Goal: Download file/media

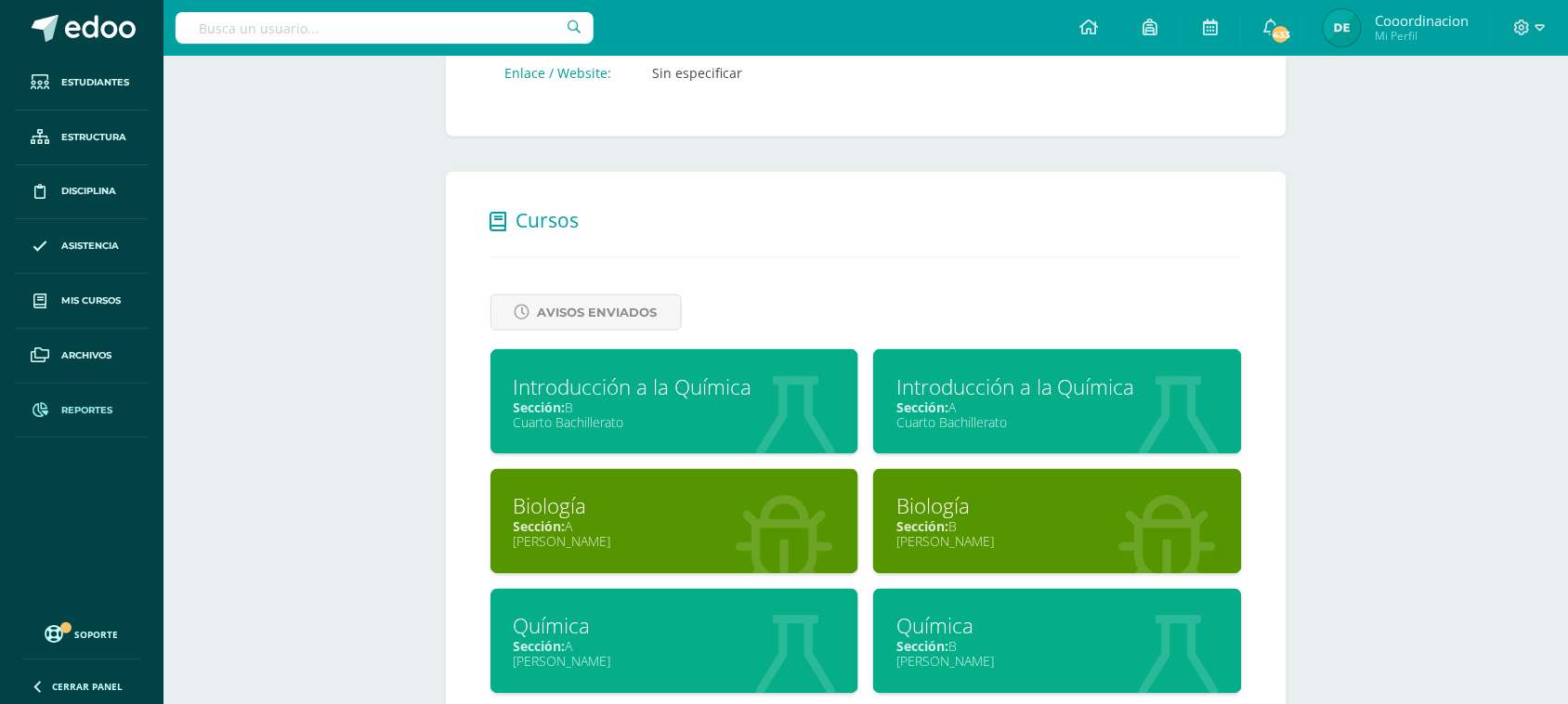
click at [82, 413] on span "Reportes" at bounding box center [87, 410] width 51 height 15
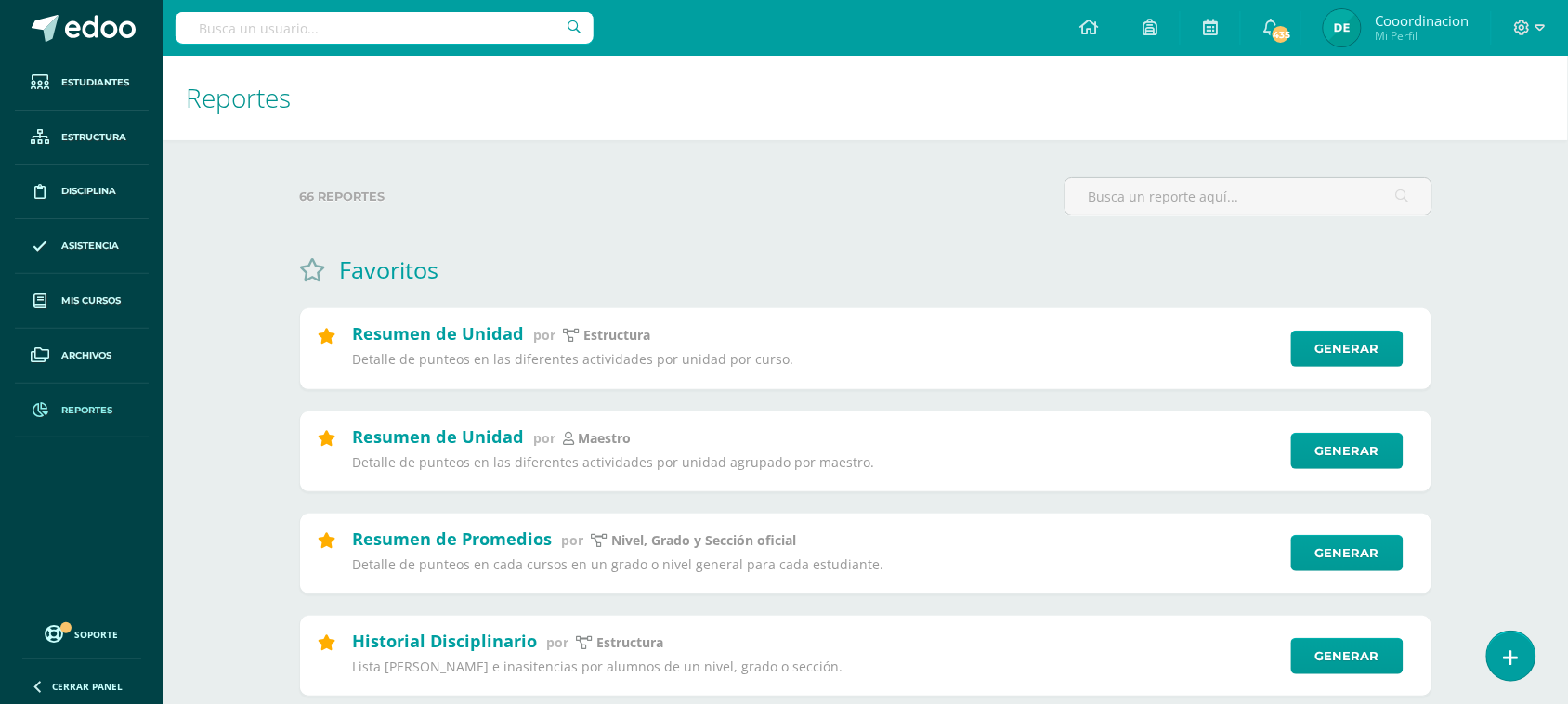
click at [70, 406] on span "Reportes" at bounding box center [87, 410] width 51 height 15
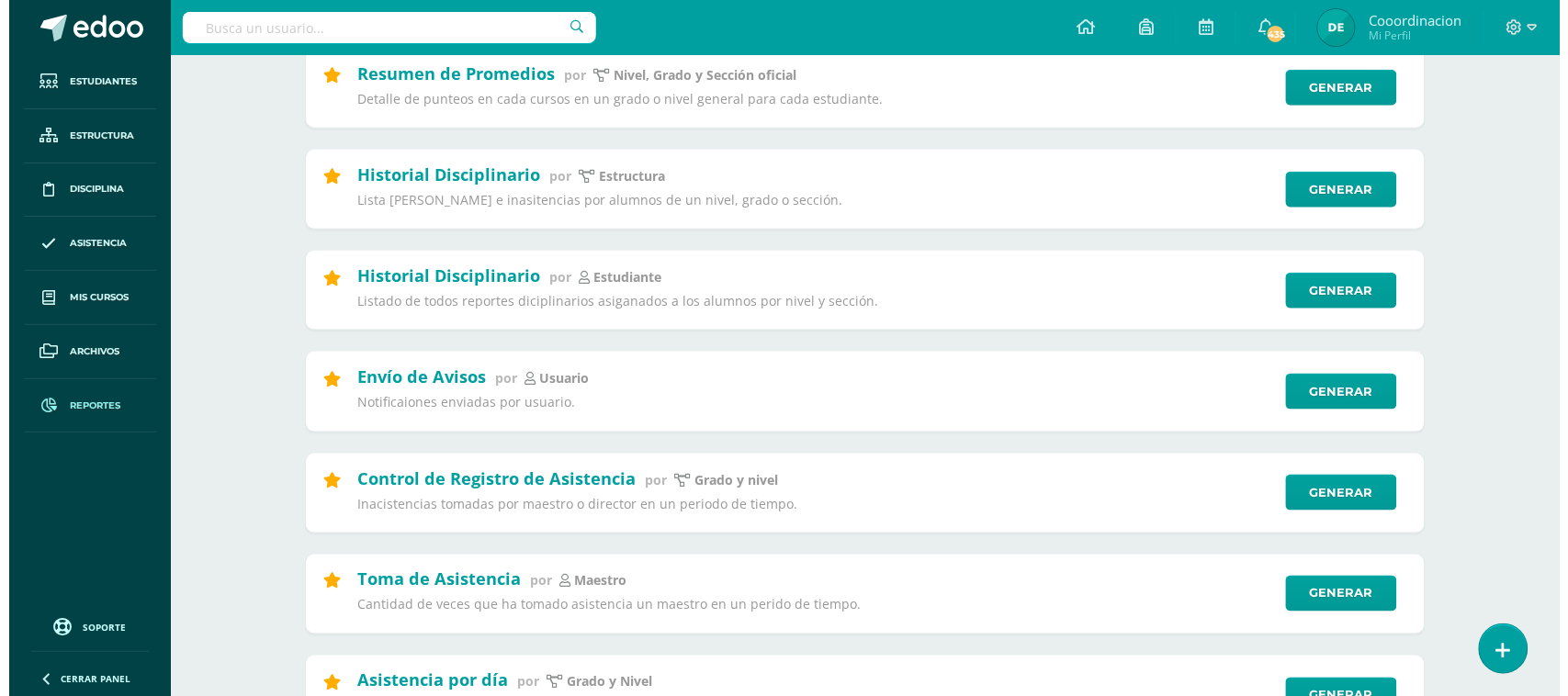
scroll to position [689, 0]
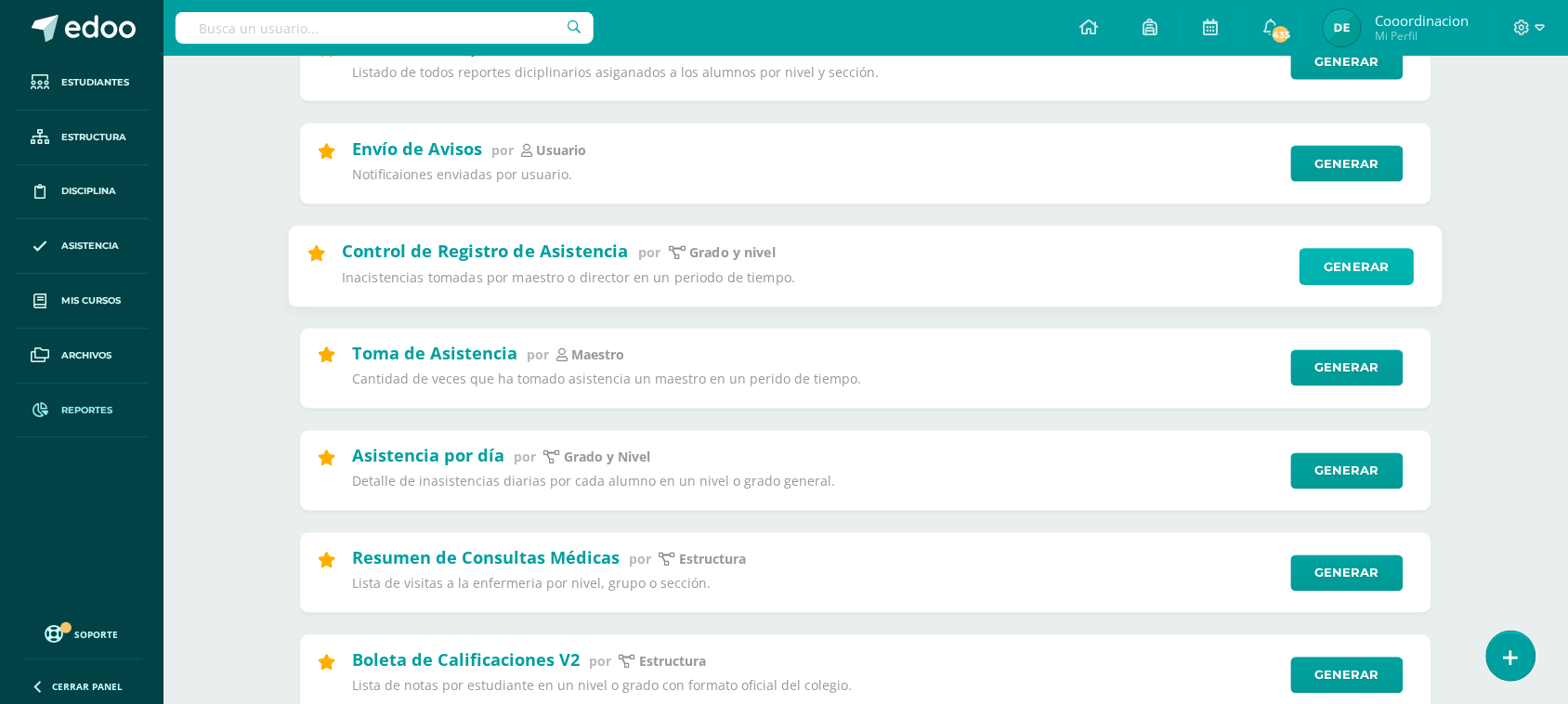
click at [1333, 264] on link "Generar" at bounding box center [1357, 266] width 115 height 37
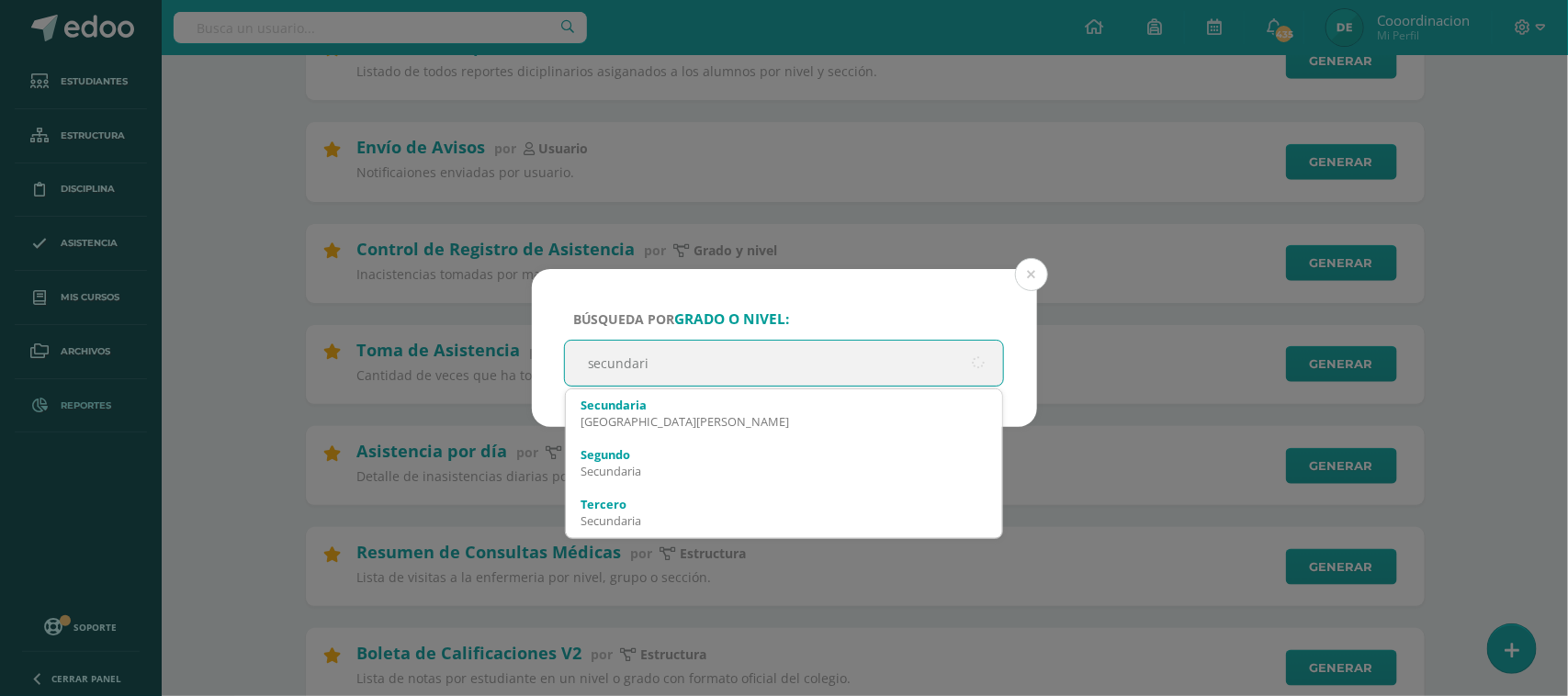
type input "secundaria"
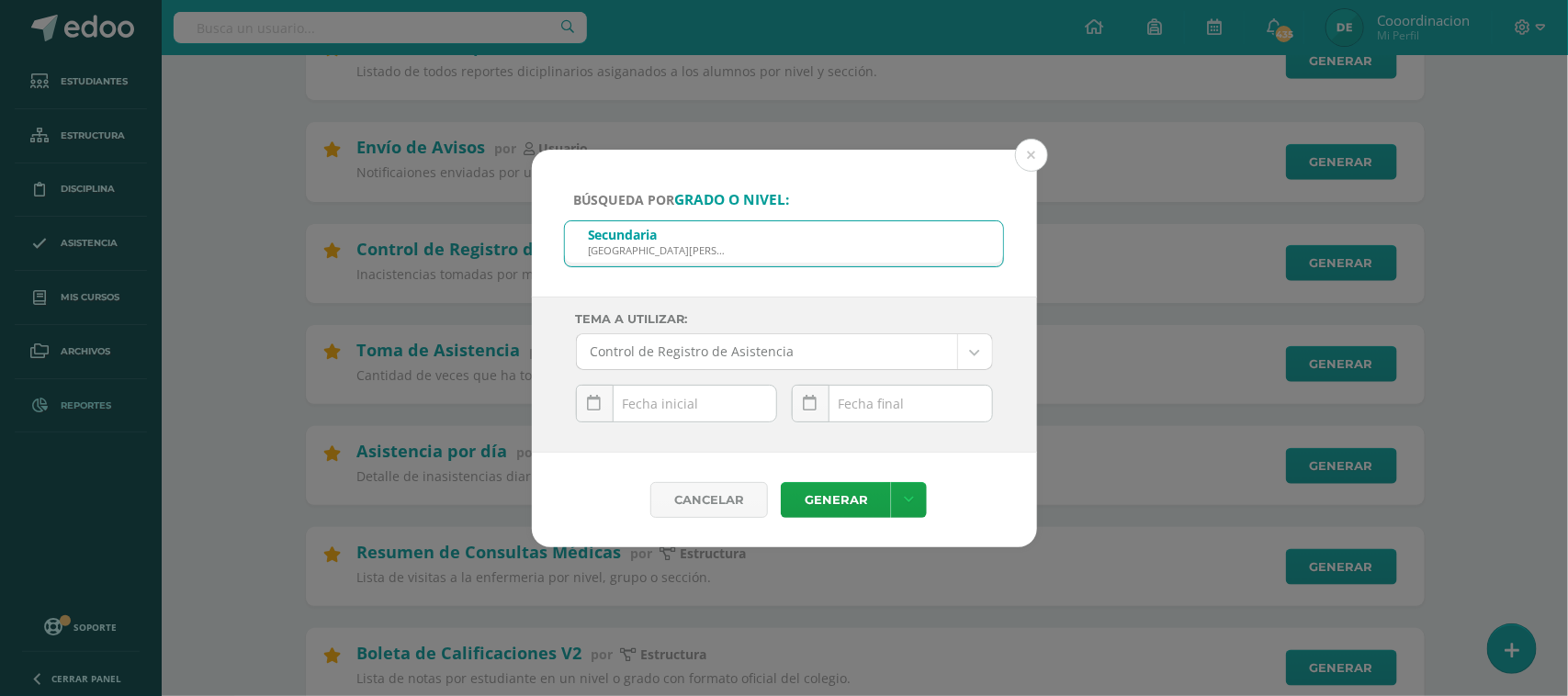
click at [745, 402] on div "September, 2025 Mo Tu We Th Fr Sa Su 1 2 3 4 5 6 7 8 9 10 11 12 13 14 15 16 17 …" at bounding box center [677, 411] width 201 height 52
click at [712, 438] on td "[DATE]" at bounding box center [676, 444] width 125 height 37
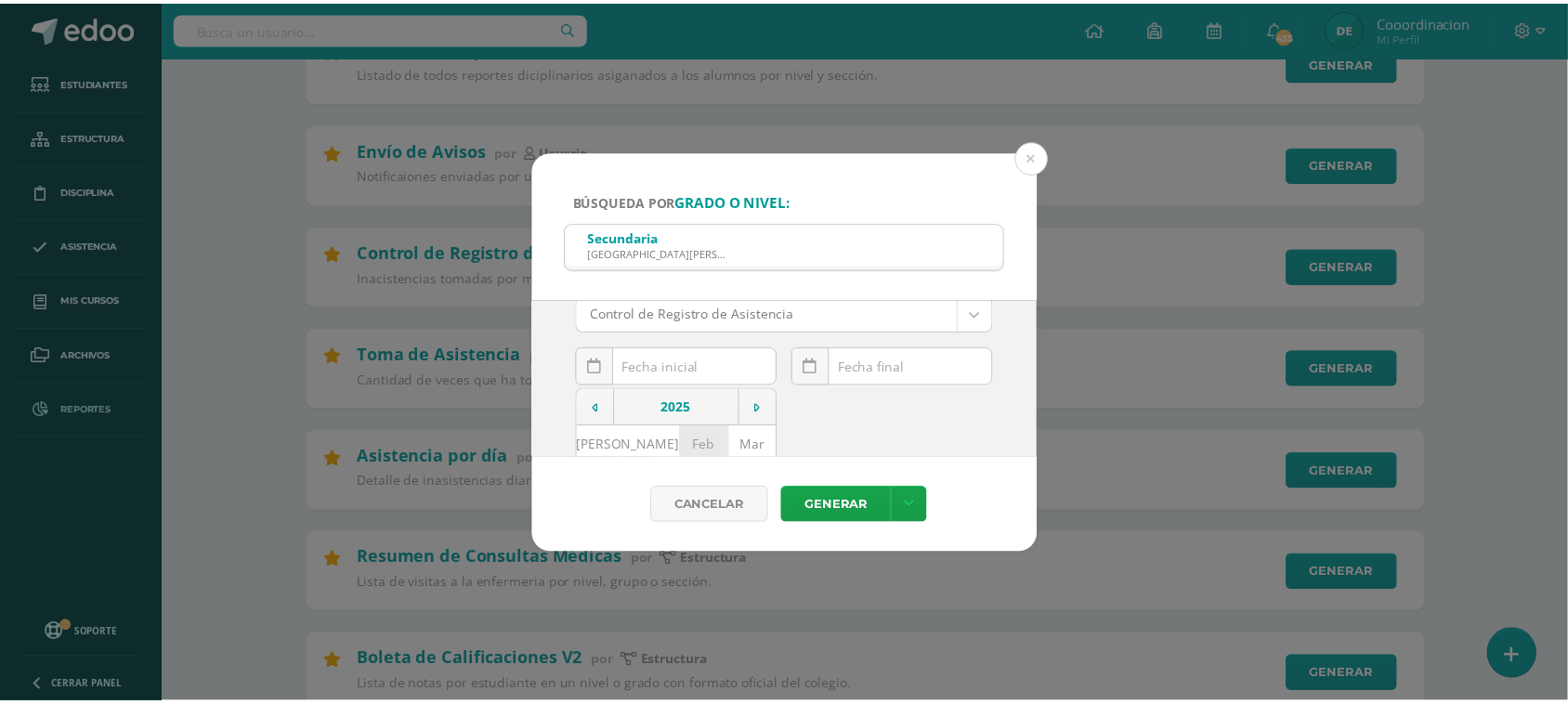
scroll to position [0, 0]
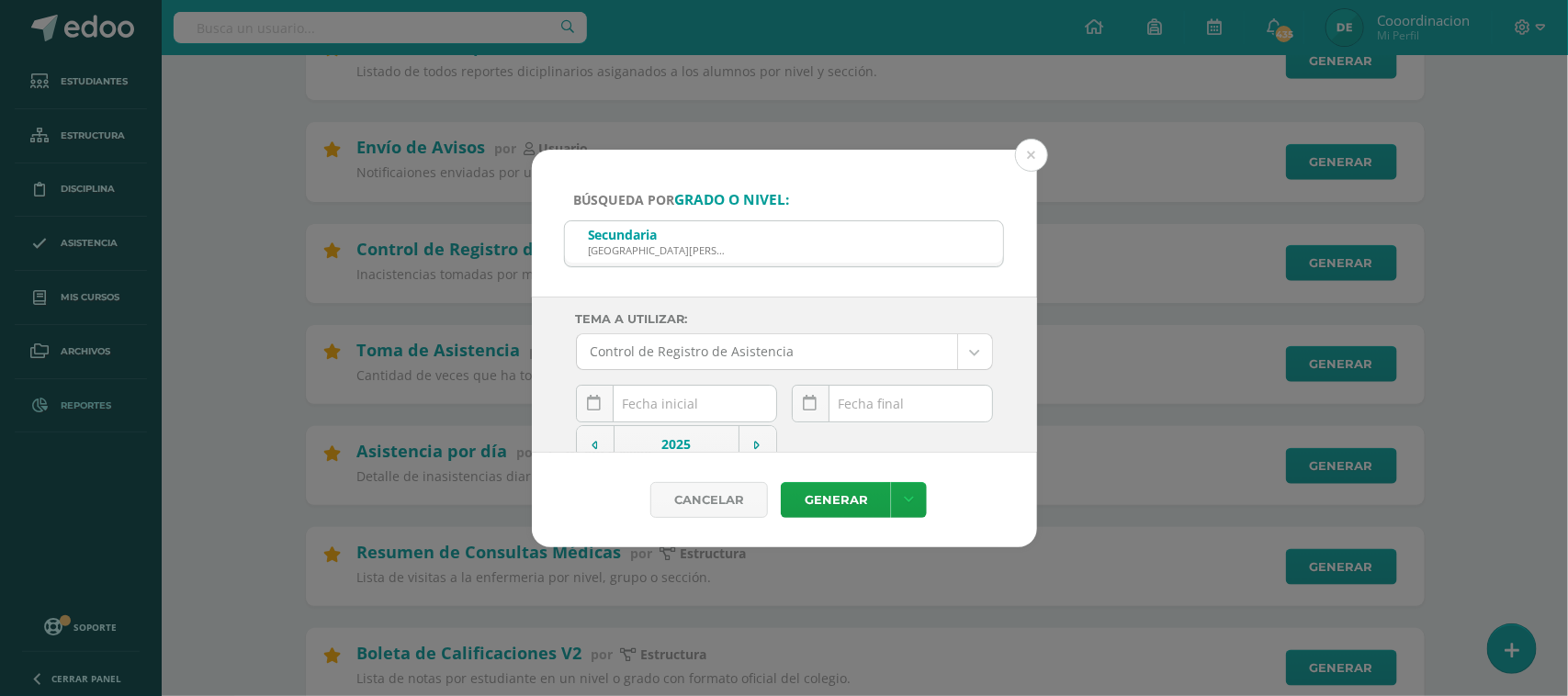
click at [1141, 432] on div "Búsqueda por grado o nivel: Secundaria Colegio Bilingüe San Juan secundria Tema…" at bounding box center [784, 348] width 1553 height 398
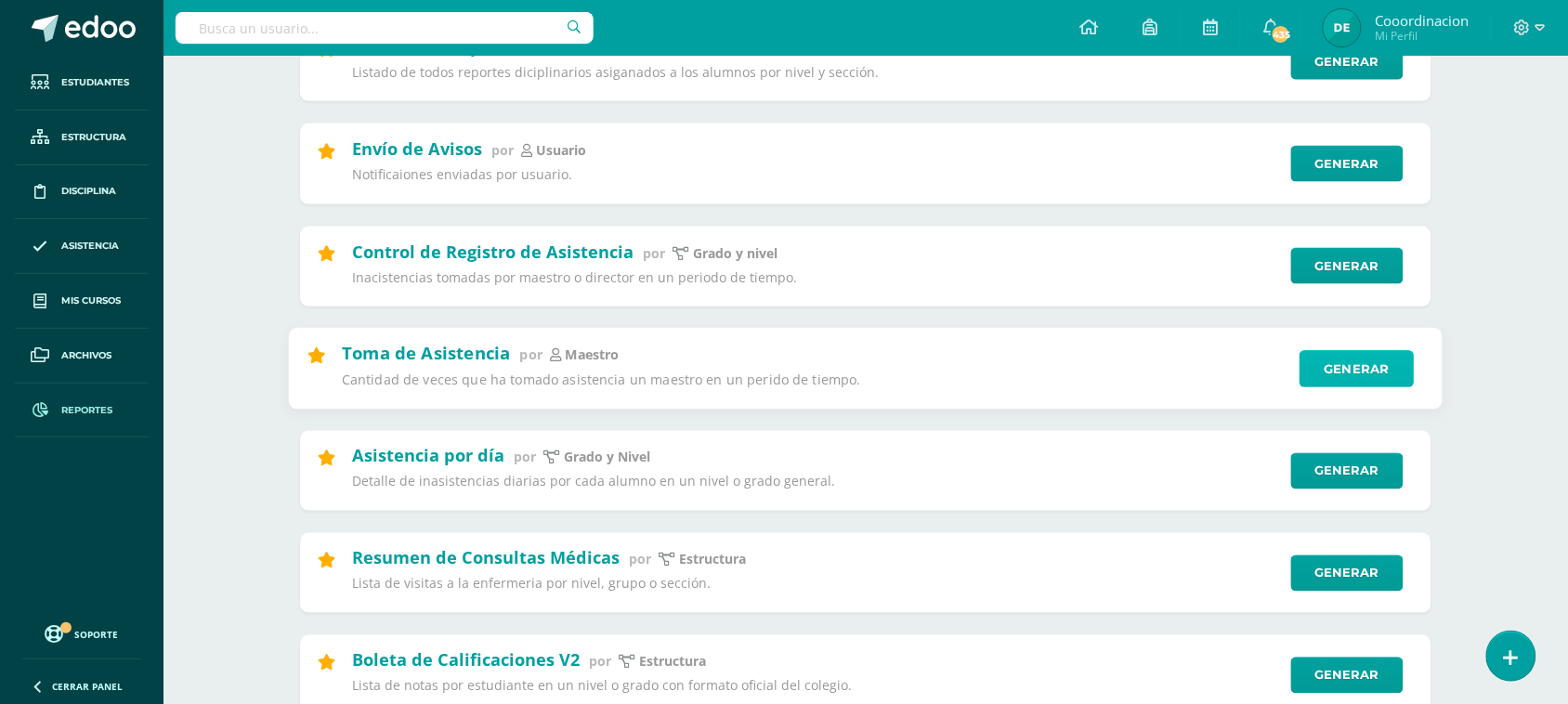
click at [1352, 374] on link "Generar" at bounding box center [1357, 369] width 115 height 37
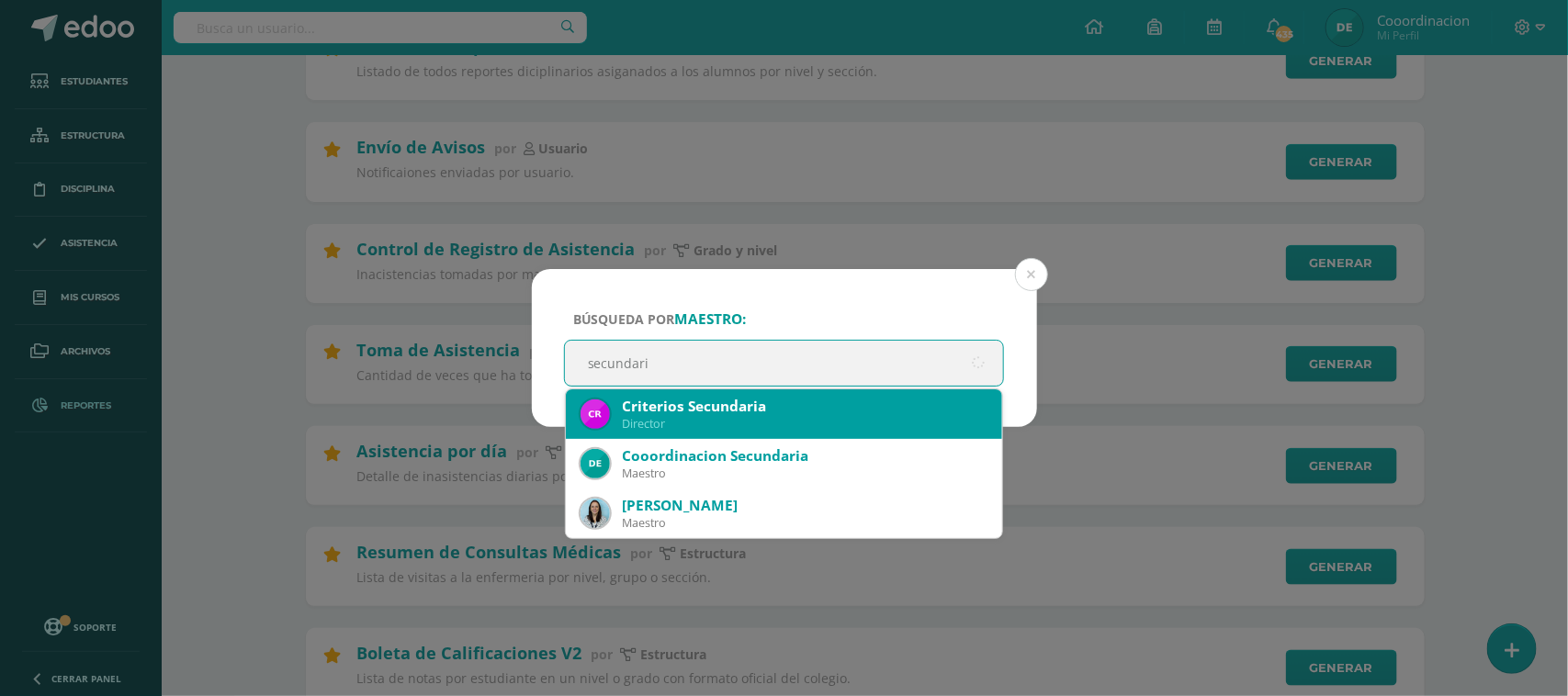
type input "secundaria"
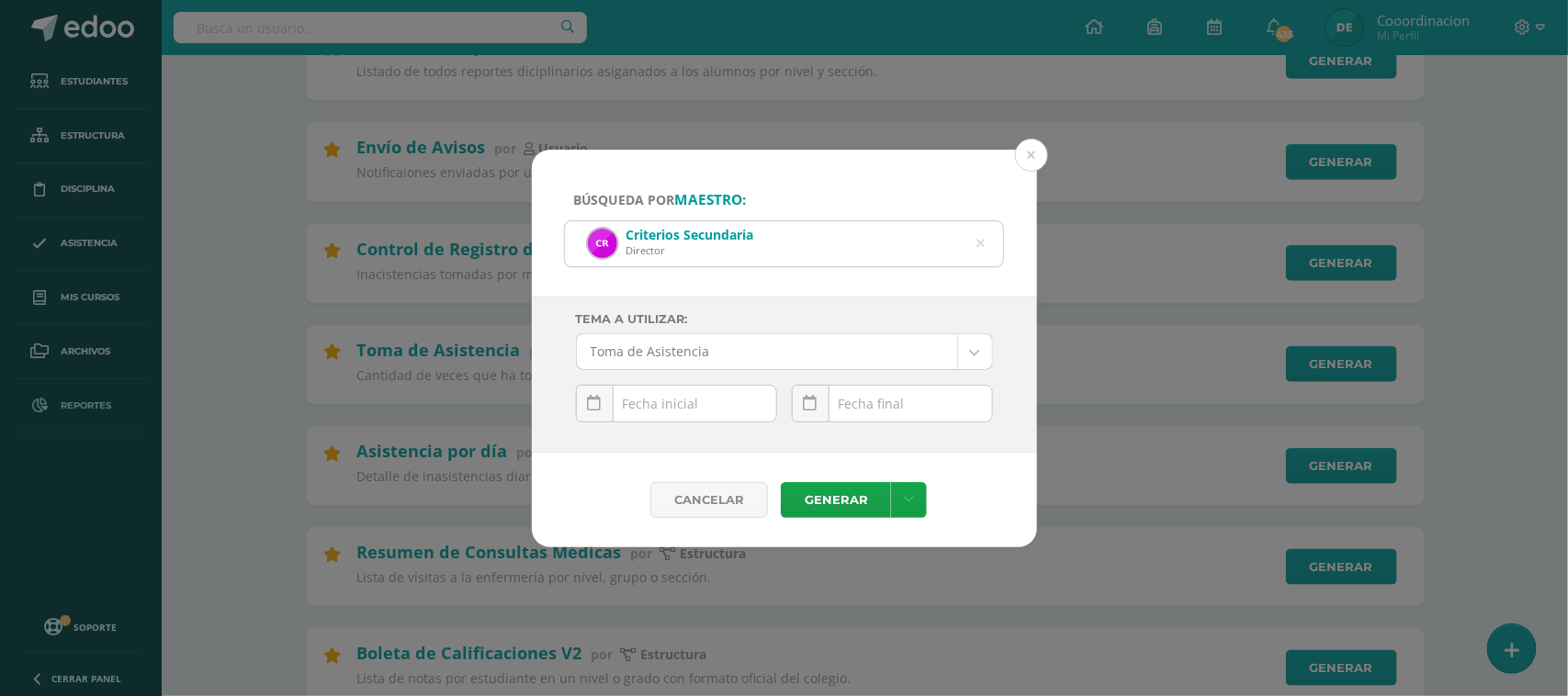
click at [1034, 153] on button at bounding box center [1032, 155] width 33 height 33
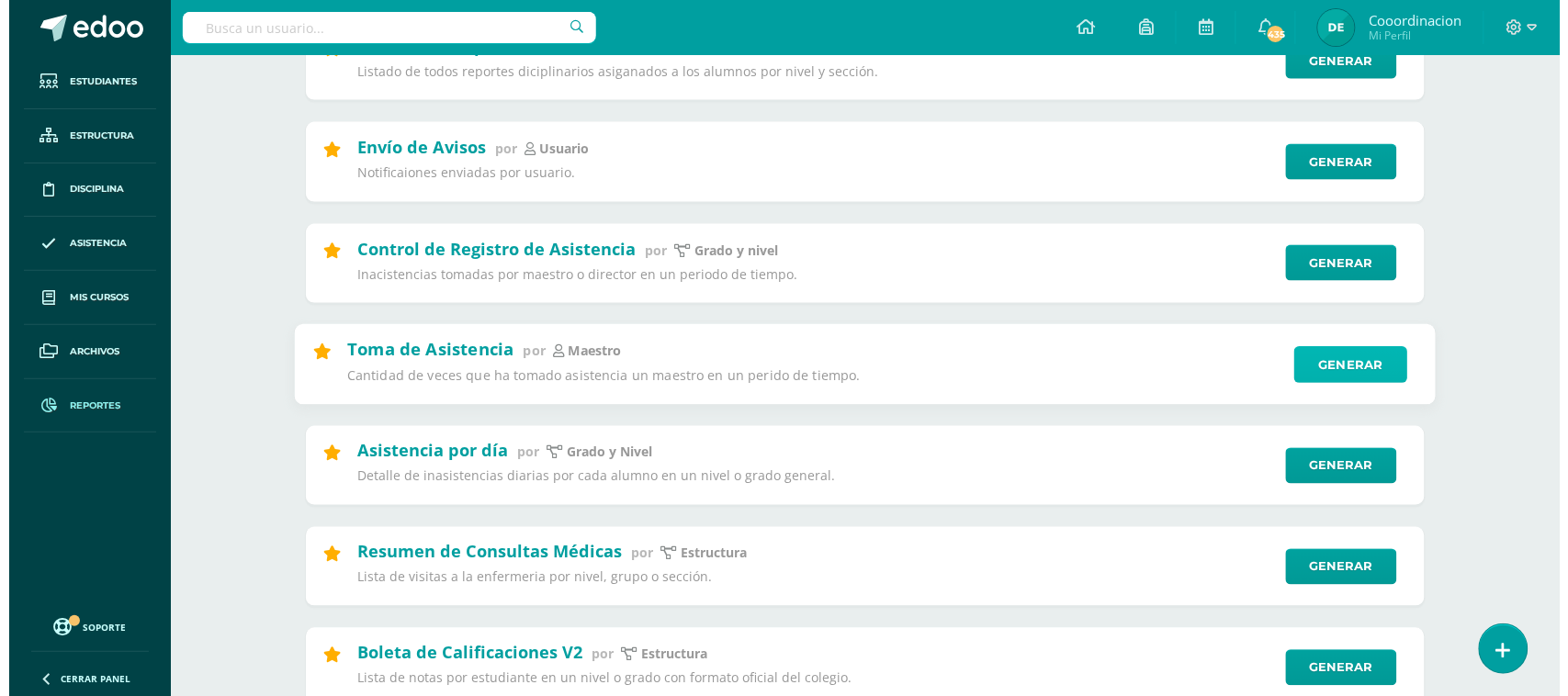
scroll to position [803, 0]
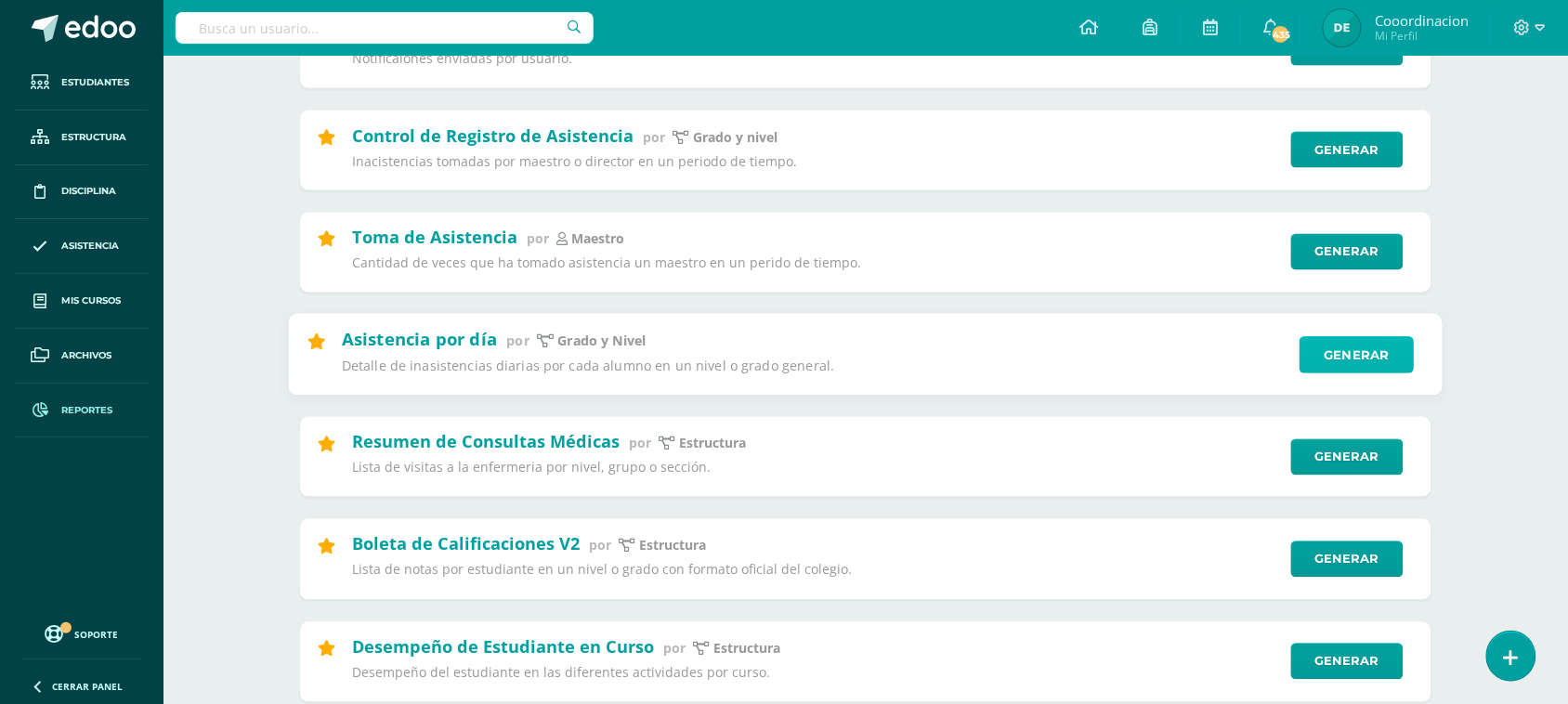
click at [1355, 374] on link "Generar" at bounding box center [1357, 355] width 115 height 37
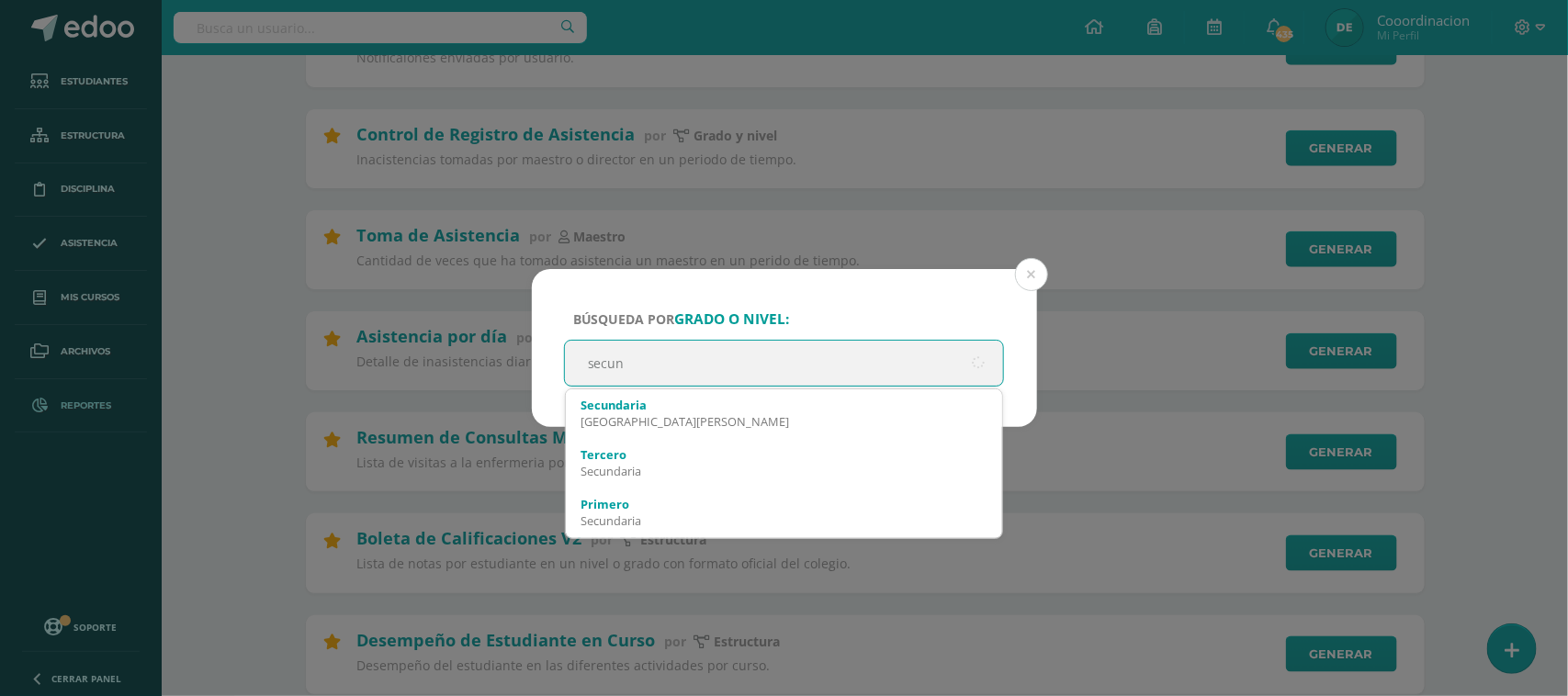
type input "secund"
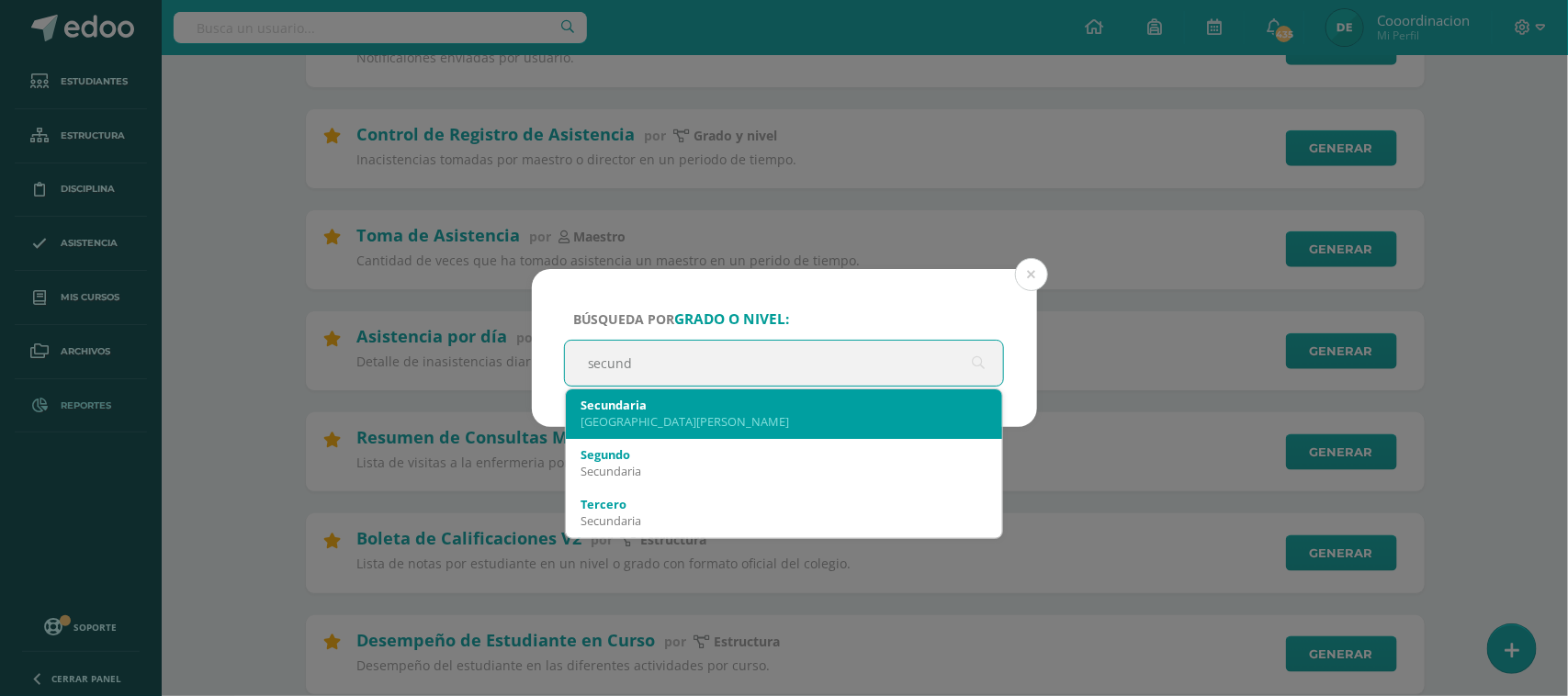
click at [597, 397] on div "Secundaria" at bounding box center [784, 405] width 407 height 16
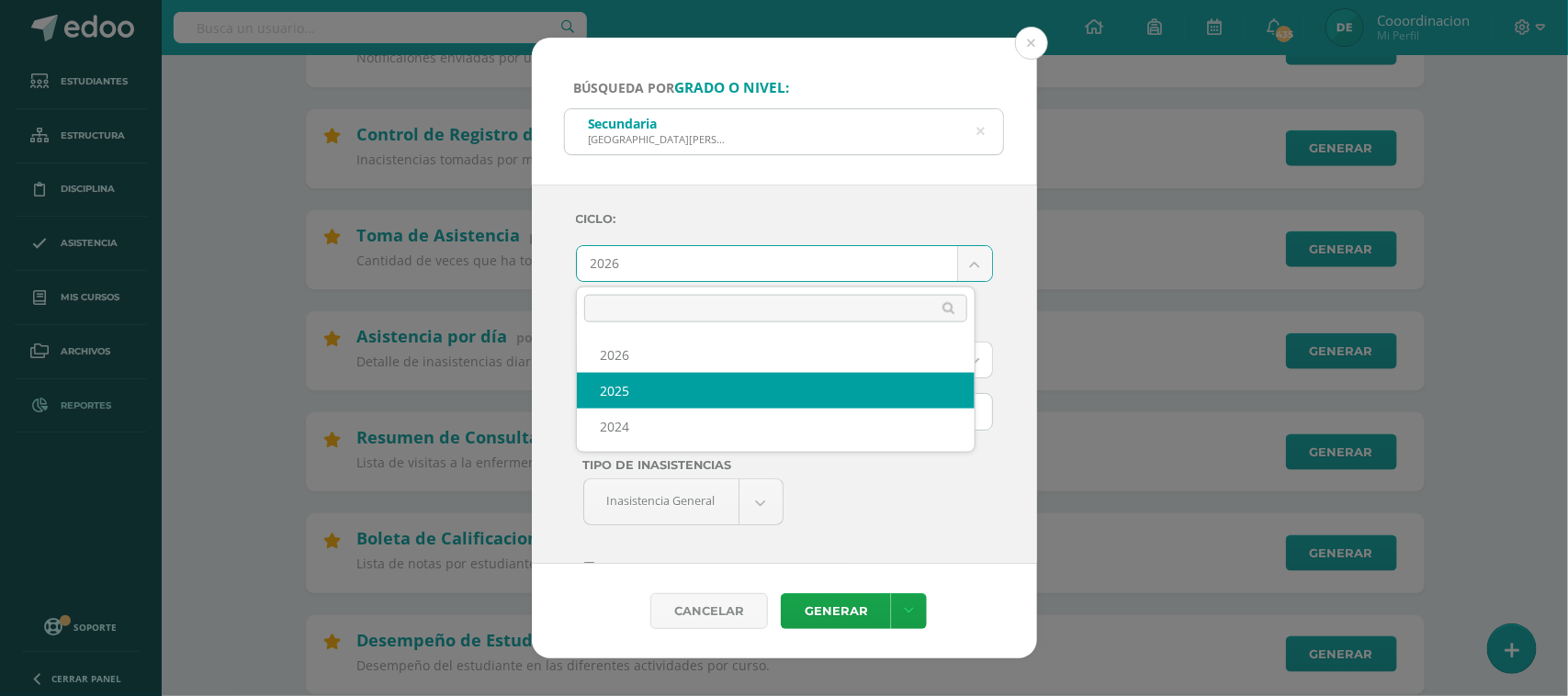
select select "2"
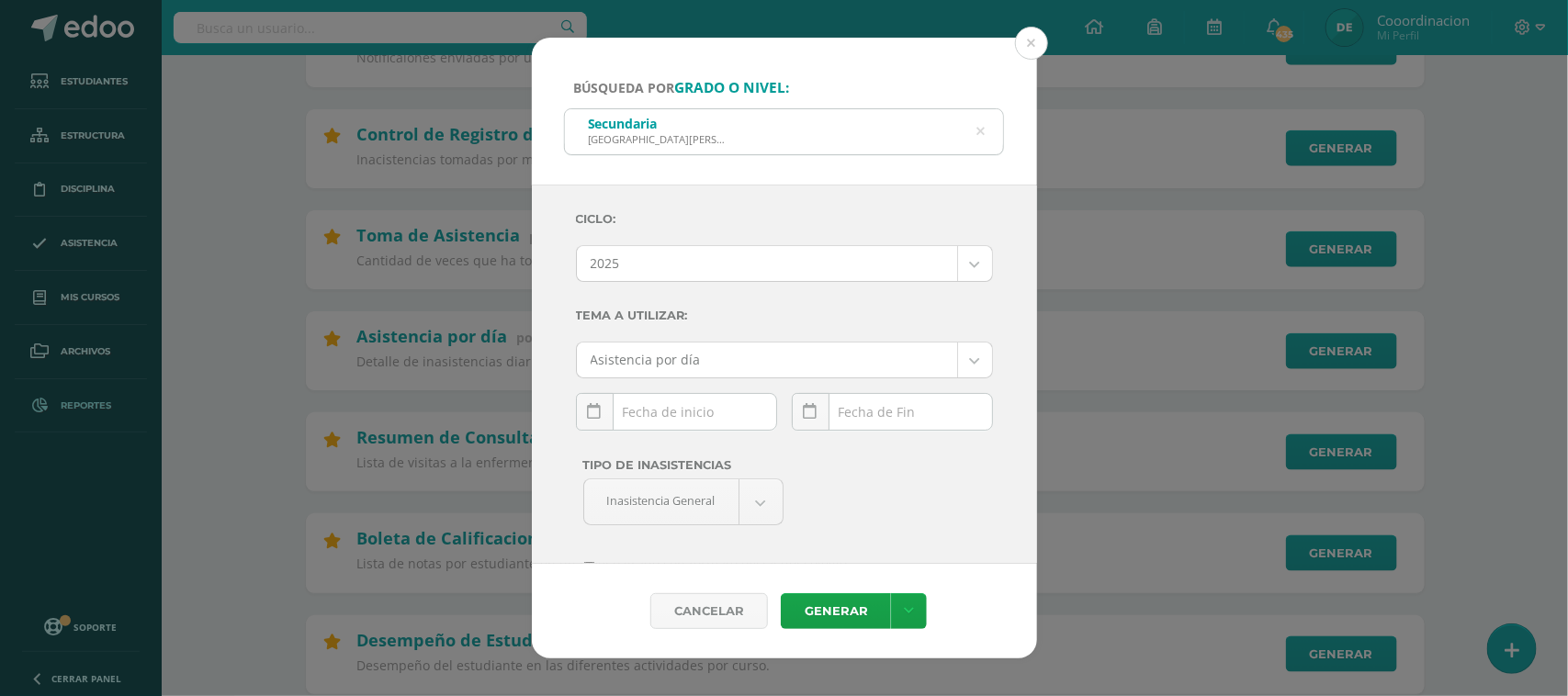
click at [655, 433] on div "September, 2025 Mo Tu We Th Fr Sa Su 1 2 3 4 5 6 7 8 9 10 11 12 13 14 15 16 17 …" at bounding box center [677, 419] width 201 height 52
click at [655, 416] on div "September, 2025 Mo Tu We Th Fr Sa Su 1 2 3 4 5 6 7 8 9 10 11 12 13 14 15 16 17 …" at bounding box center [677, 419] width 201 height 52
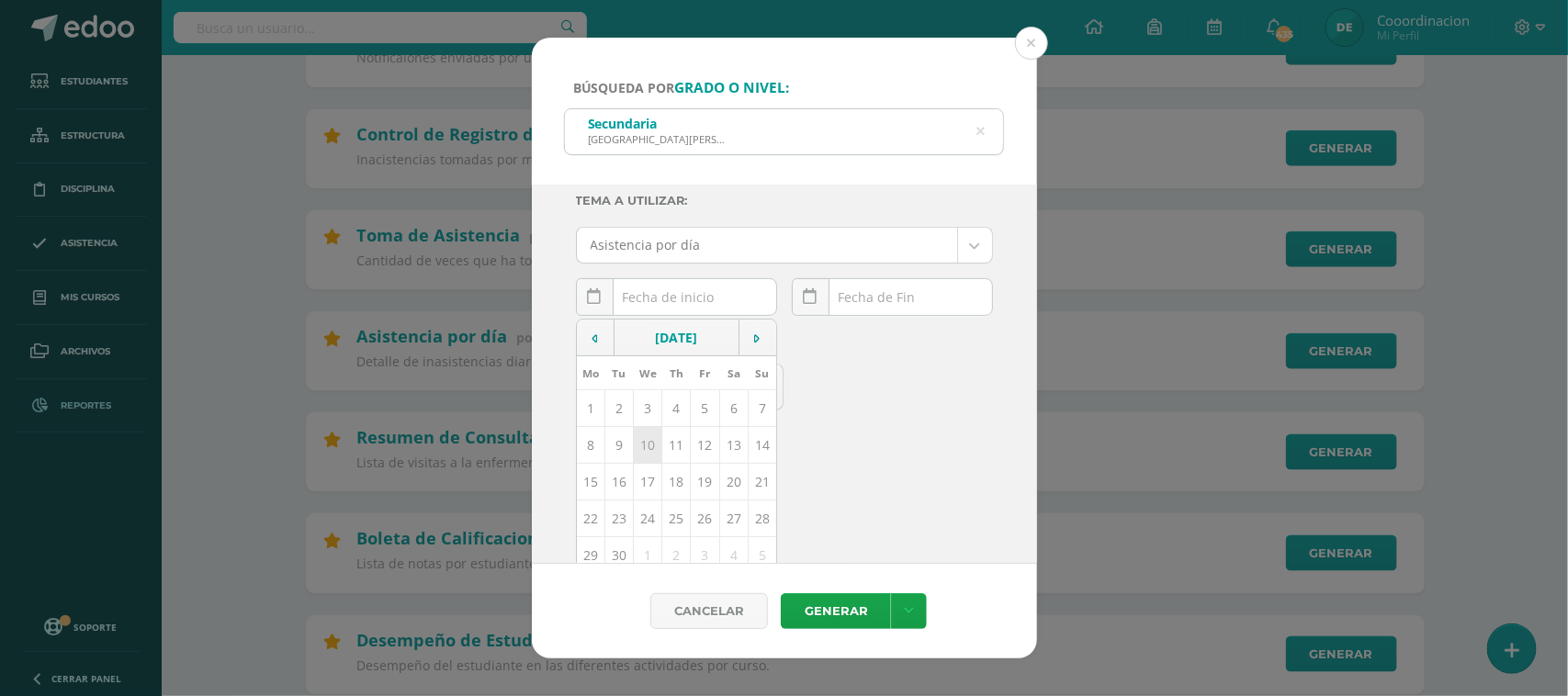
click at [645, 451] on td "10" at bounding box center [647, 445] width 28 height 37
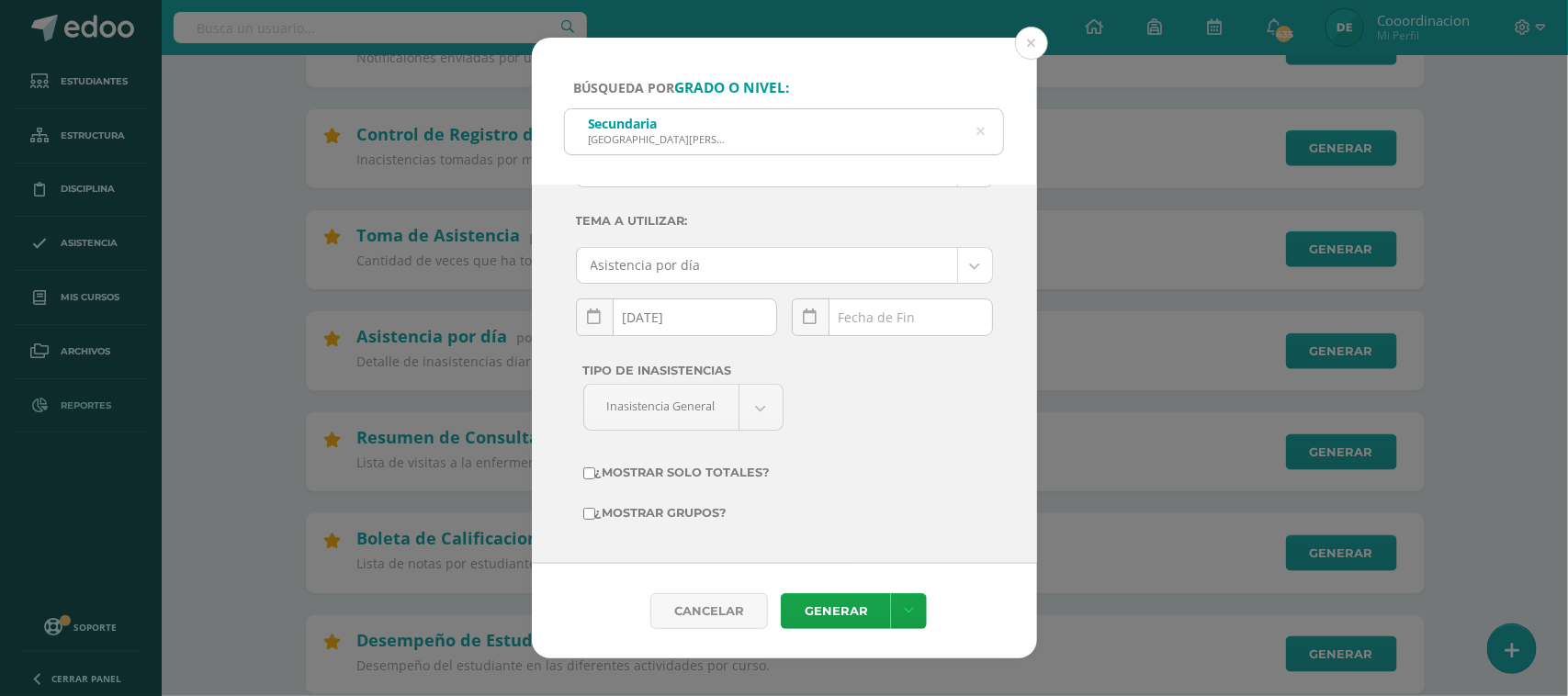
scroll to position [97, 0]
click at [713, 322] on input "2025-09-10" at bounding box center [677, 317] width 199 height 36
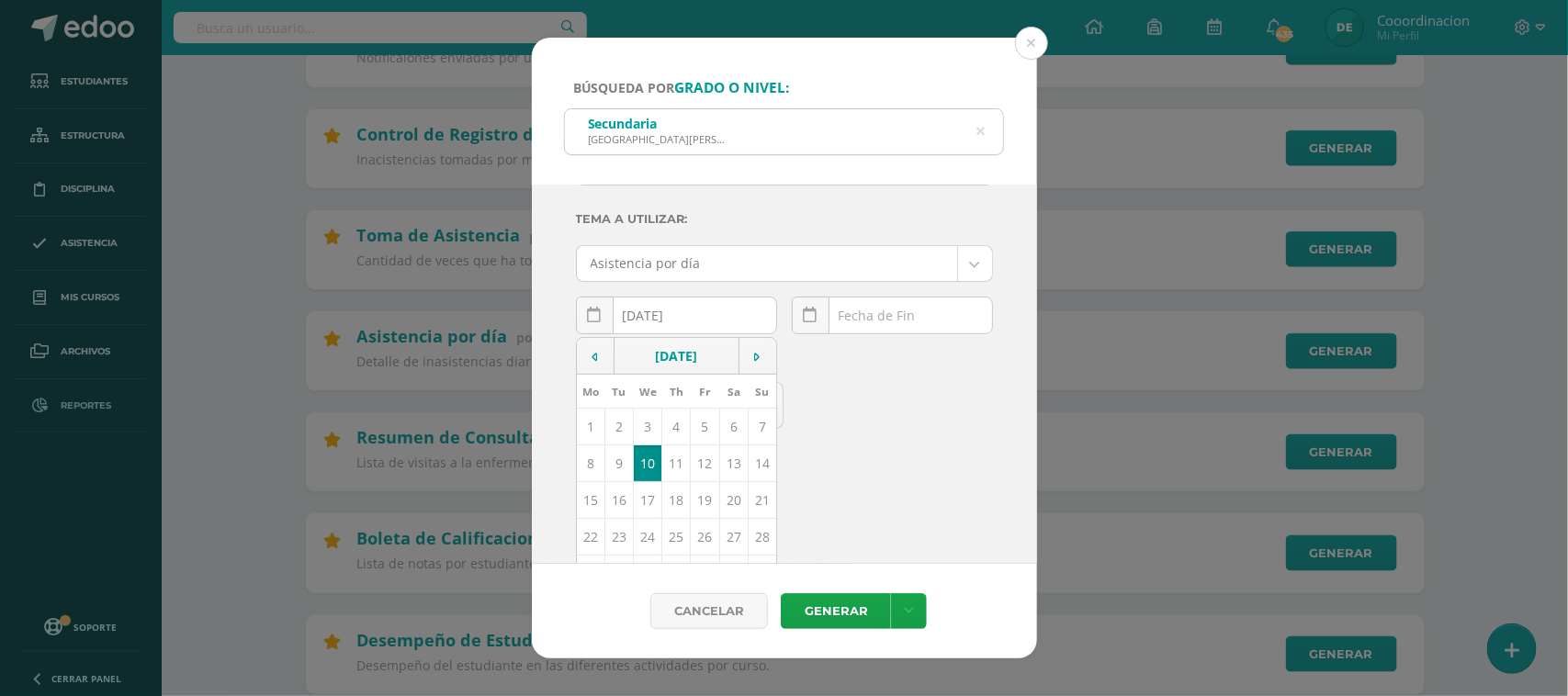
scroll to position [115, 0]
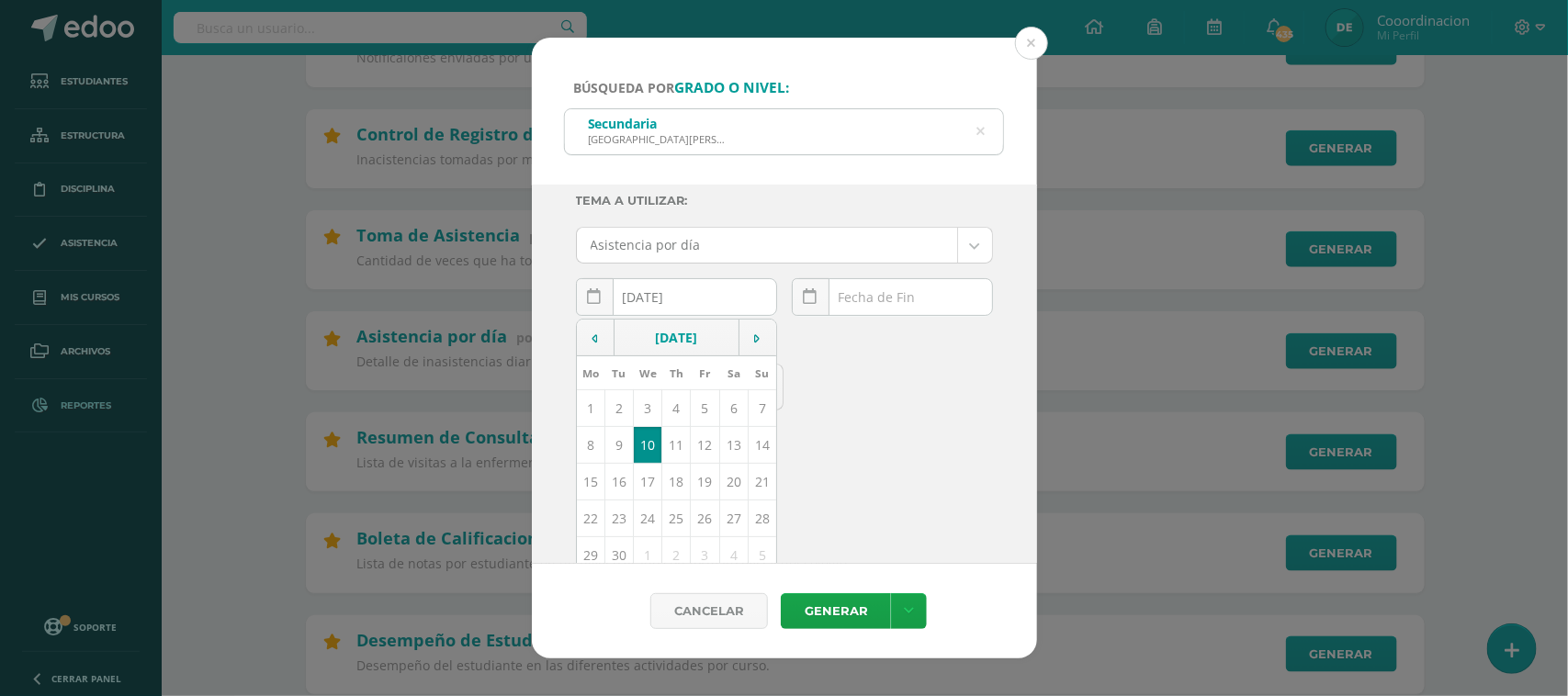
click at [677, 439] on td "11" at bounding box center [676, 445] width 28 height 37
type input "2025-09-11"
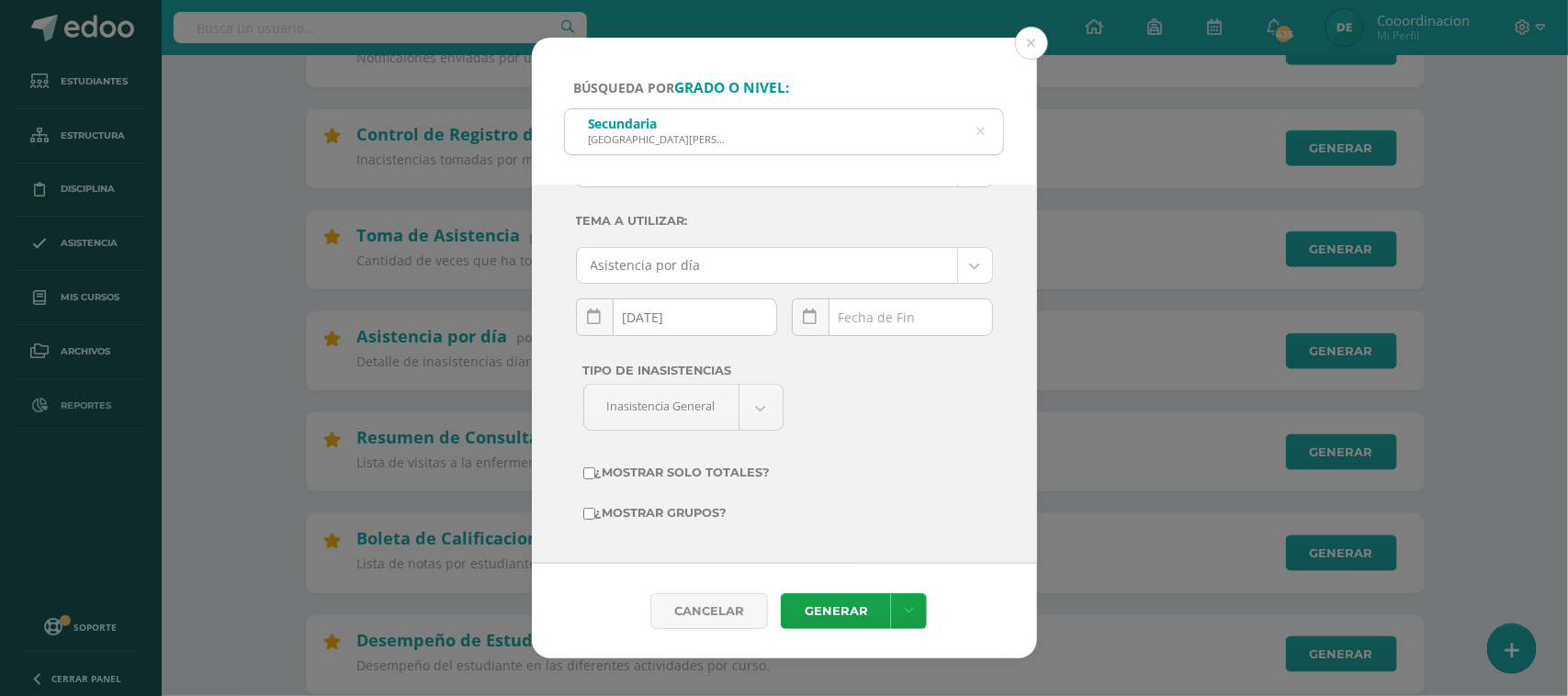
scroll to position [97, 0]
click at [882, 321] on div "September, 2025 Mo Tu We Th Fr Sa Su 1 2 3 4 5 6 7 8 9 10 11 12 13 14 15 16 17 …" at bounding box center [892, 324] width 201 height 52
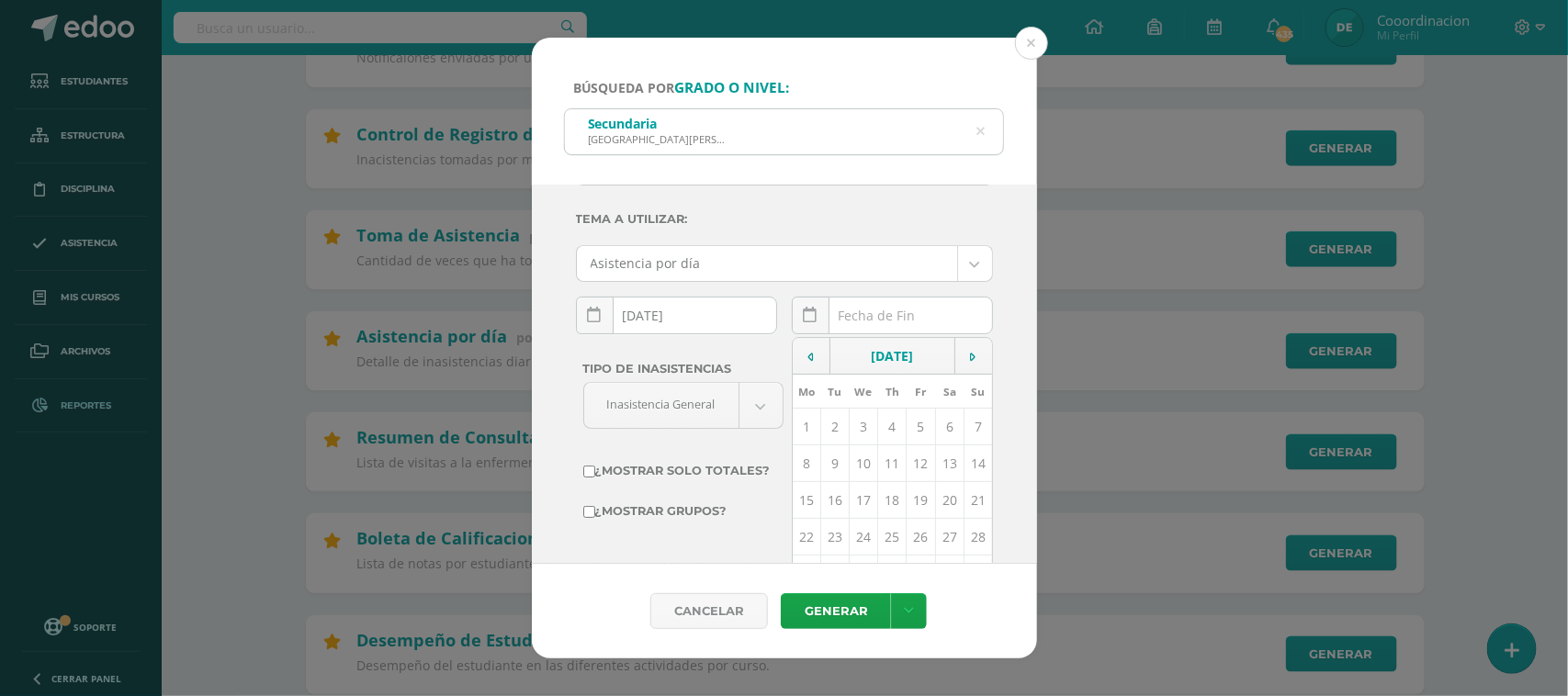
click at [888, 464] on td "11" at bounding box center [891, 464] width 28 height 37
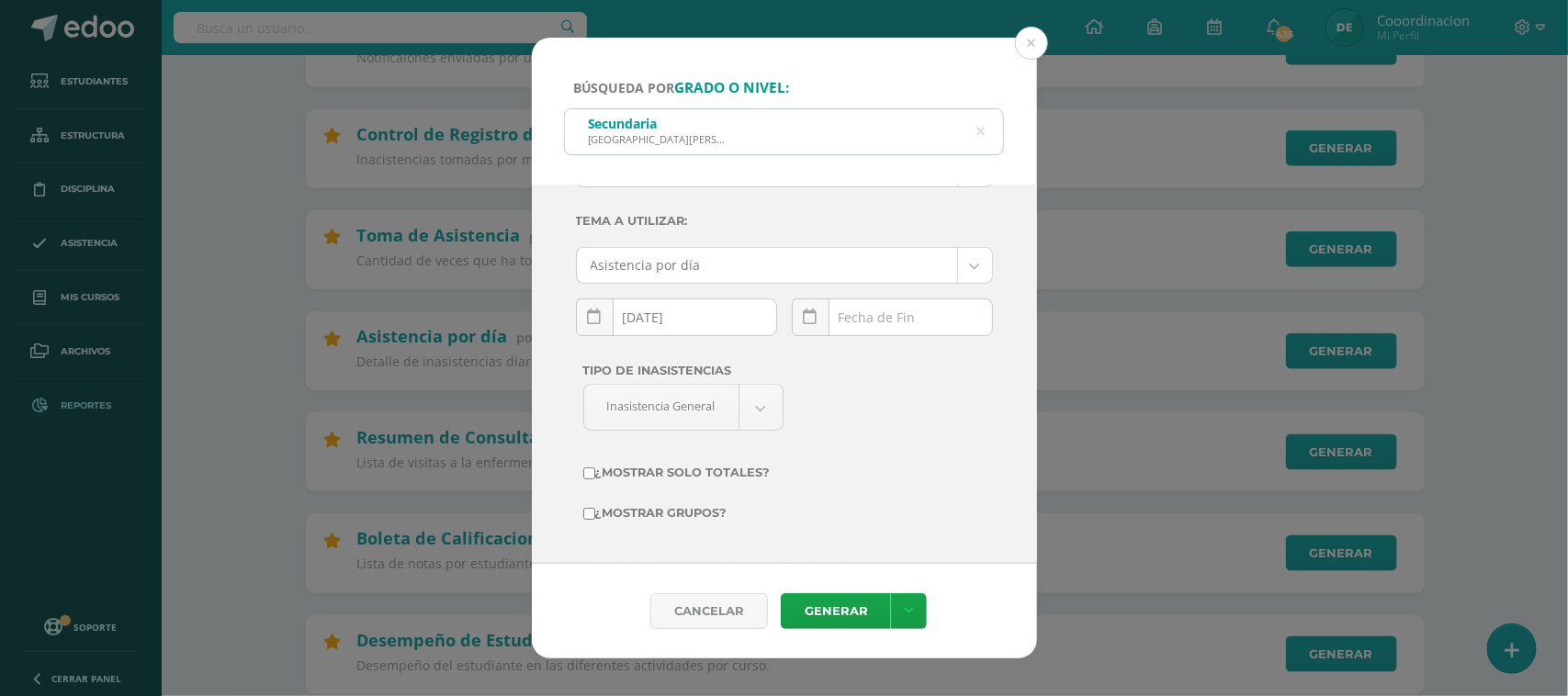
type input "2025-09-11"
click at [832, 600] on link "Generar" at bounding box center [836, 611] width 110 height 36
click at [989, 137] on div "Secundaria Colegio Bilingüe San Juan" at bounding box center [785, 130] width 439 height 42
click at [972, 126] on div "Secundaria Colegio Bilingüe San Juan" at bounding box center [785, 130] width 439 height 42
click at [797, 134] on div "Secundaria Colegio Bilingüe San Juan" at bounding box center [785, 130] width 439 height 42
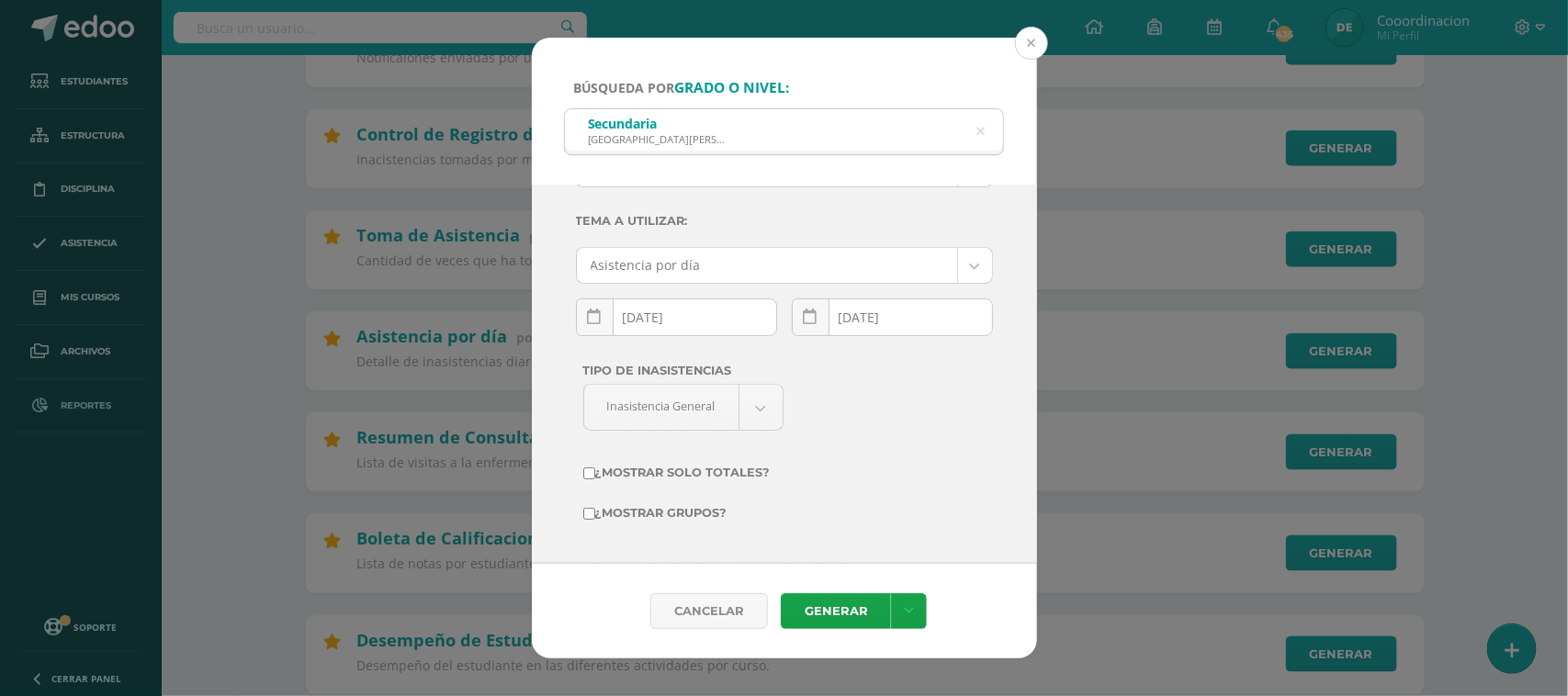
click at [1045, 46] on button at bounding box center [1032, 44] width 33 height 33
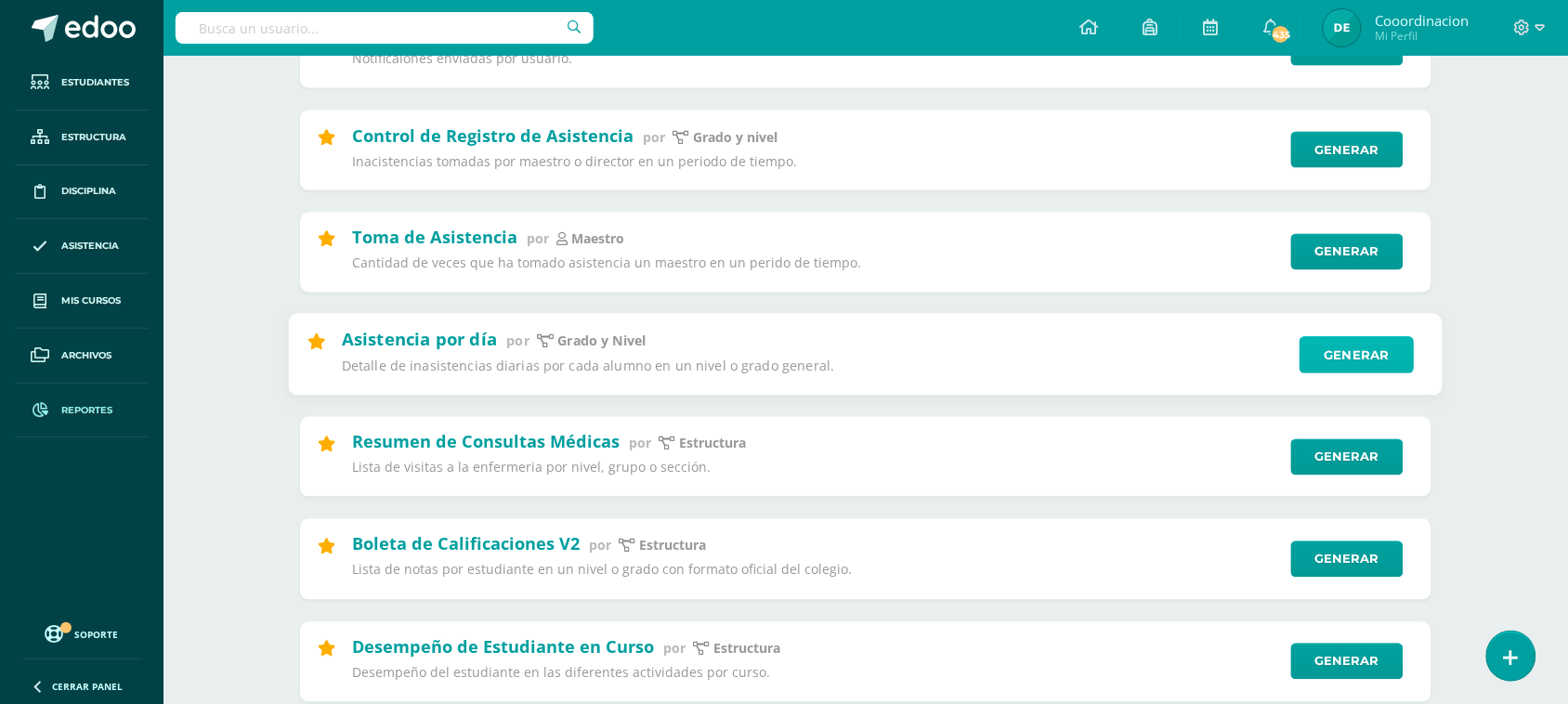
click at [1326, 362] on link "Generar" at bounding box center [1357, 355] width 115 height 37
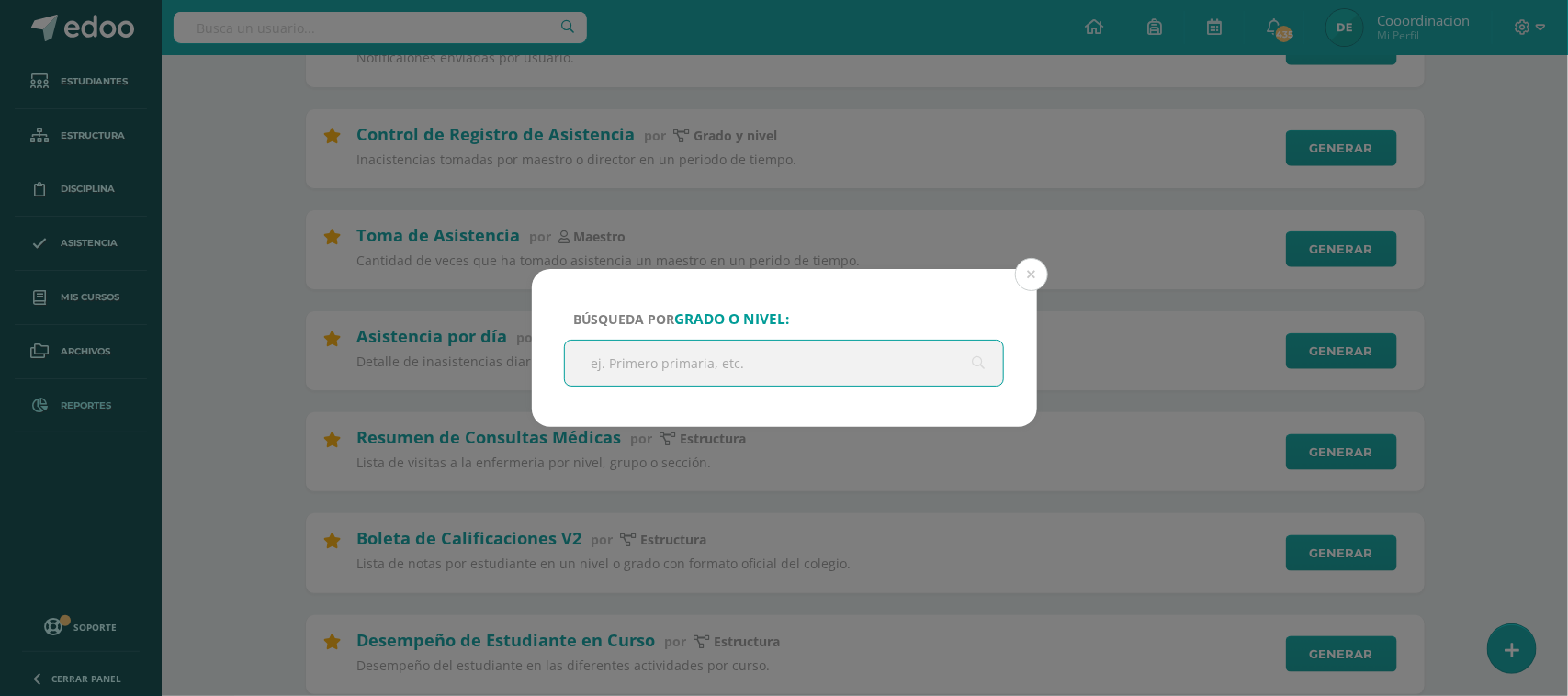
type input "A"
type input "BACHILLERATO"
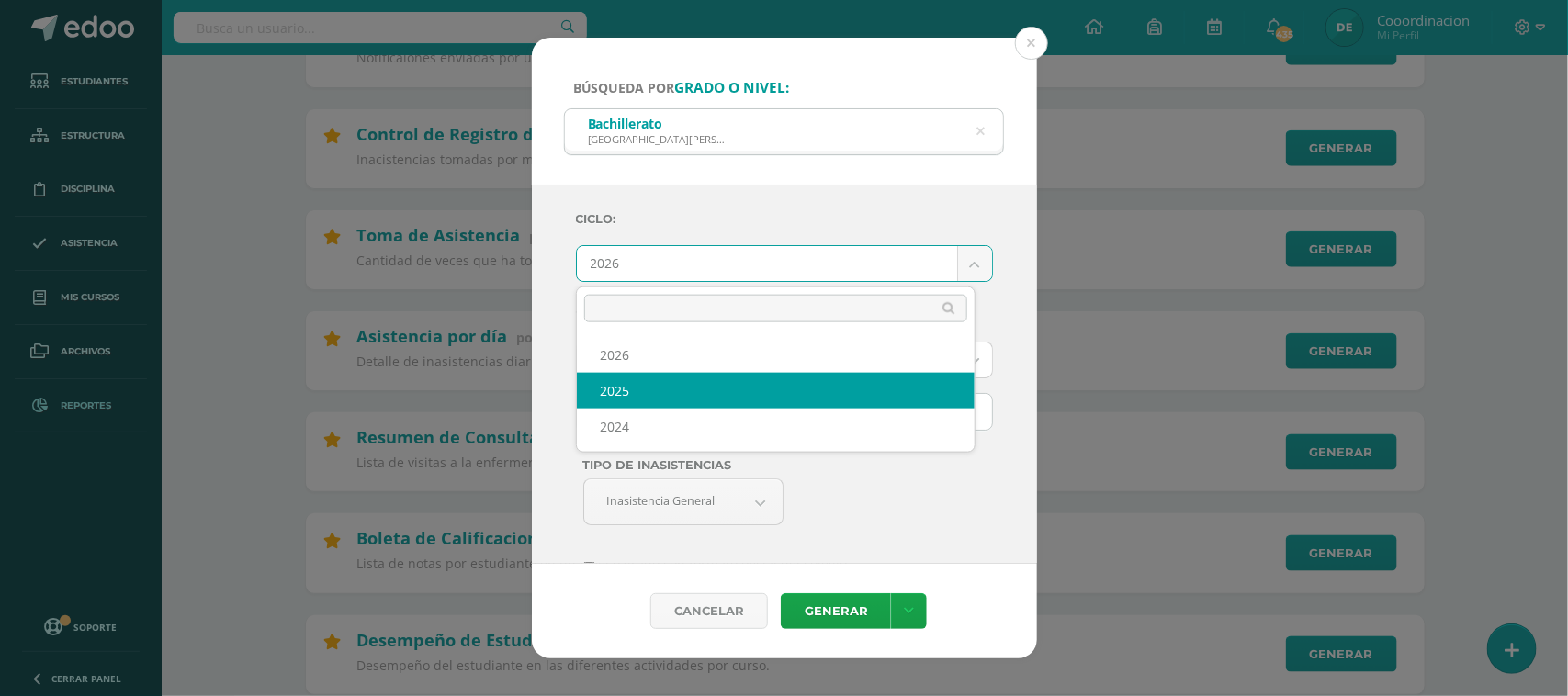
select select "2"
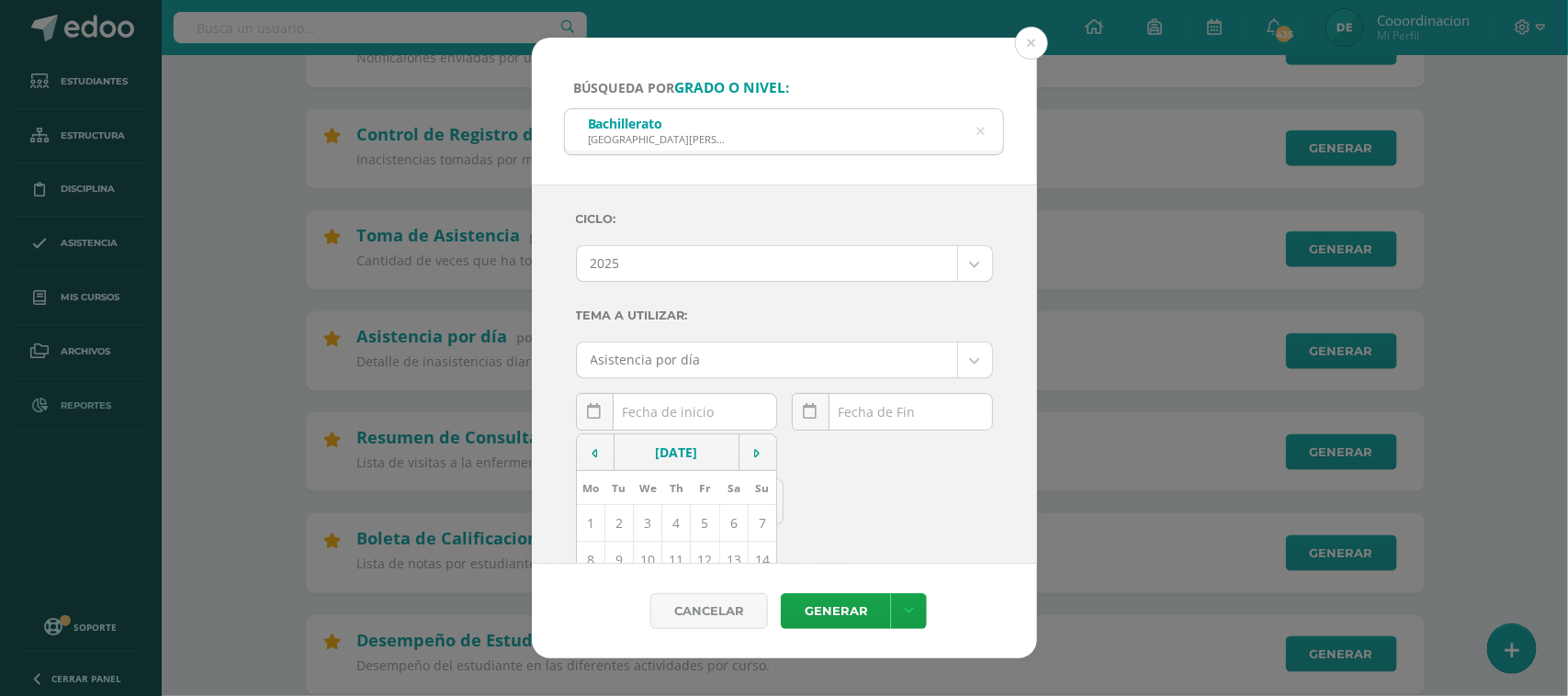
click at [661, 415] on div "September, 2025 Mo Tu We Th Fr Sa Su 1 2 3 4 5 6 7 8 9 10 11 12 13 14 15 16 17 …" at bounding box center [677, 419] width 201 height 52
click at [674, 554] on td "11" at bounding box center [676, 560] width 28 height 37
type input "2025-09-11"
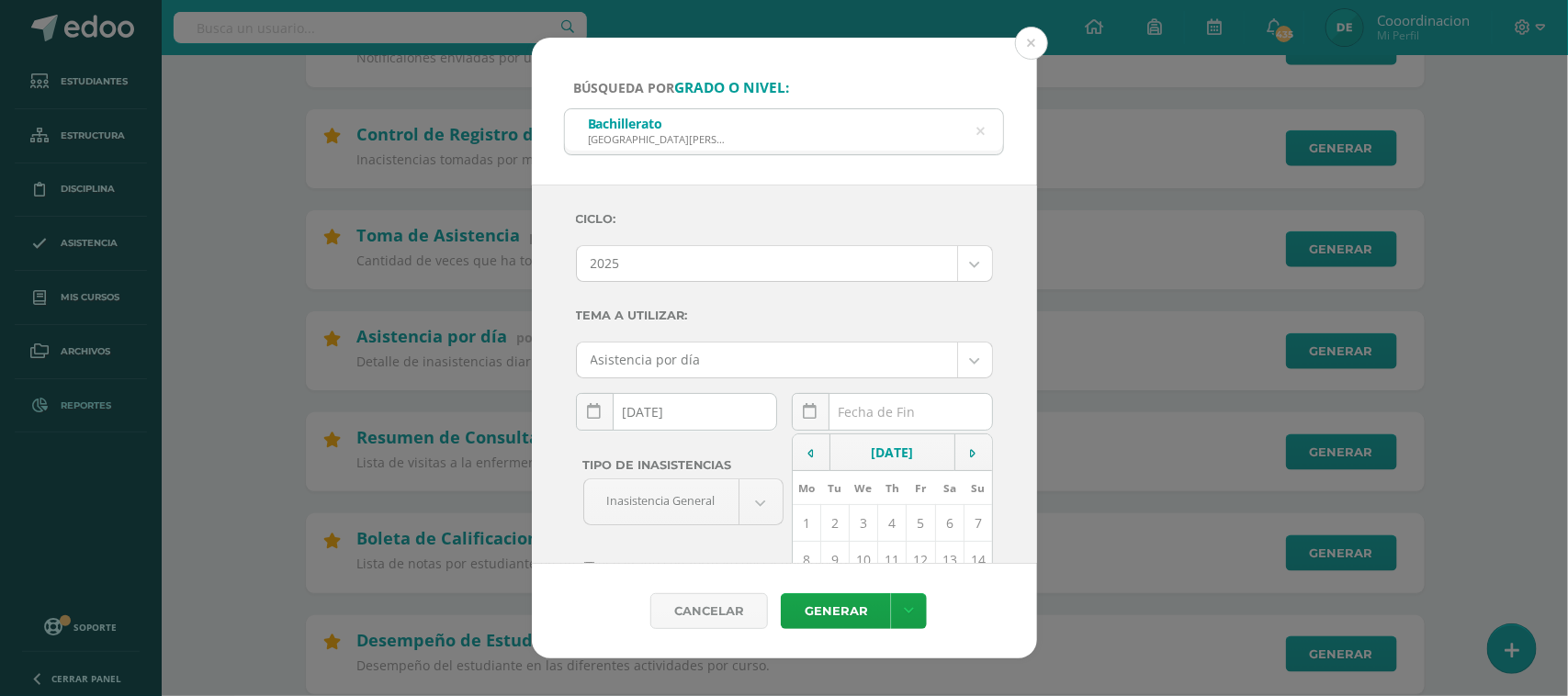
click at [838, 415] on div "September, 2025 Mo Tu We Th Fr Sa Su 1 2 3 4 5 6 7 8 9 10 11 12 13 14 15 16 17 …" at bounding box center [892, 419] width 201 height 52
click at [878, 560] on td "11" at bounding box center [891, 560] width 28 height 37
type input "2025-09-11"
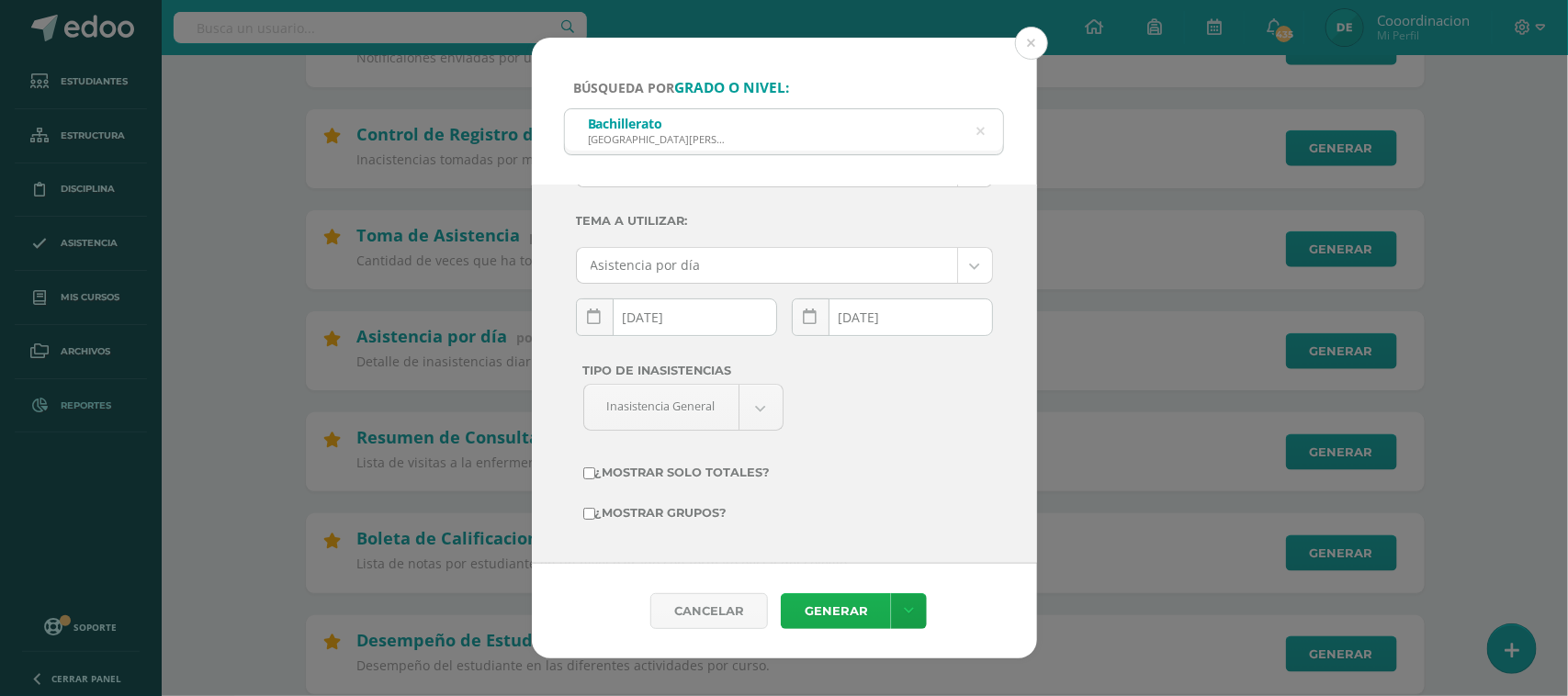
click at [824, 606] on link "Generar" at bounding box center [836, 611] width 110 height 36
click at [1030, 45] on button at bounding box center [1032, 44] width 33 height 33
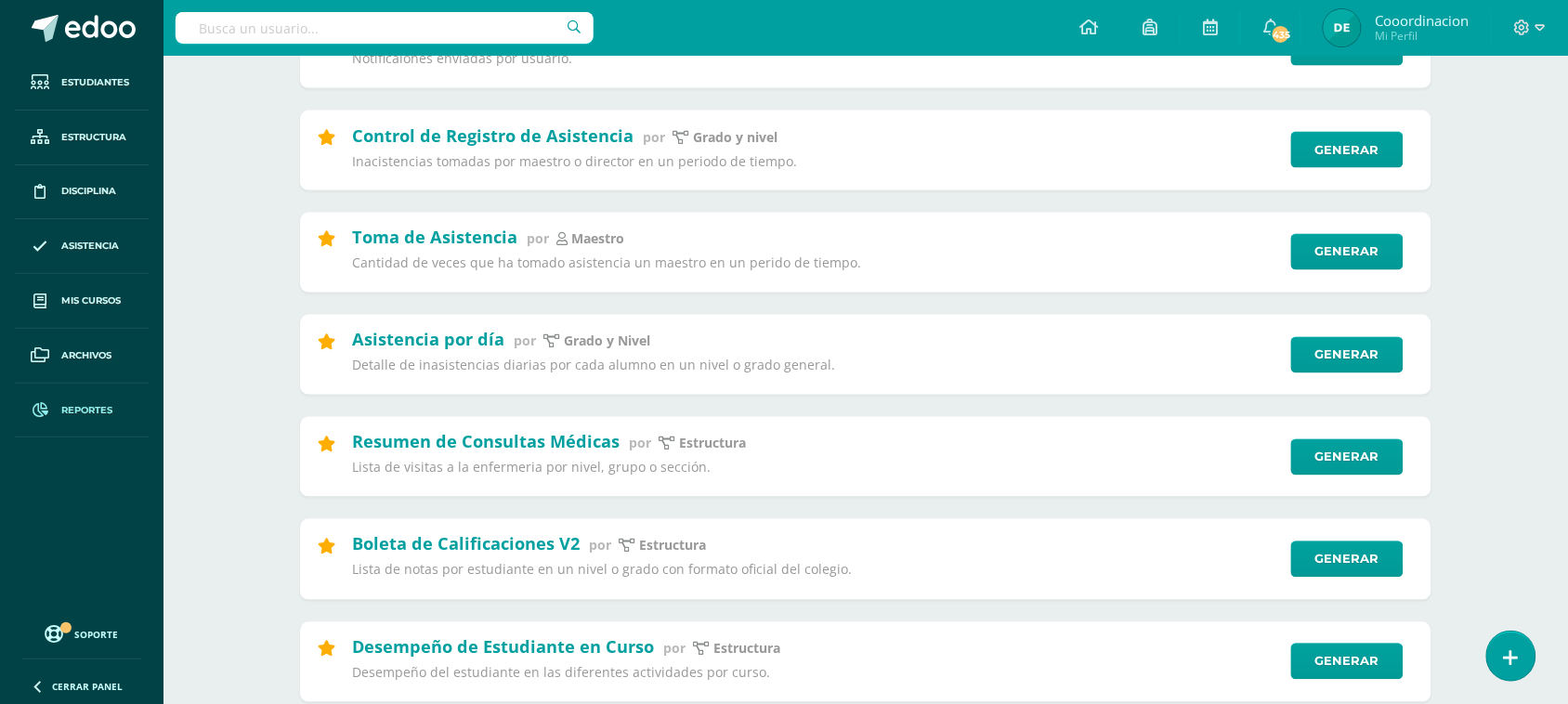
click at [307, 24] on input "text" at bounding box center [384, 27] width 418 height 31
type input "C"
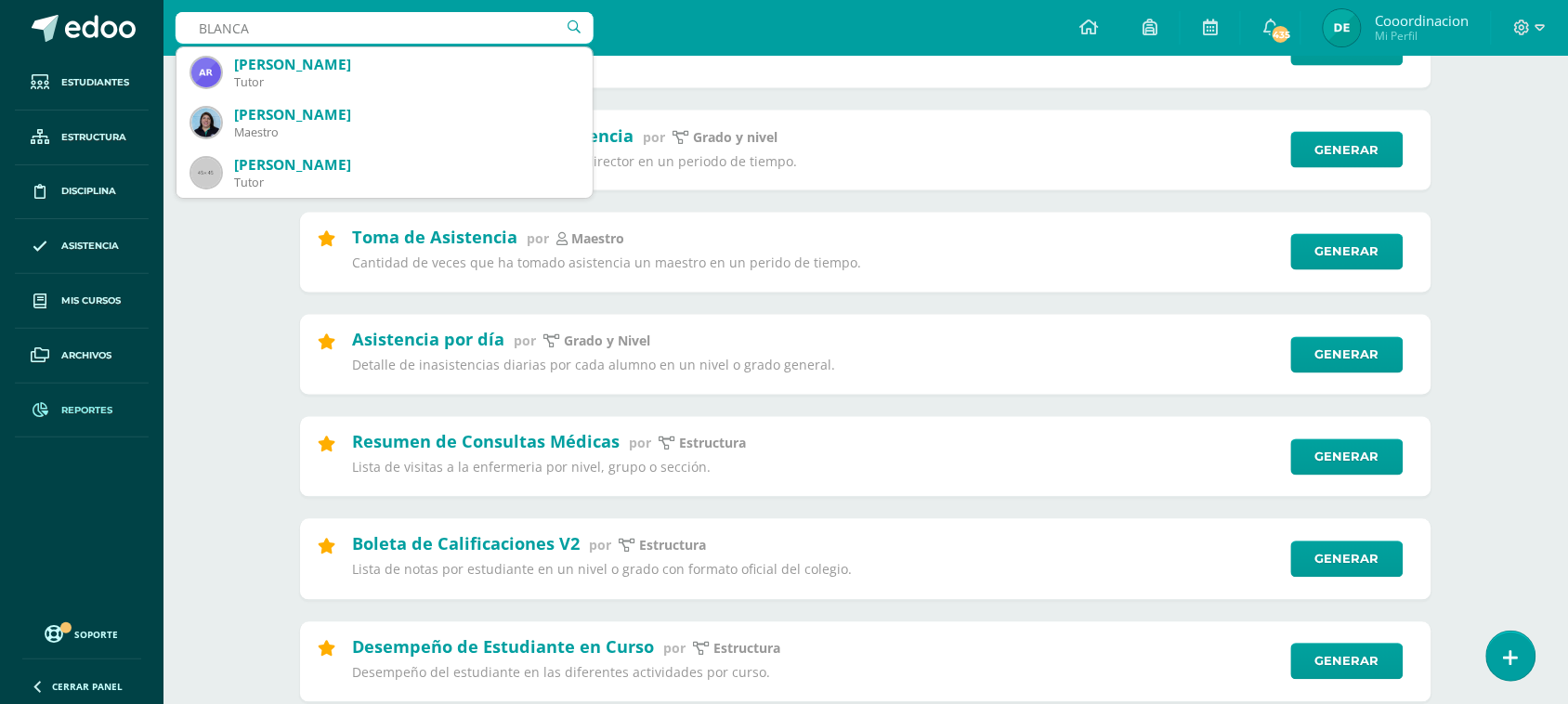
type input "BLANCA"
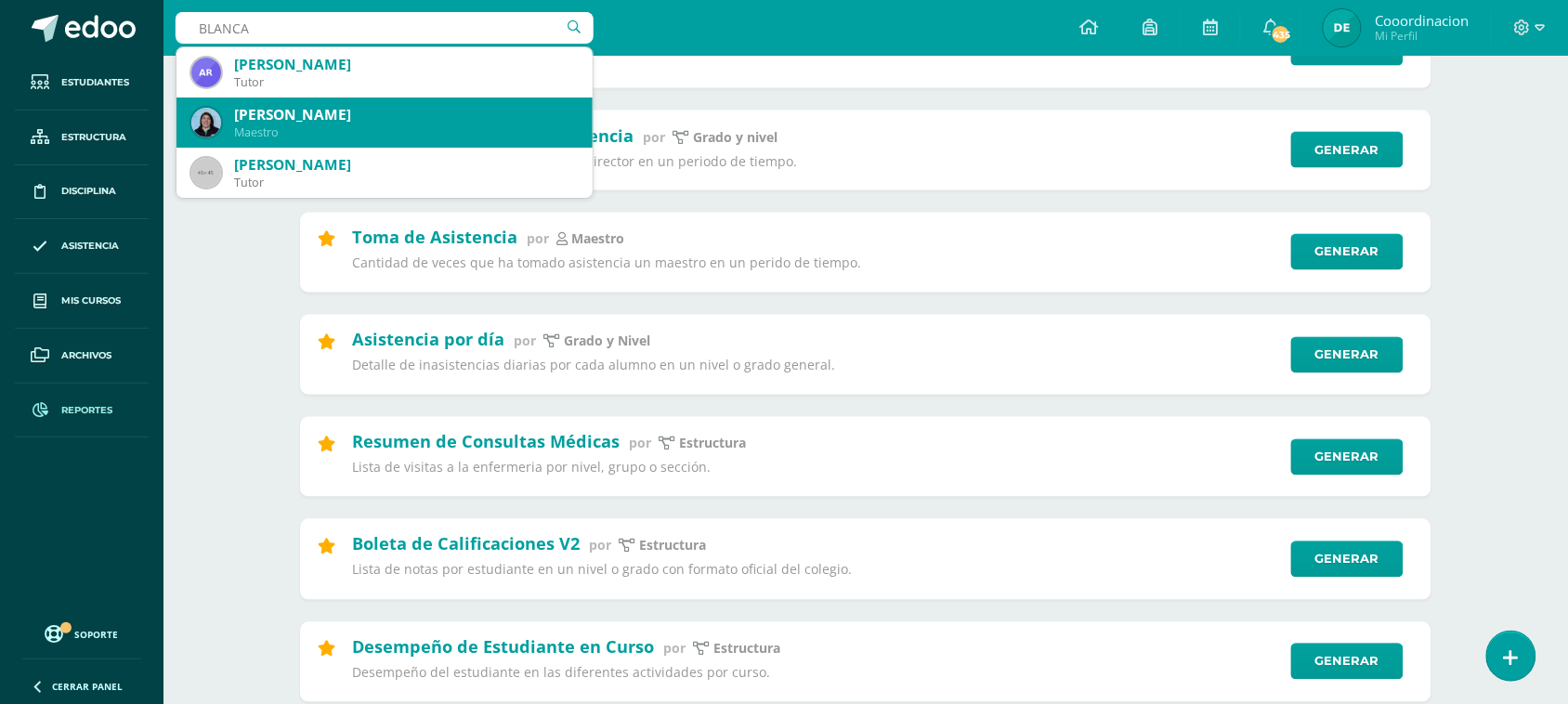
click at [293, 139] on div "Maestro" at bounding box center [405, 132] width 344 height 16
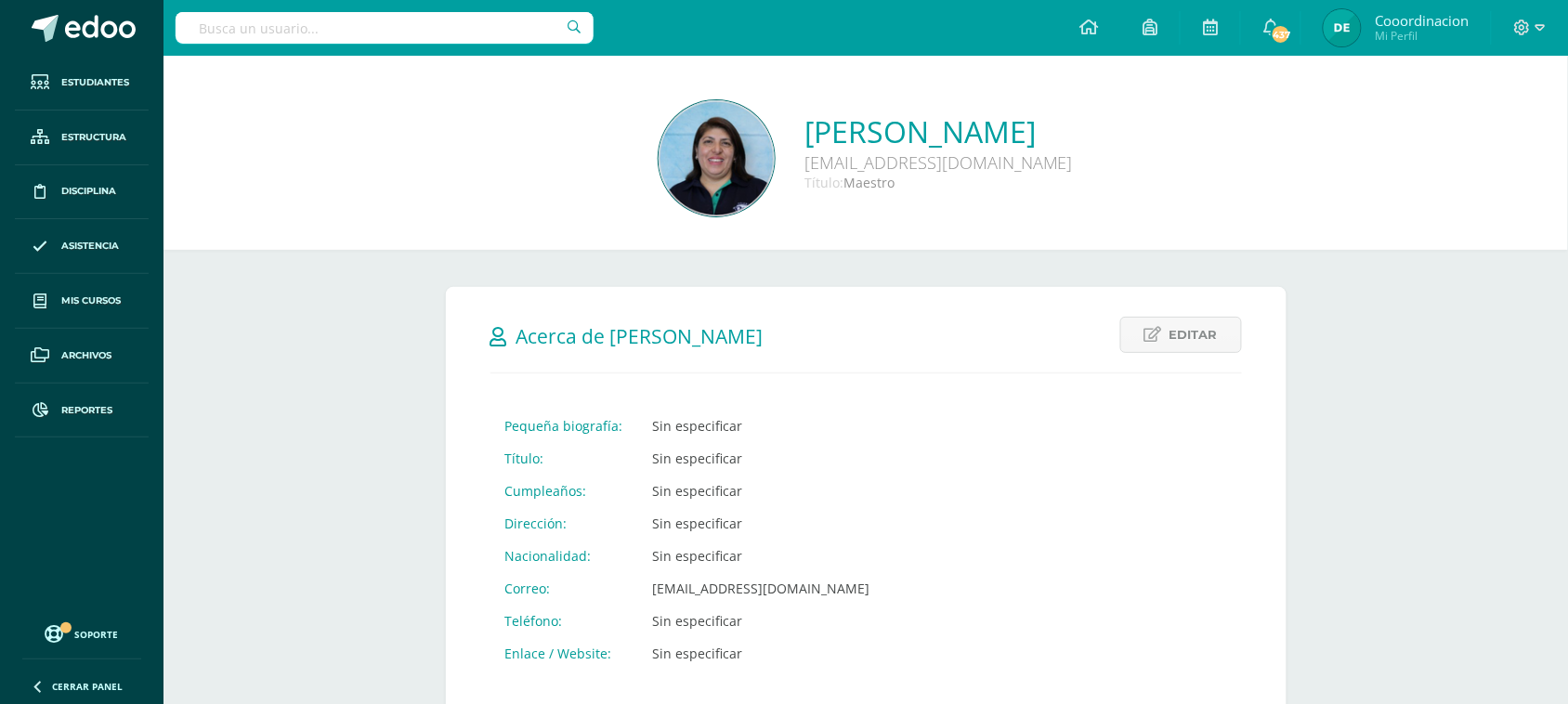
click at [304, 28] on input "text" at bounding box center [384, 27] width 418 height 31
type input "PLINIO"
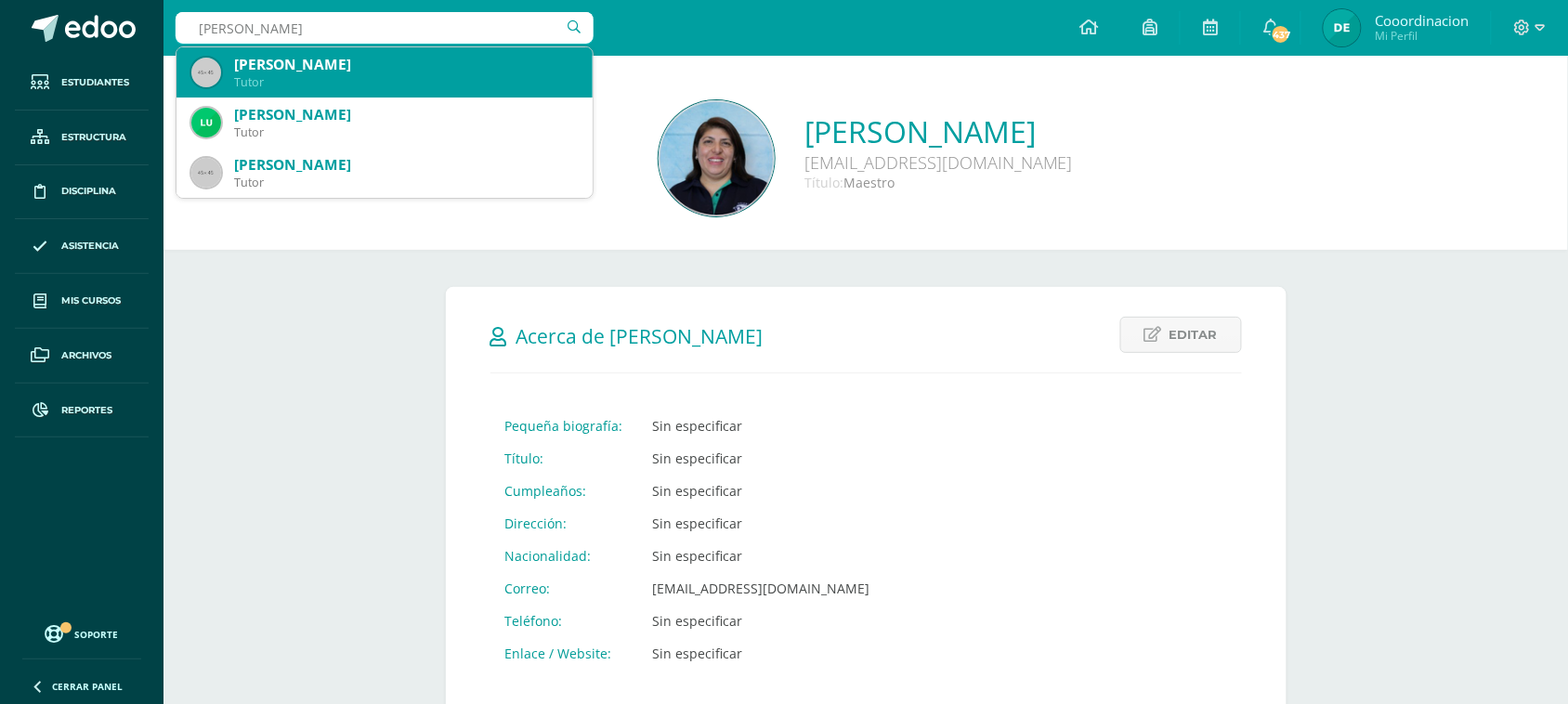
click at [276, 82] on div "Tutor" at bounding box center [405, 82] width 344 height 16
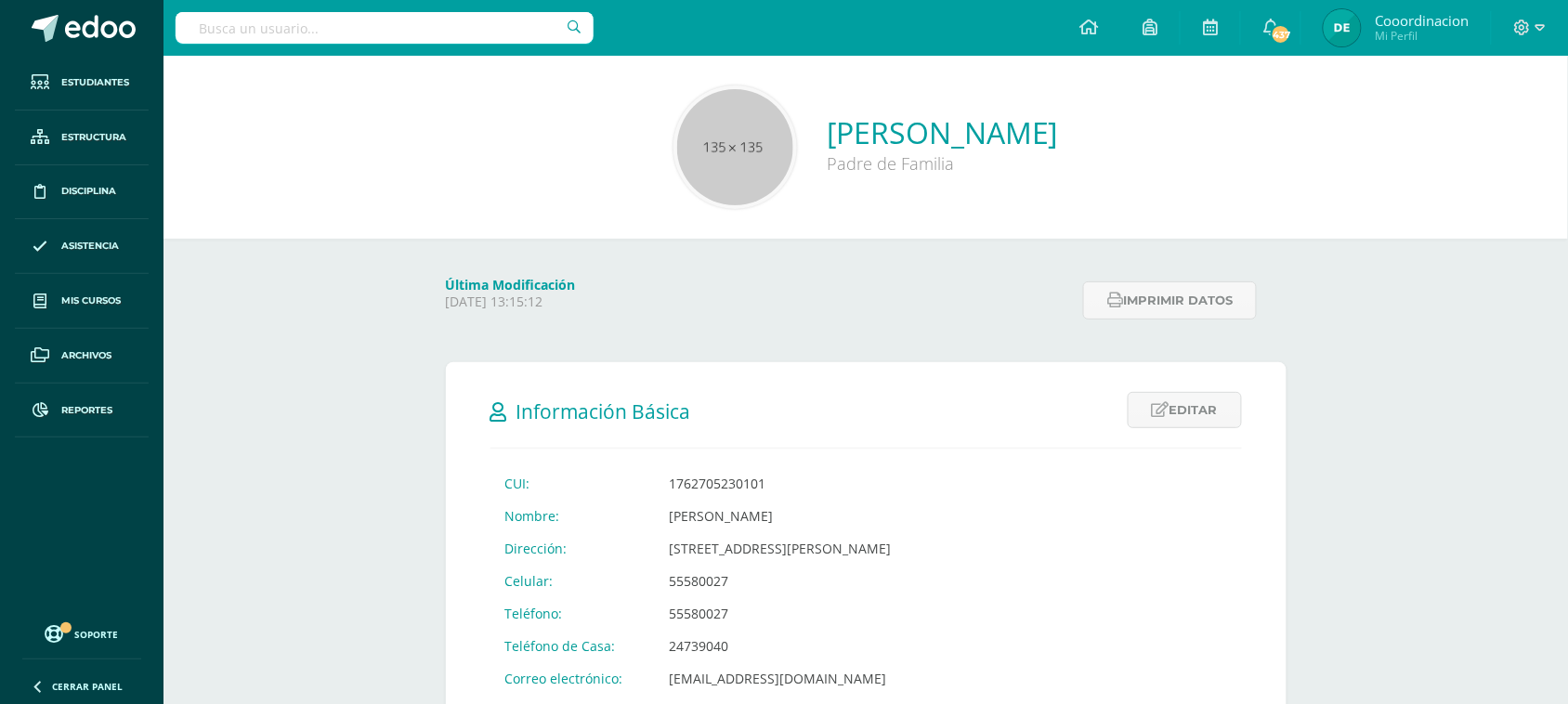
click at [296, 22] on input "text" at bounding box center [384, 27] width 418 height 31
type input "BLANCA"
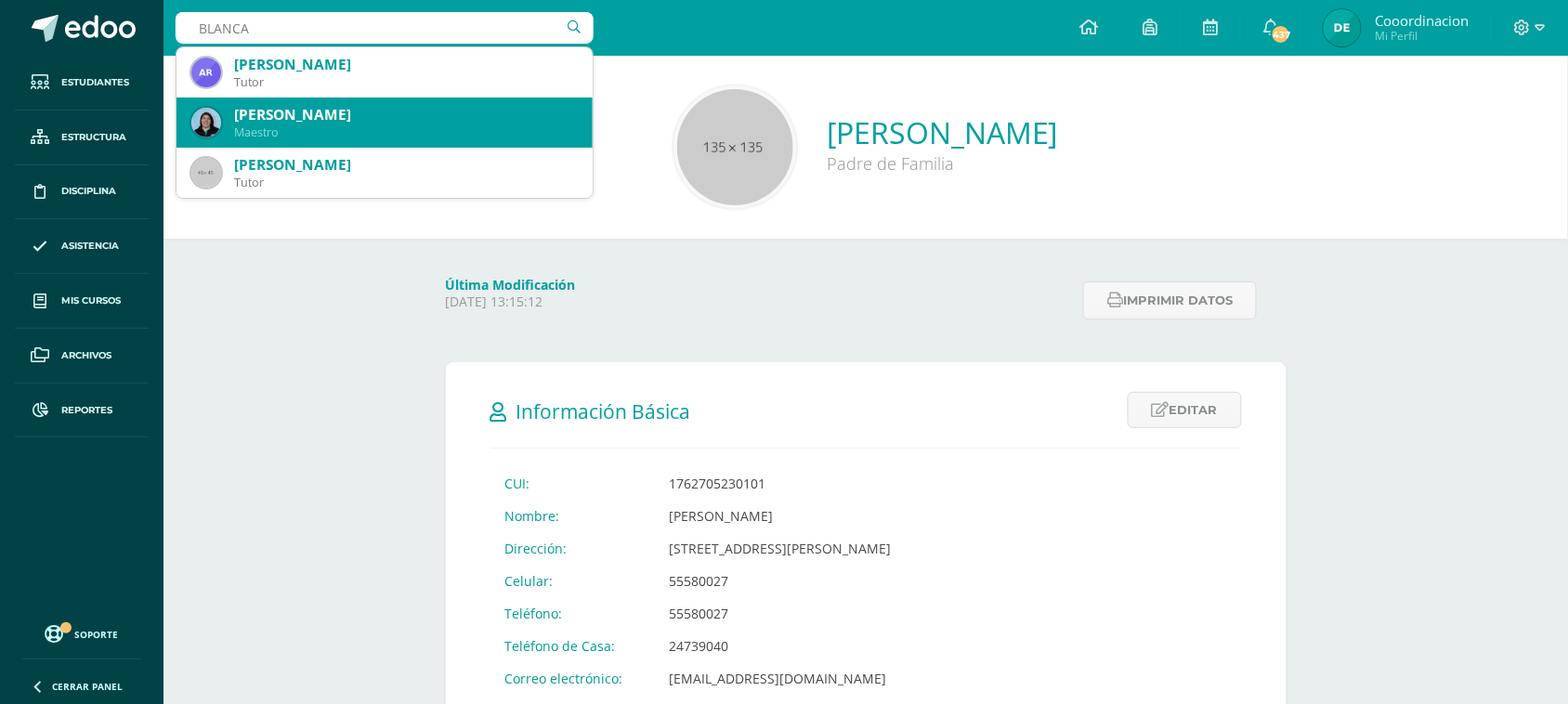
click at [302, 136] on div "Maestro" at bounding box center [405, 132] width 344 height 16
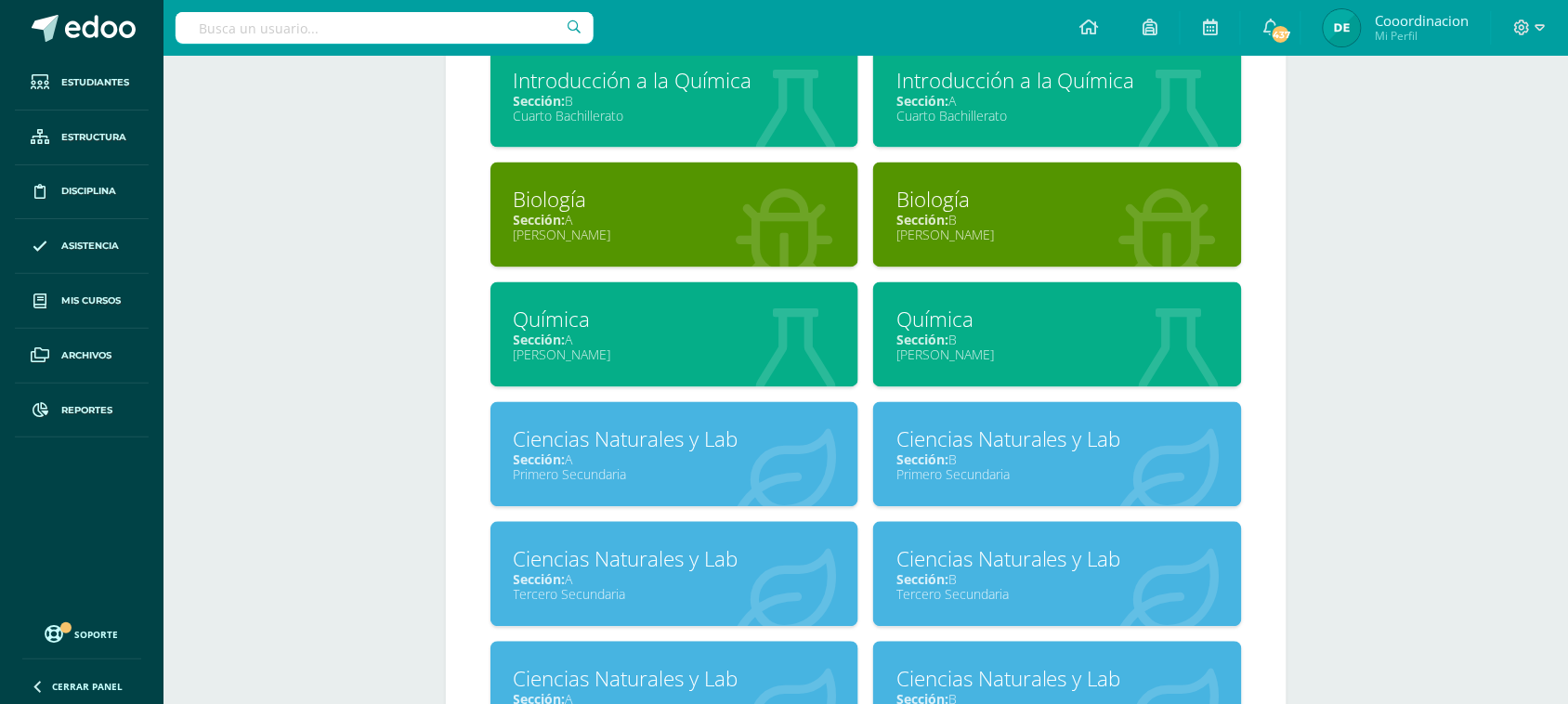
scroll to position [1120, 0]
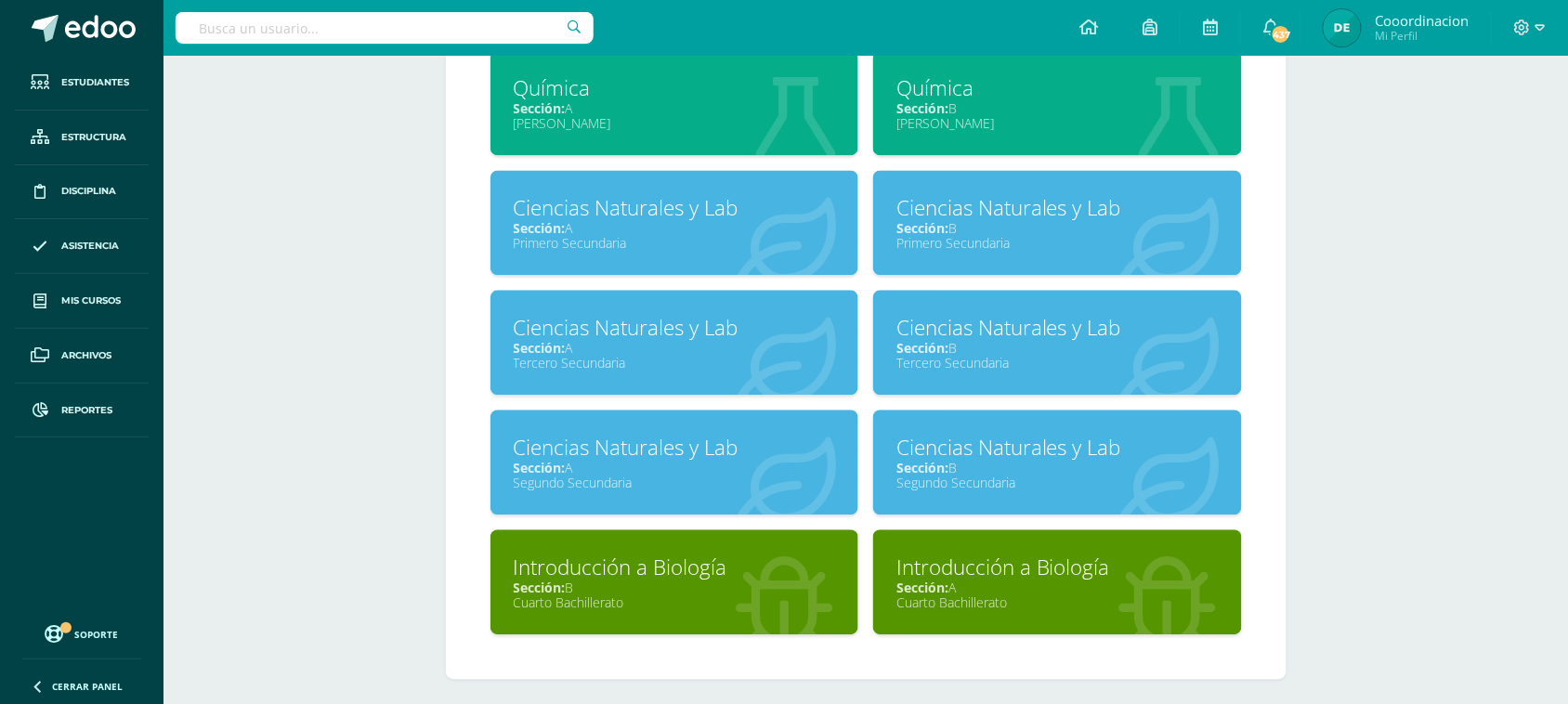
click at [639, 219] on div "Sección: A" at bounding box center [674, 228] width 322 height 18
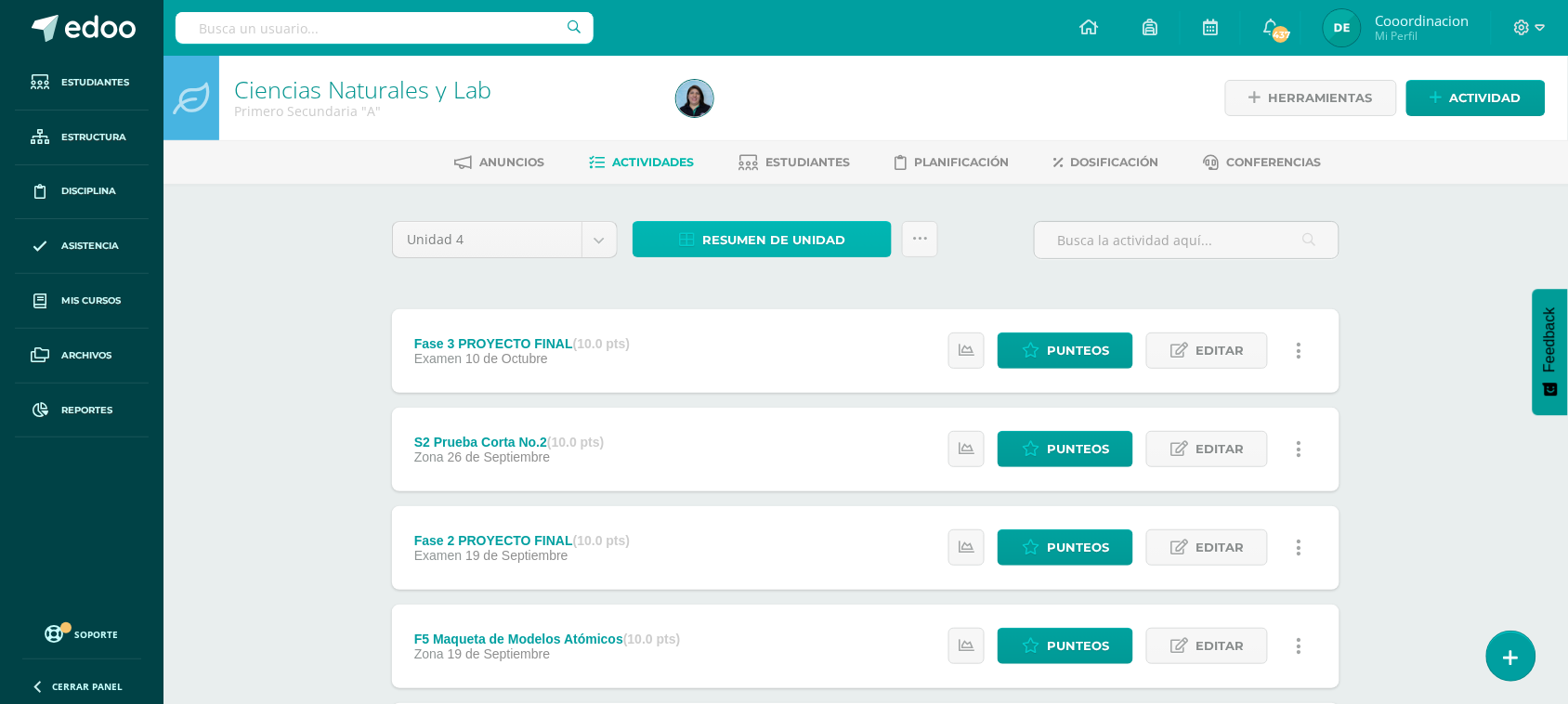
click at [767, 244] on span "Resumen de unidad" at bounding box center [774, 240] width 143 height 34
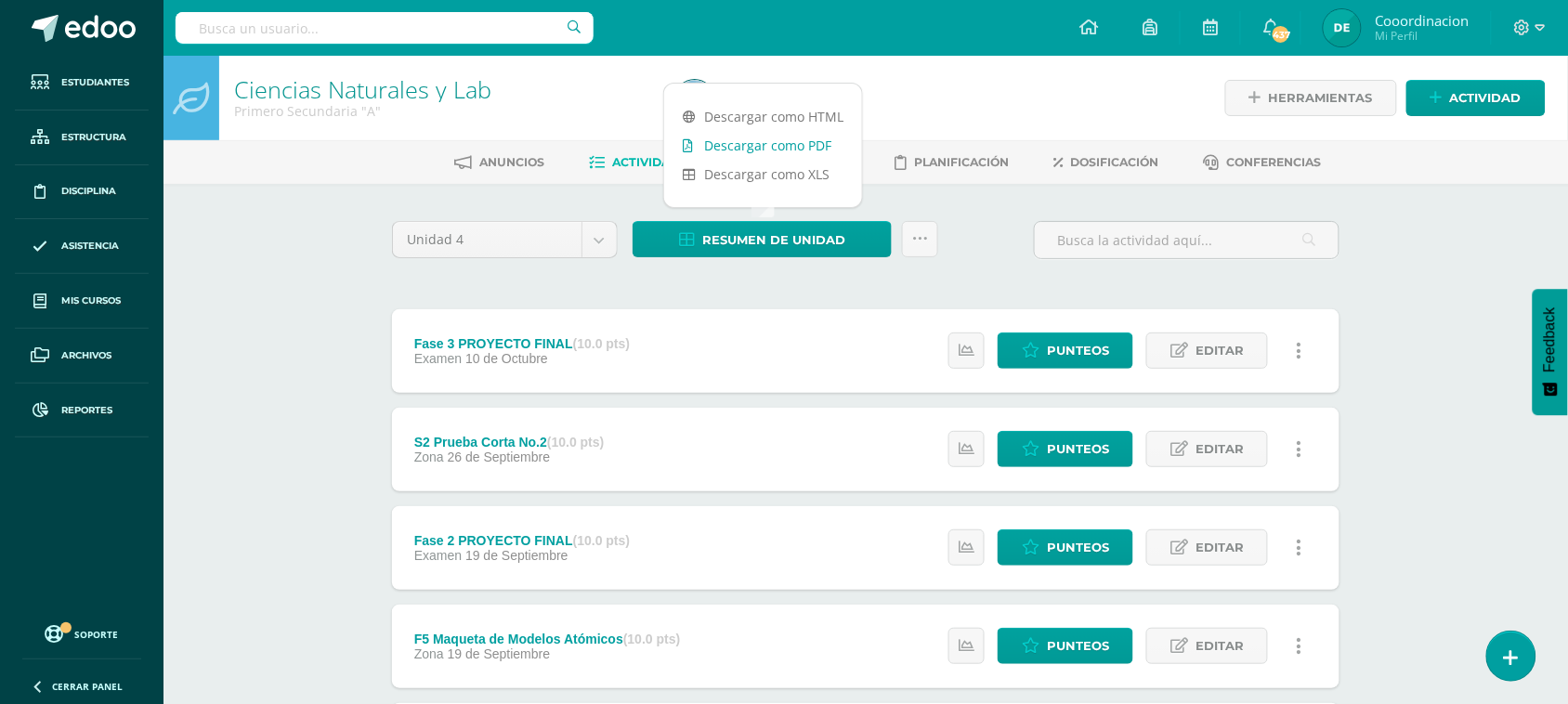
click at [787, 149] on link "Descargar como PDF" at bounding box center [763, 145] width 198 height 28
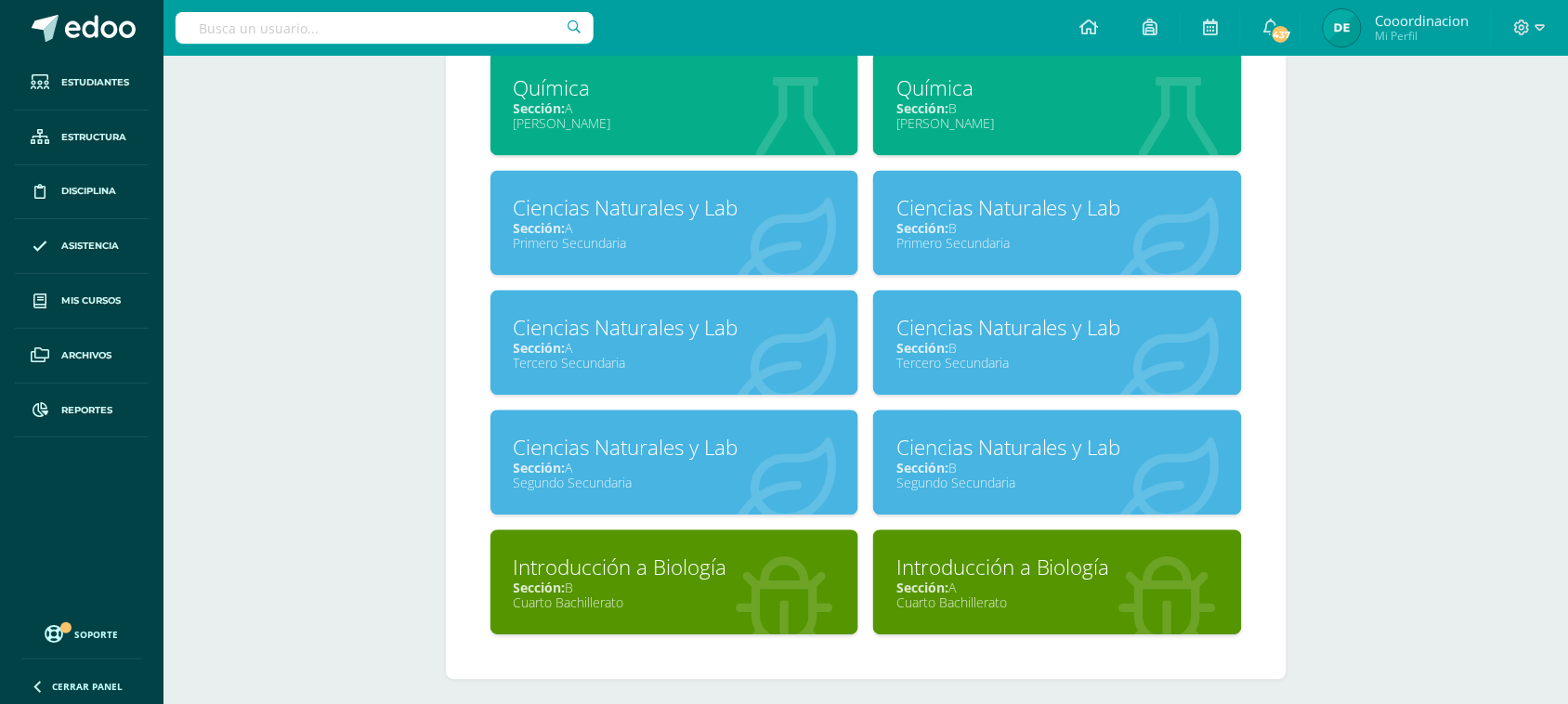
click at [966, 207] on div "Ciencias Naturales y Lab" at bounding box center [1057, 207] width 322 height 28
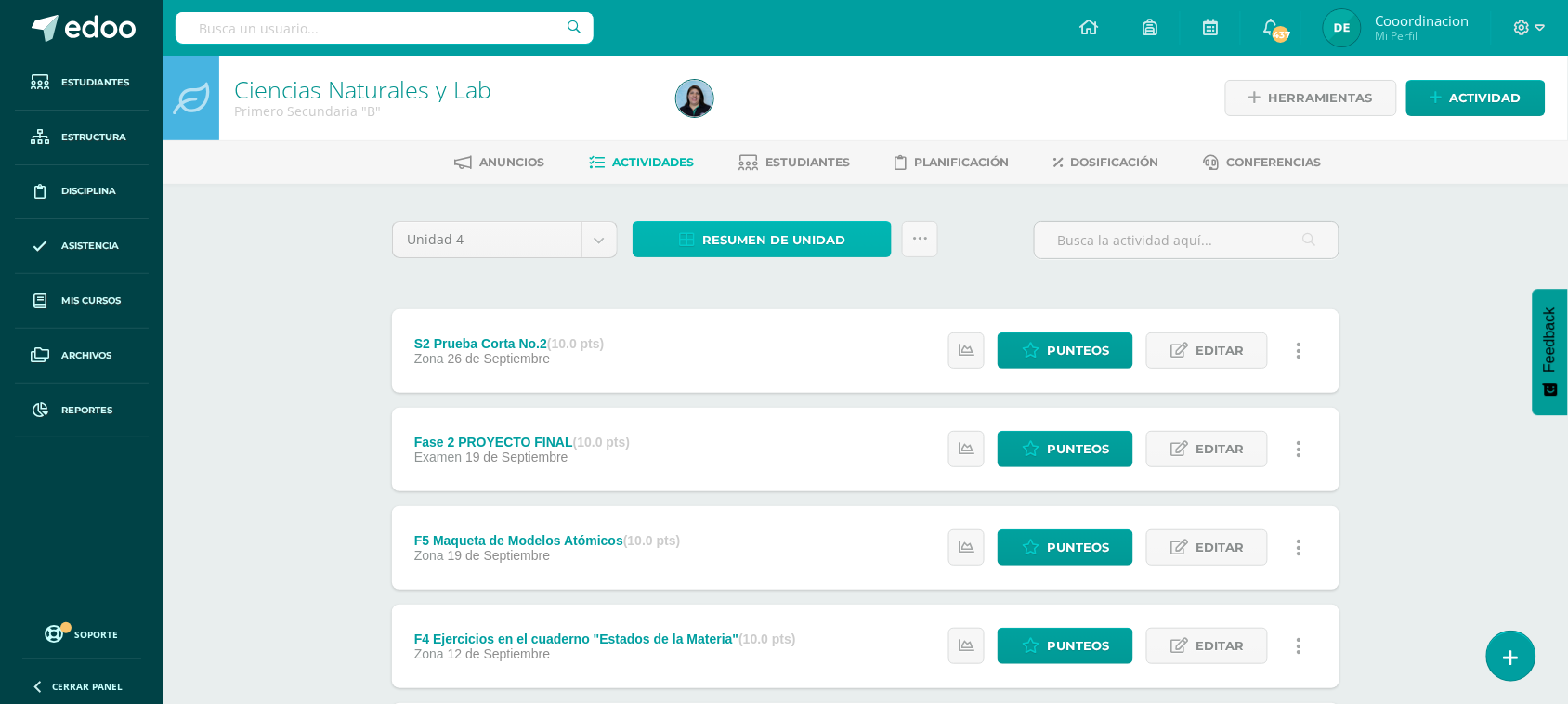
click at [778, 247] on span "Resumen de unidad" at bounding box center [774, 240] width 143 height 34
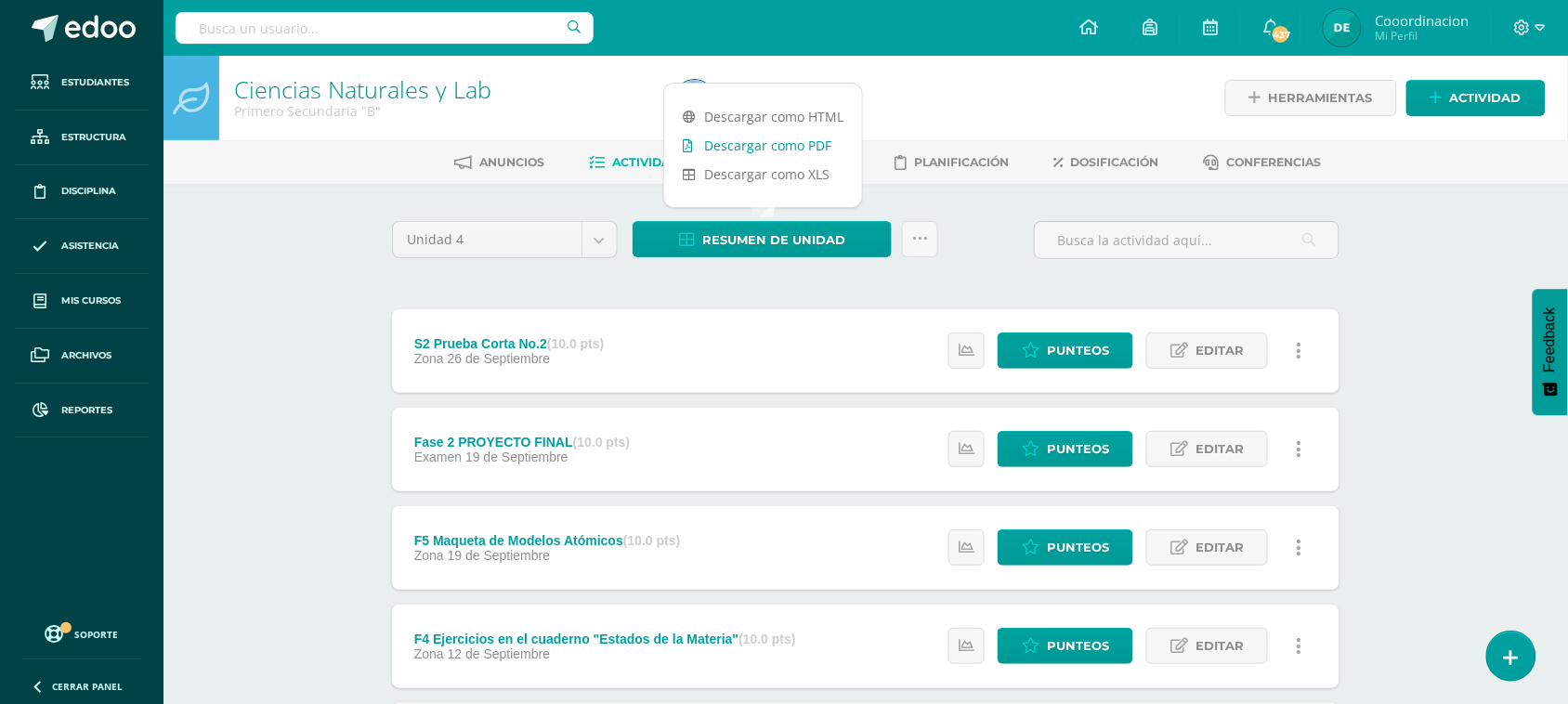
click at [790, 150] on link "Descargar como PDF" at bounding box center [763, 145] width 198 height 28
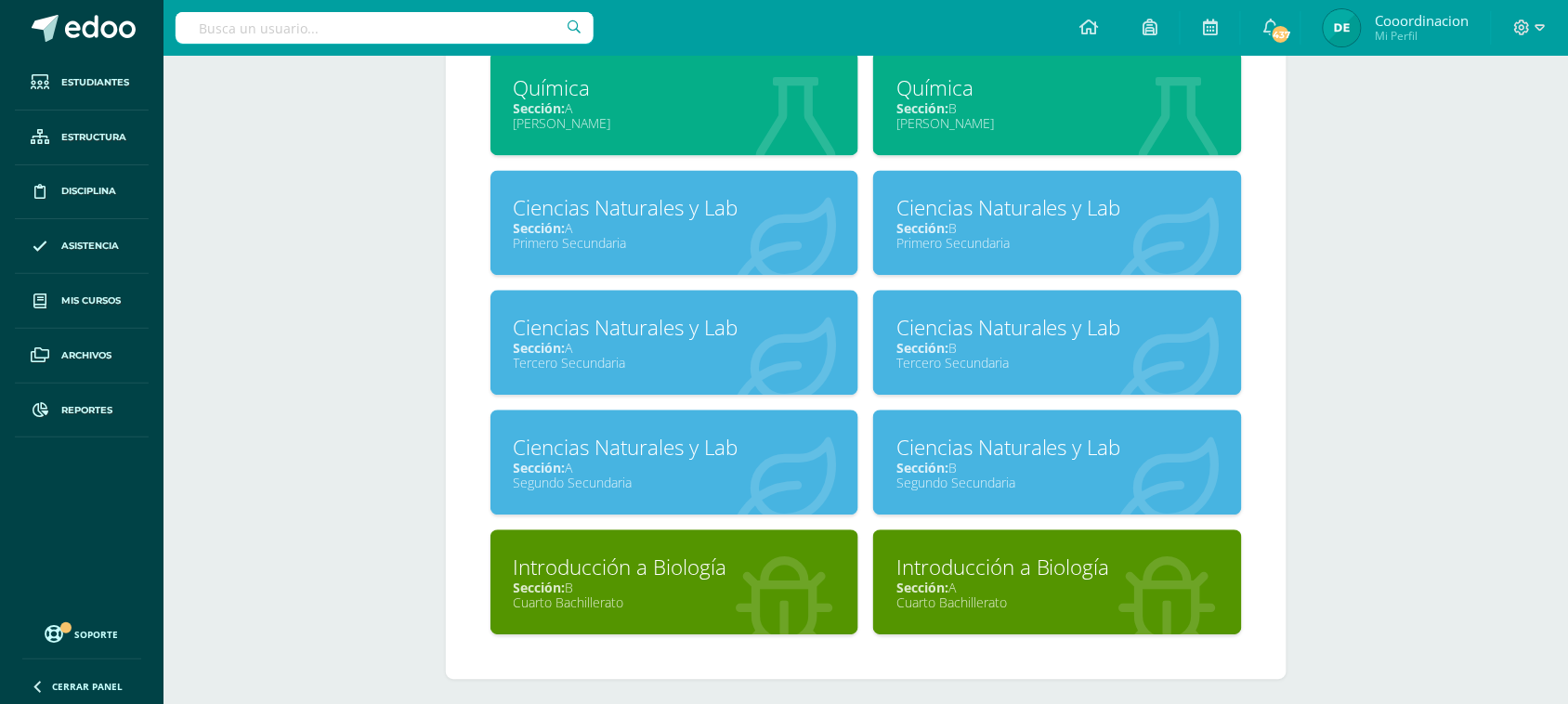
click at [572, 459] on div "Sección: A" at bounding box center [674, 468] width 322 height 18
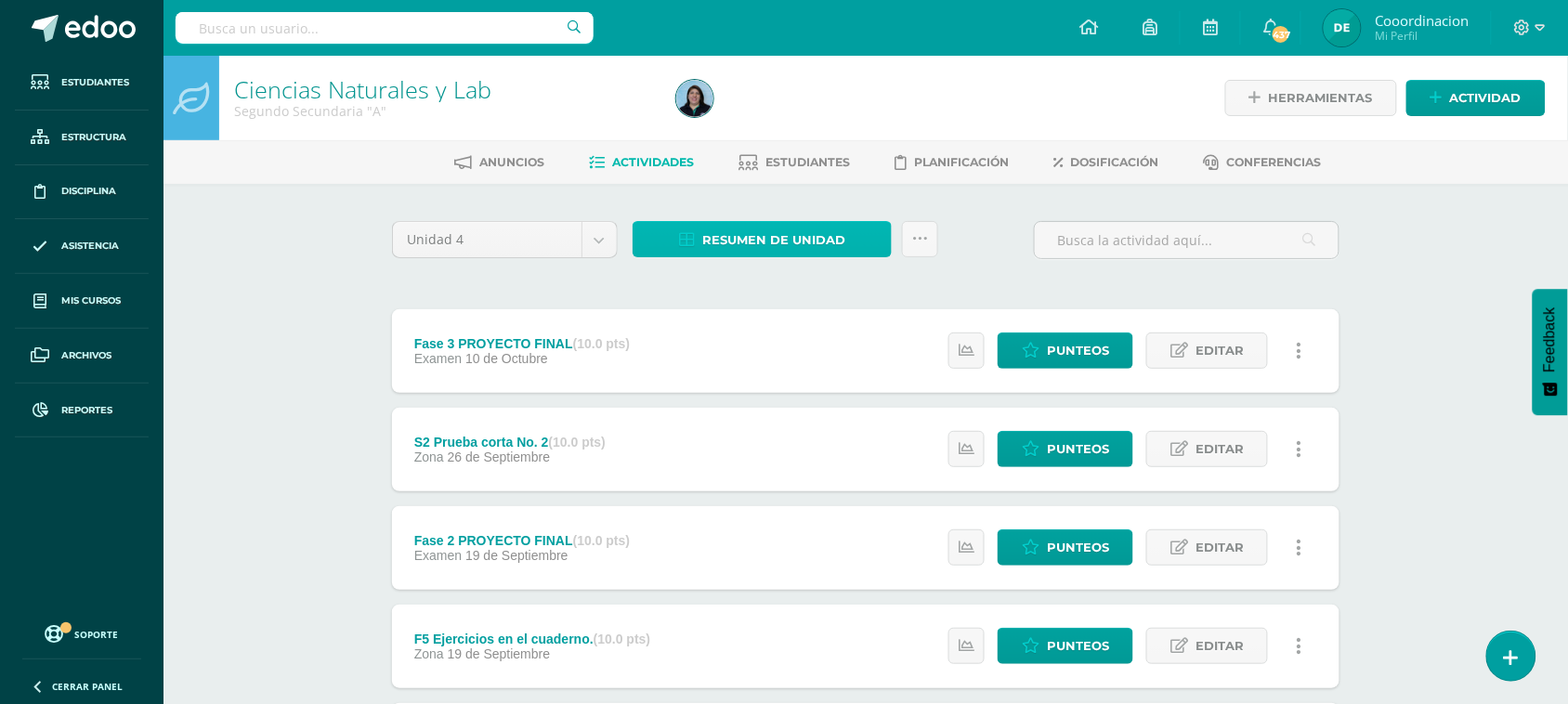
click at [760, 242] on span "Resumen de unidad" at bounding box center [774, 240] width 143 height 34
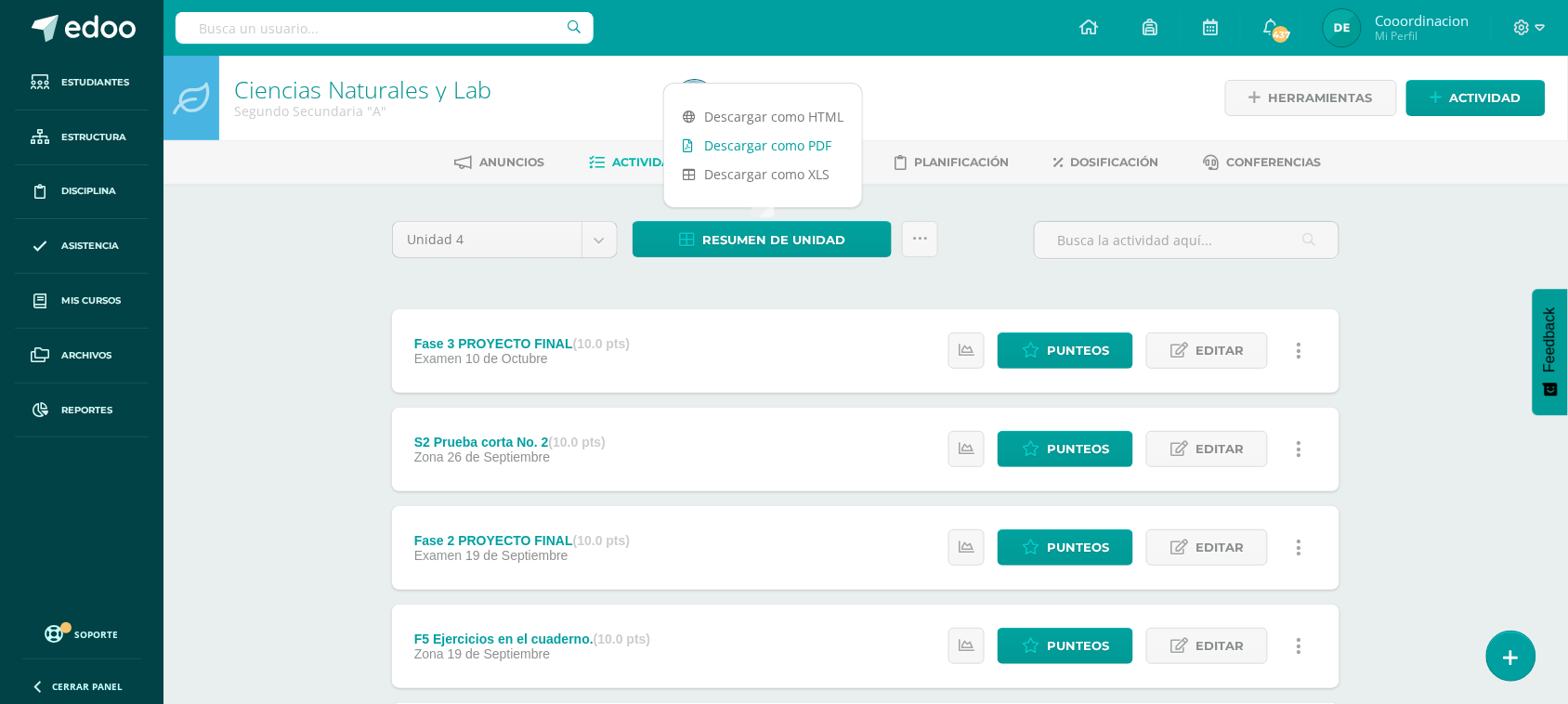
click at [771, 155] on link "Descargar como PDF" at bounding box center [763, 145] width 198 height 28
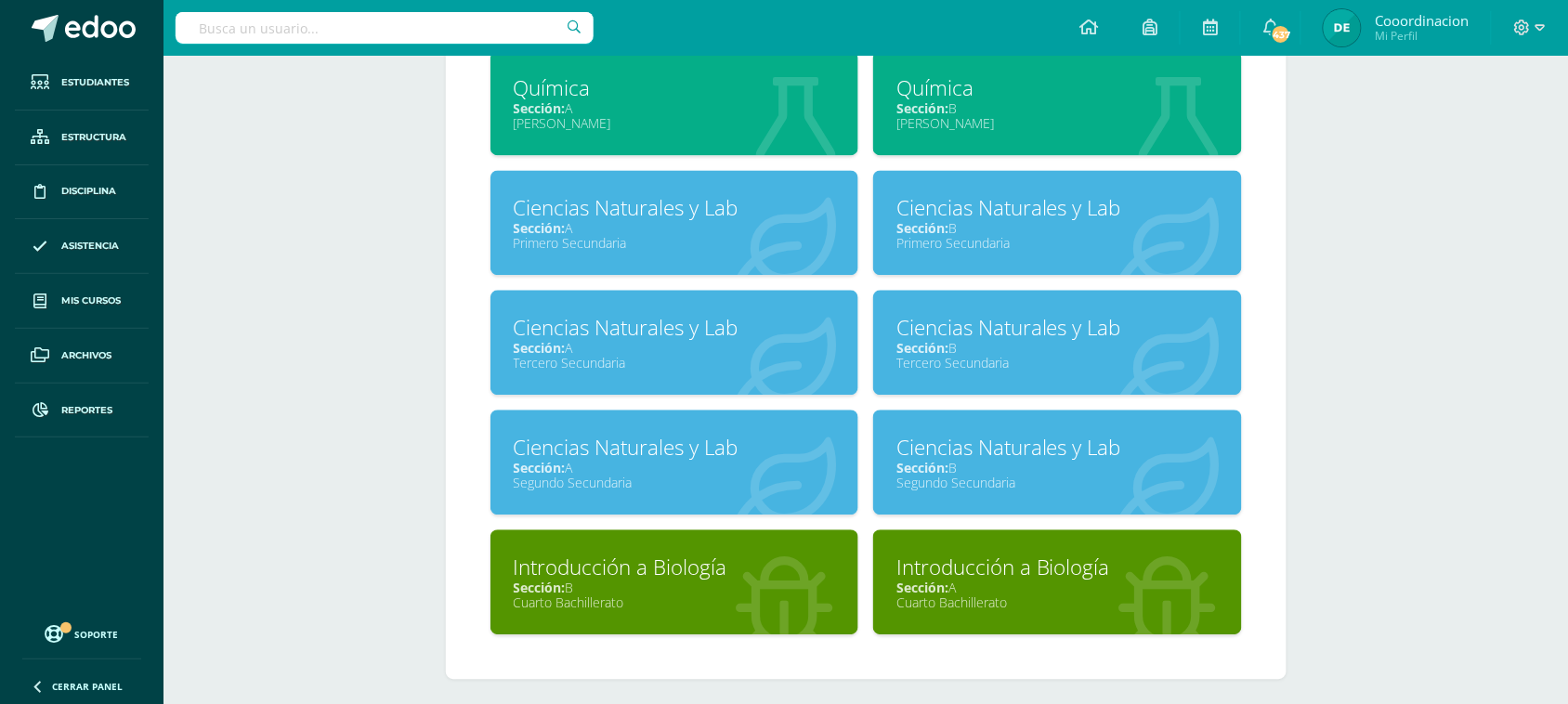
click at [955, 447] on div "Ciencias Naturales y Lab" at bounding box center [1057, 446] width 322 height 28
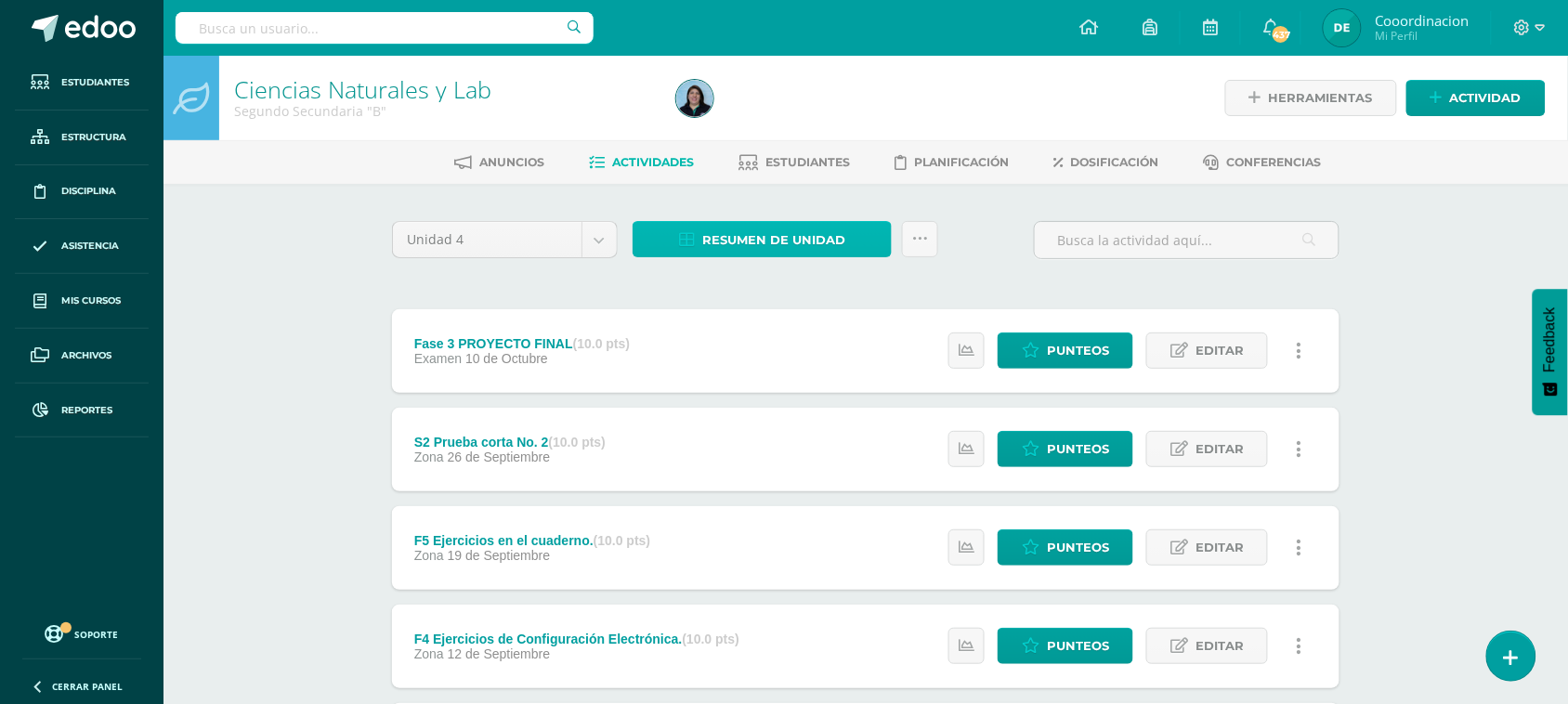
click at [744, 239] on span "Resumen de unidad" at bounding box center [774, 240] width 143 height 34
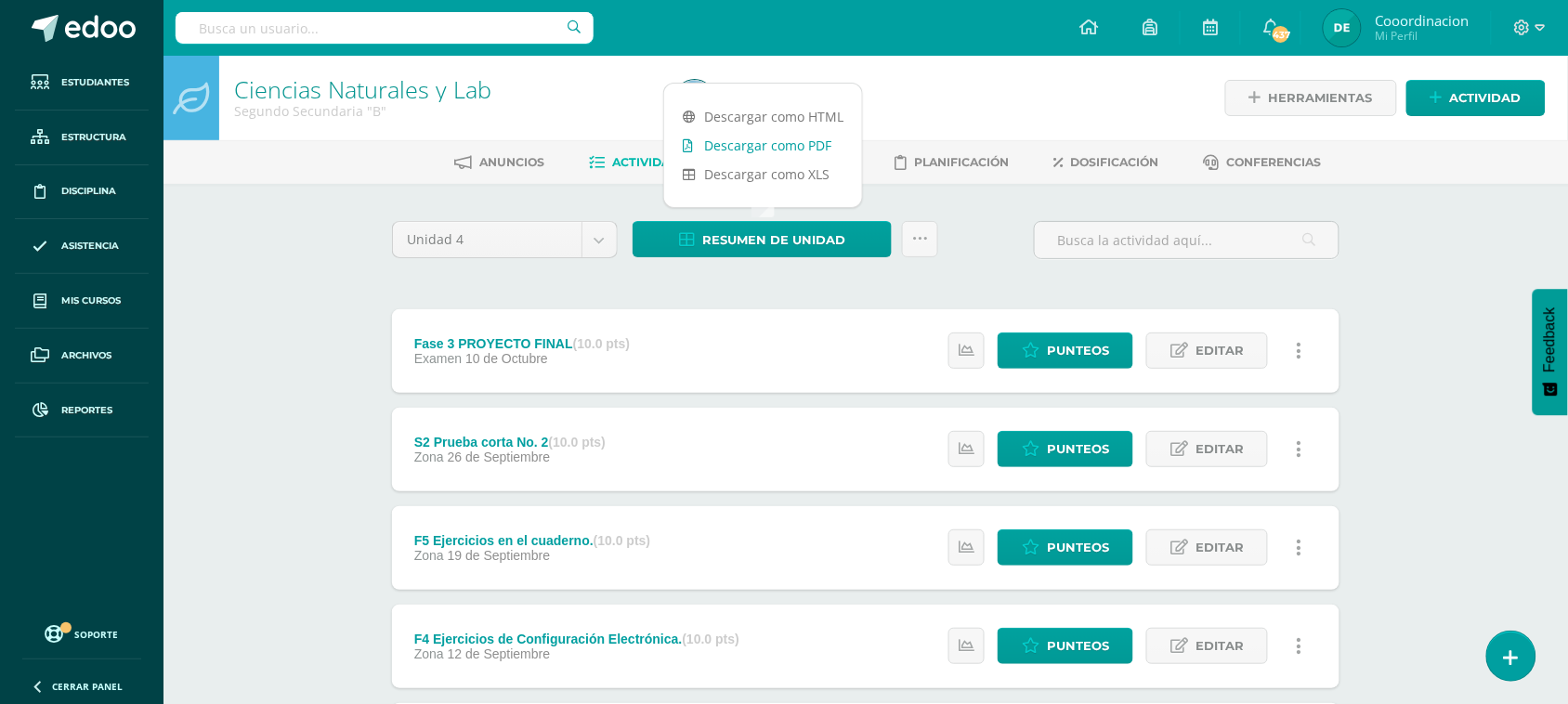
click at [772, 149] on link "Descargar como PDF" at bounding box center [763, 145] width 198 height 28
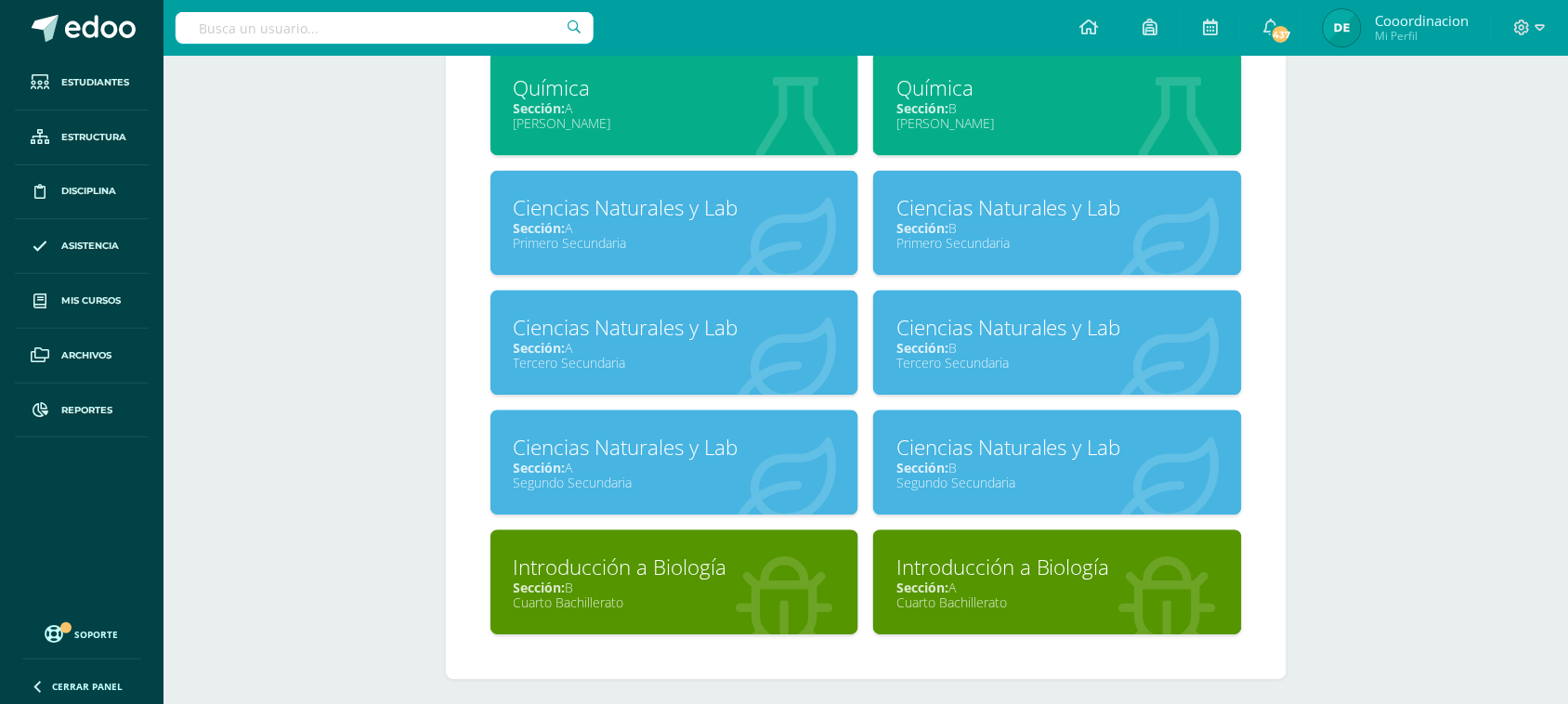
click at [618, 332] on div "Ciencias Naturales y Lab" at bounding box center [674, 327] width 322 height 28
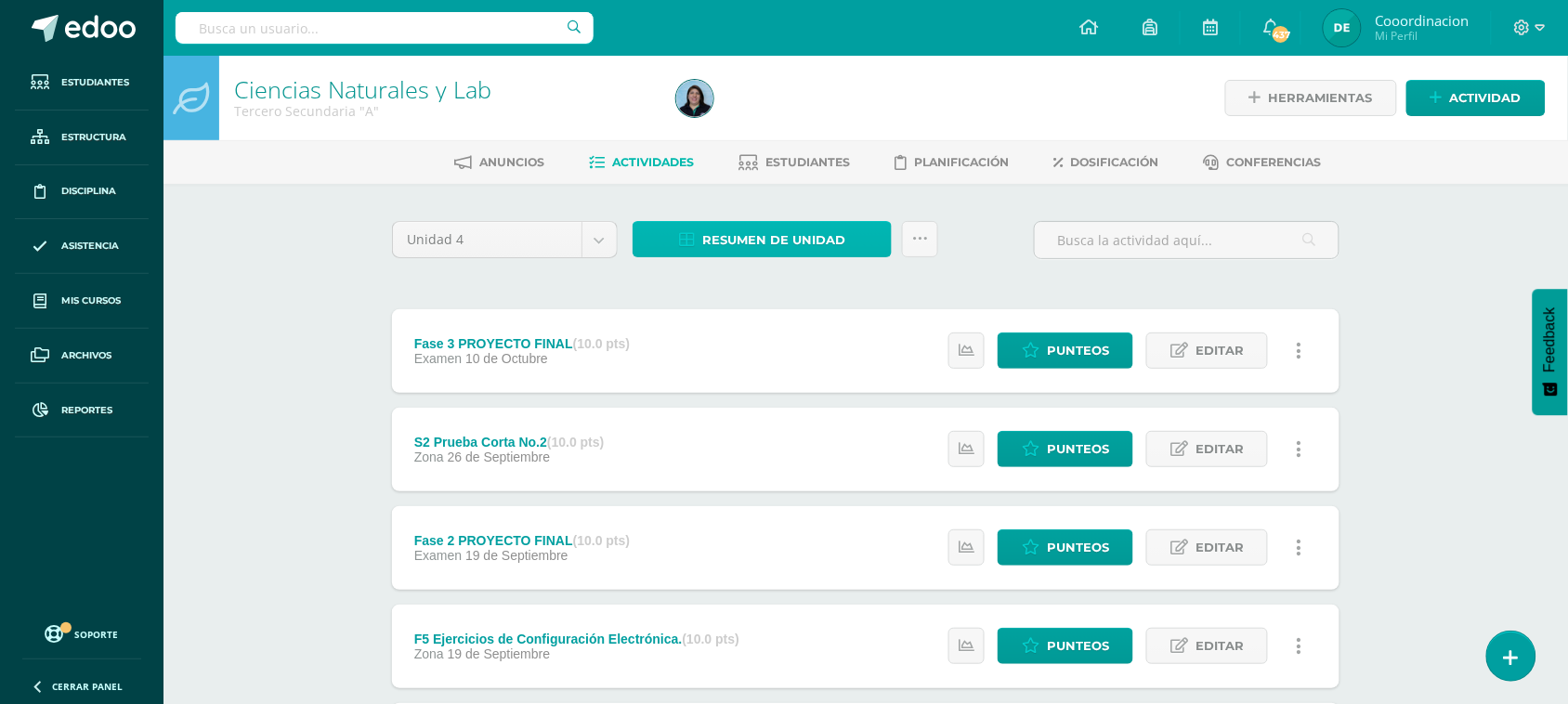
click at [766, 233] on span "Resumen de unidad" at bounding box center [774, 240] width 143 height 34
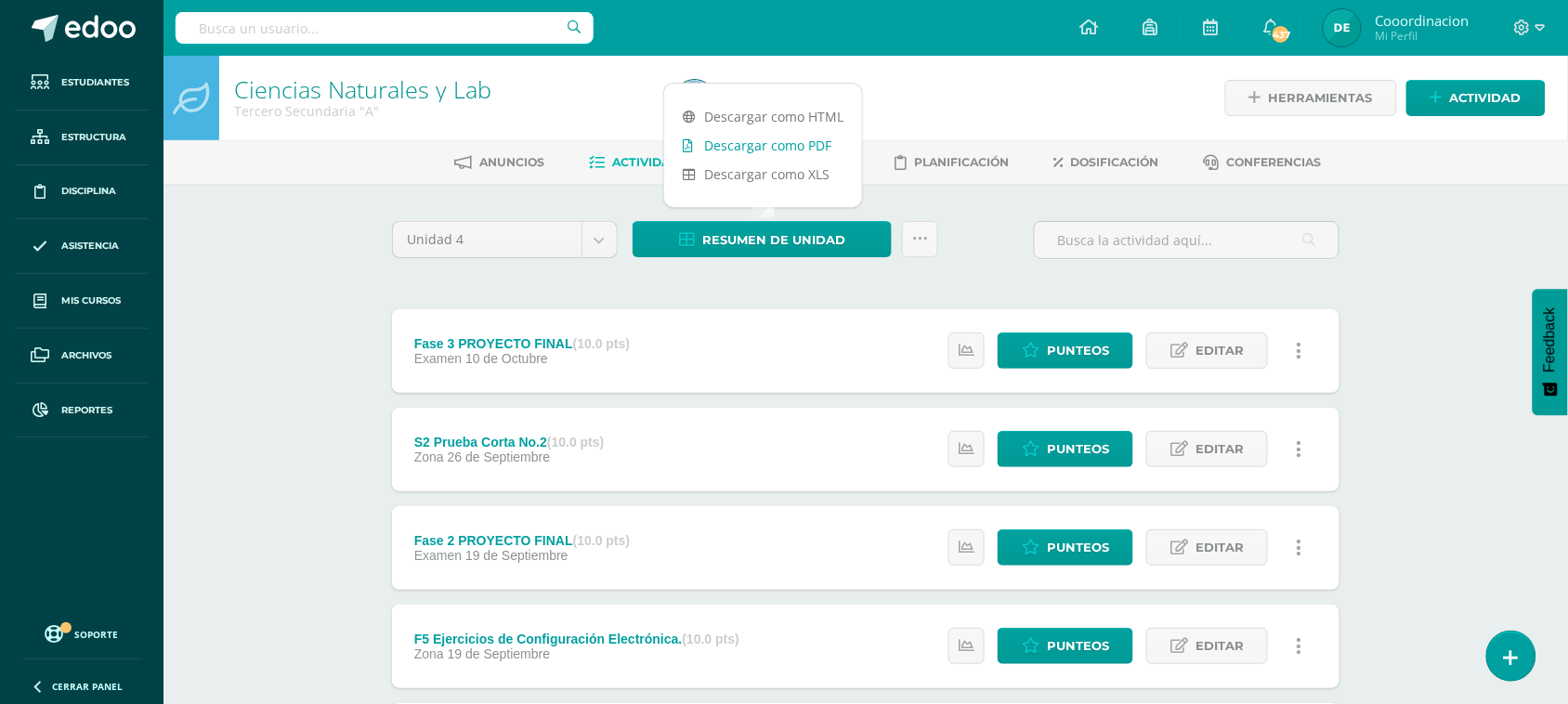
click at [791, 151] on link "Descargar como PDF" at bounding box center [763, 145] width 198 height 28
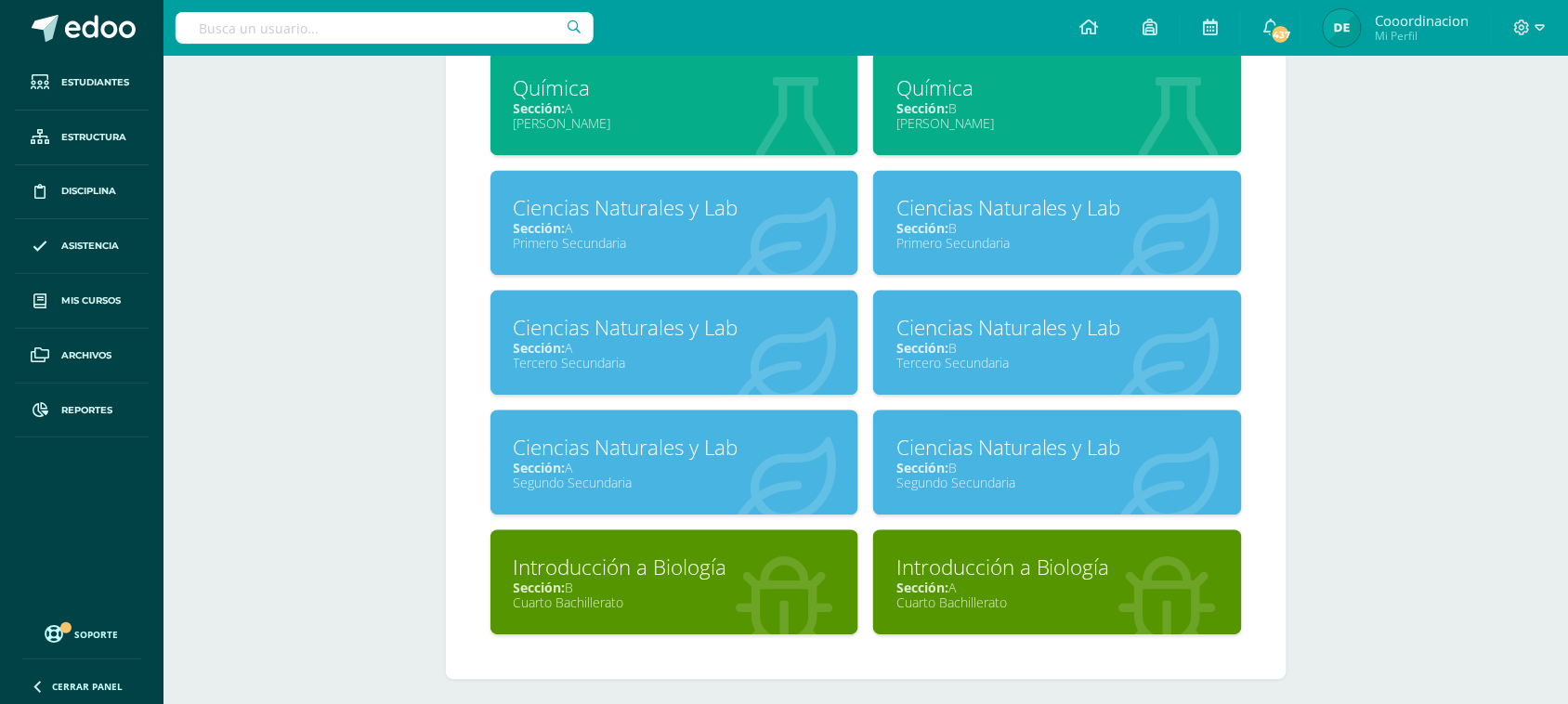
click at [991, 332] on div "Ciencias Naturales y Lab" at bounding box center [1057, 327] width 322 height 28
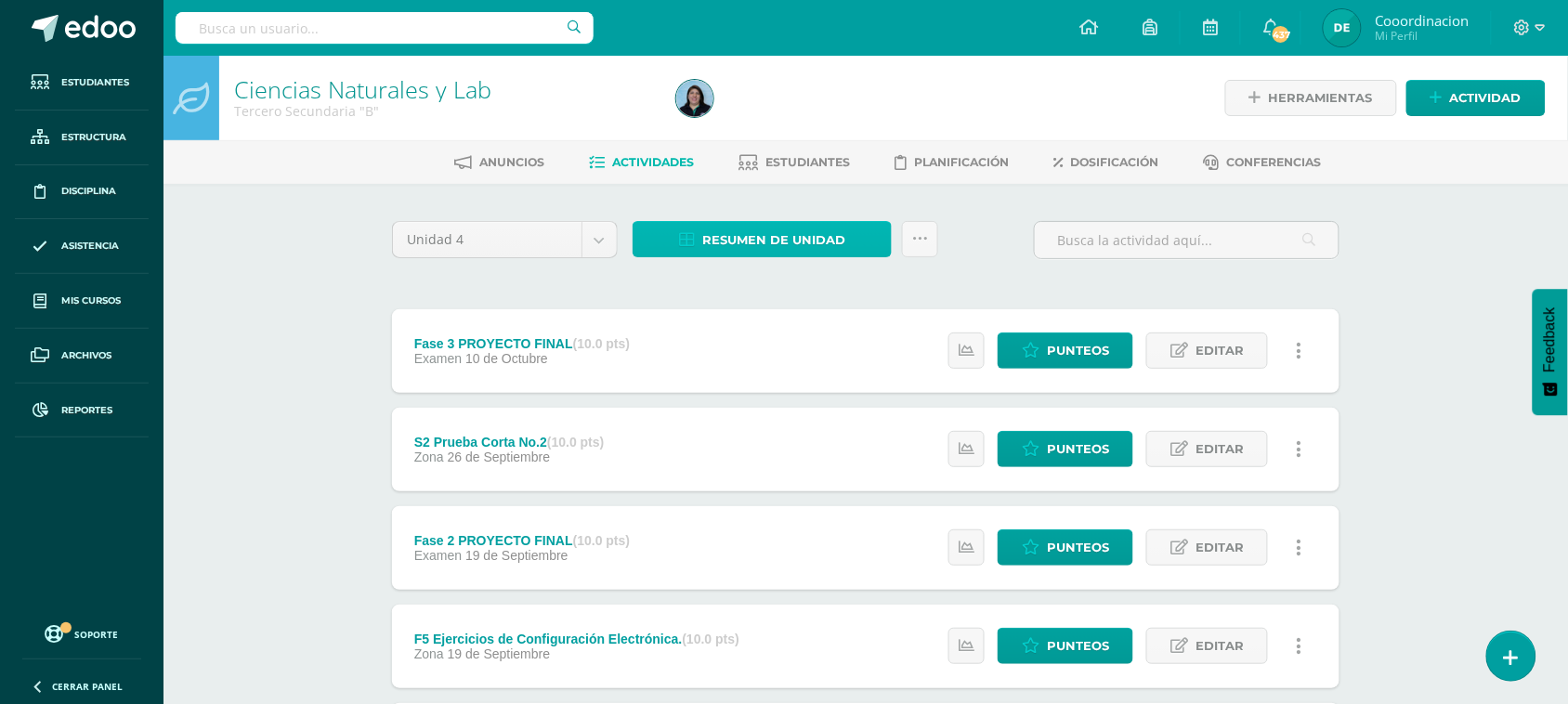
click at [776, 243] on span "Resumen de unidad" at bounding box center [774, 240] width 143 height 34
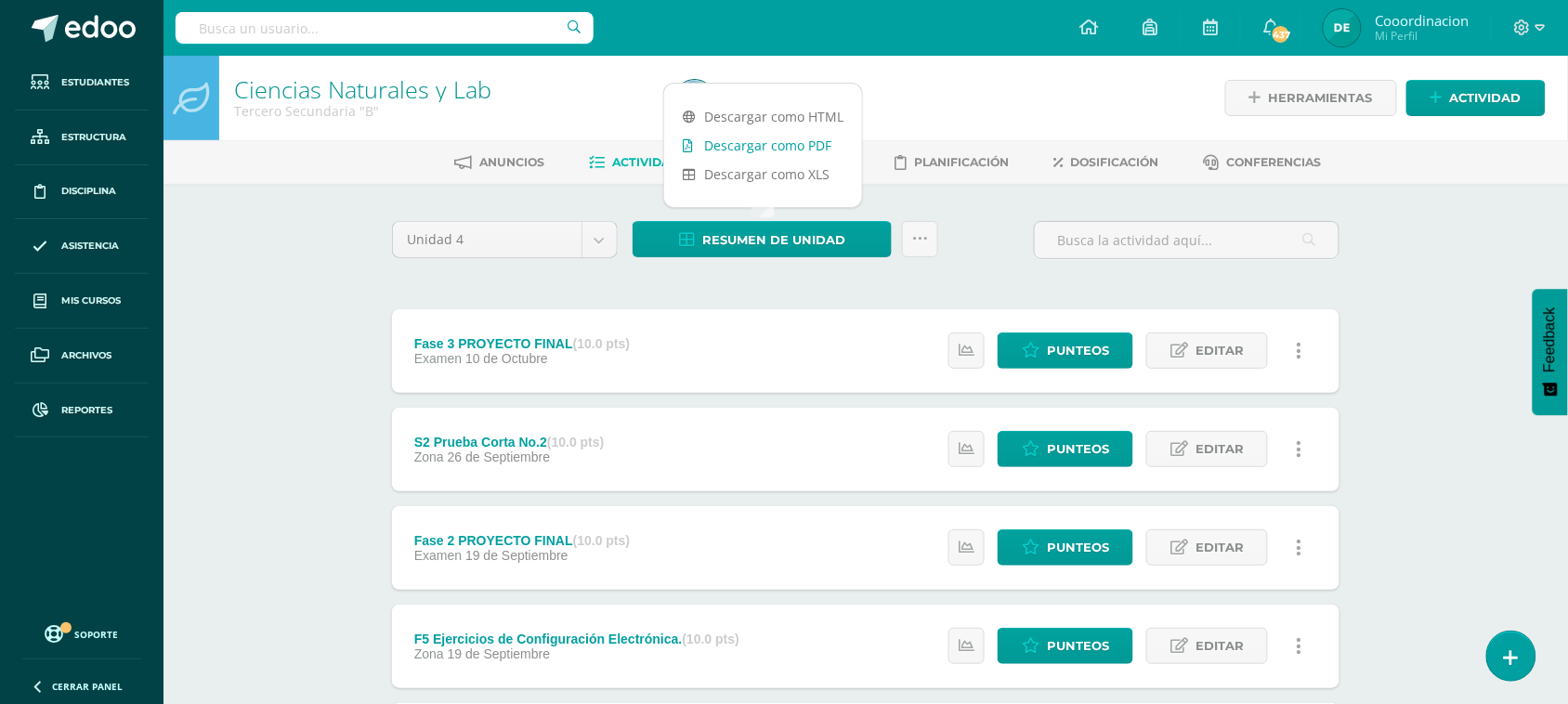
click at [817, 149] on link "Descargar como PDF" at bounding box center [763, 145] width 198 height 28
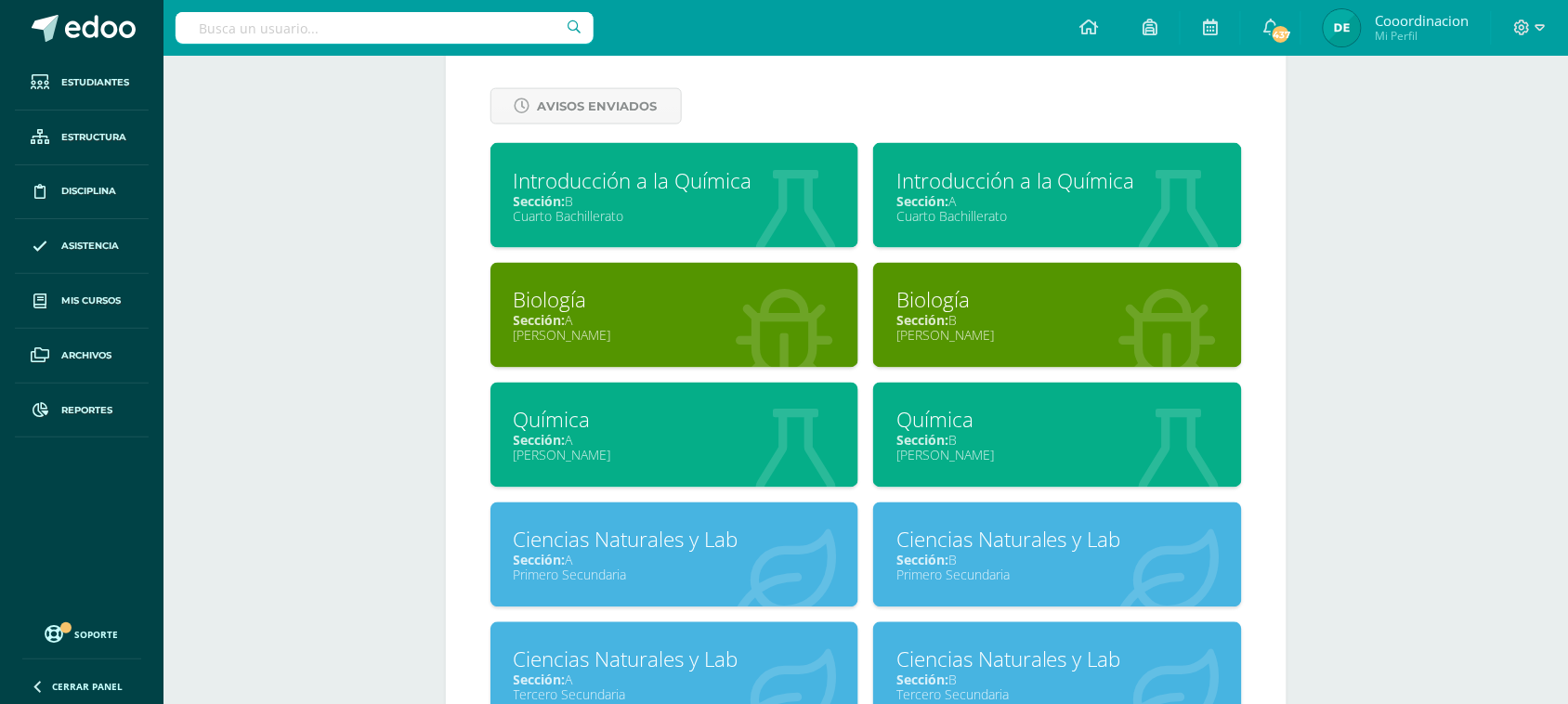
scroll to position [772, 0]
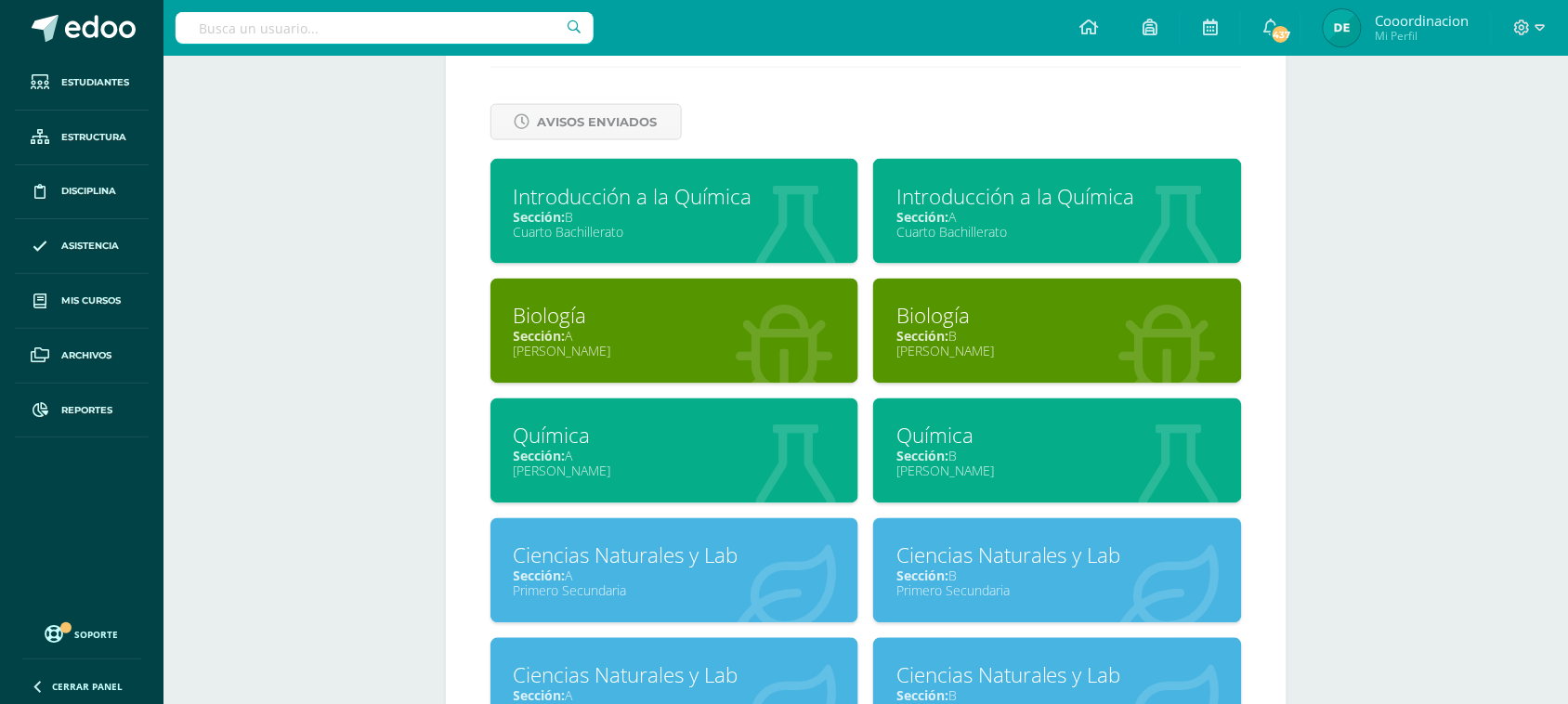
click at [962, 205] on div "Introducción a la Química" at bounding box center [1057, 196] width 322 height 28
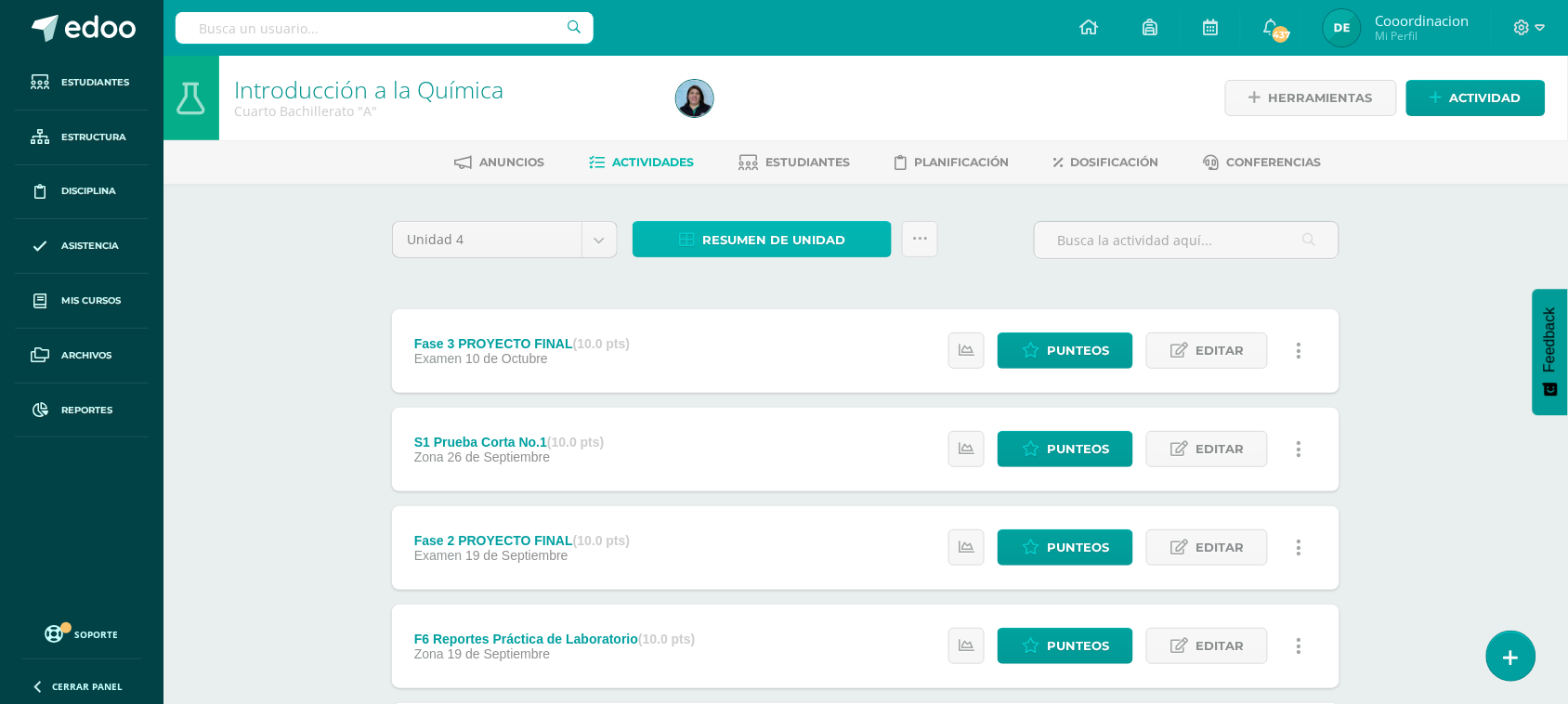
click at [775, 243] on span "Resumen de unidad" at bounding box center [774, 240] width 143 height 34
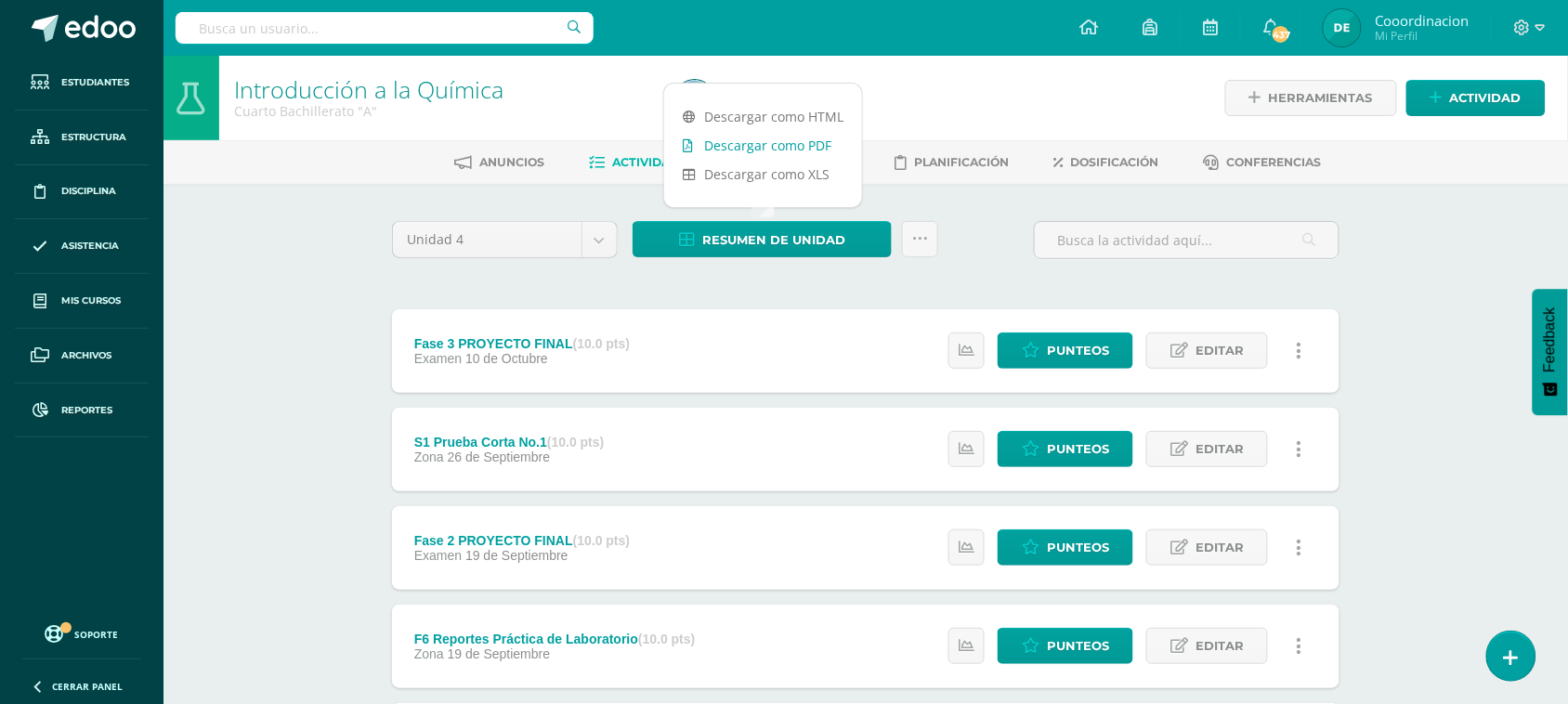
click at [778, 139] on link "Descargar como PDF" at bounding box center [763, 145] width 198 height 28
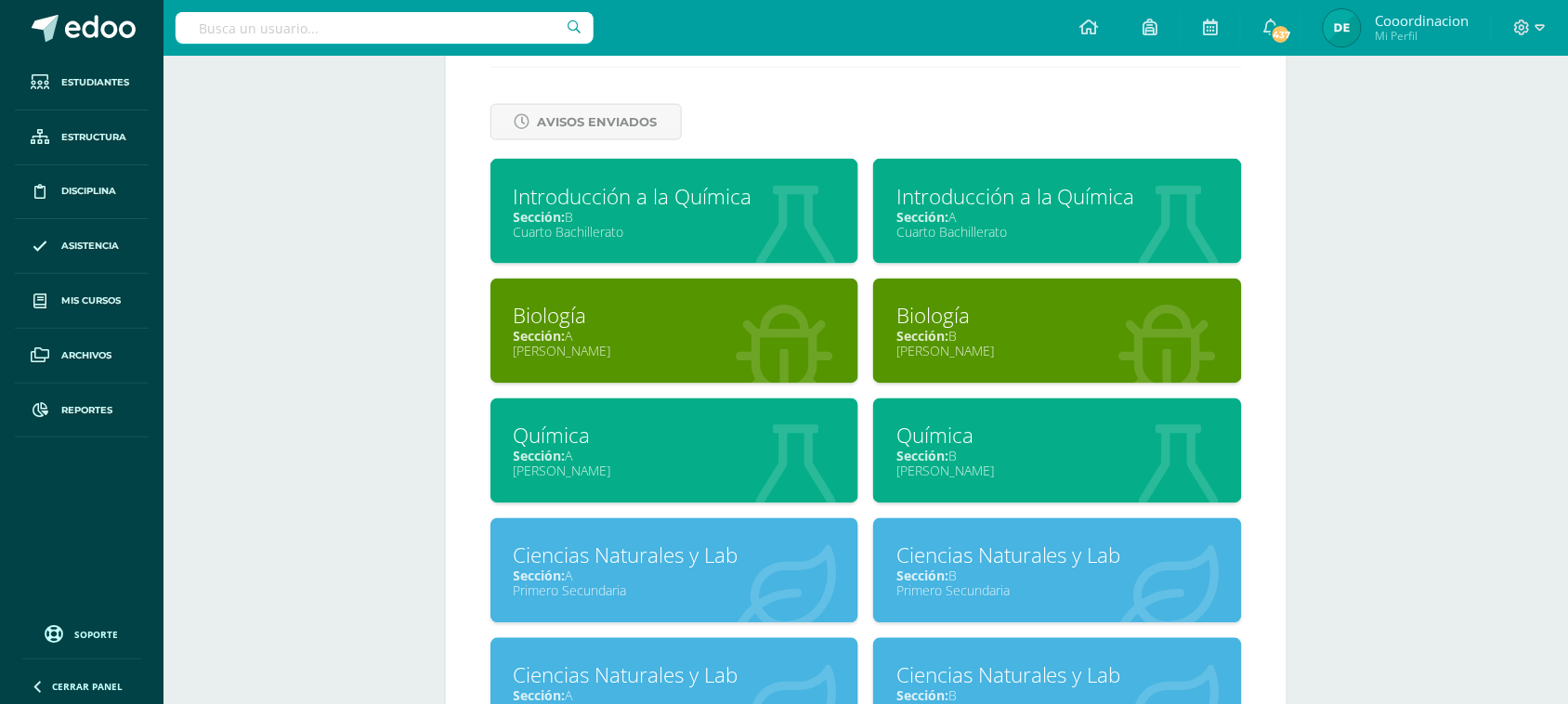
click at [549, 223] on div "Cuarto Bachillerato" at bounding box center [674, 232] width 322 height 18
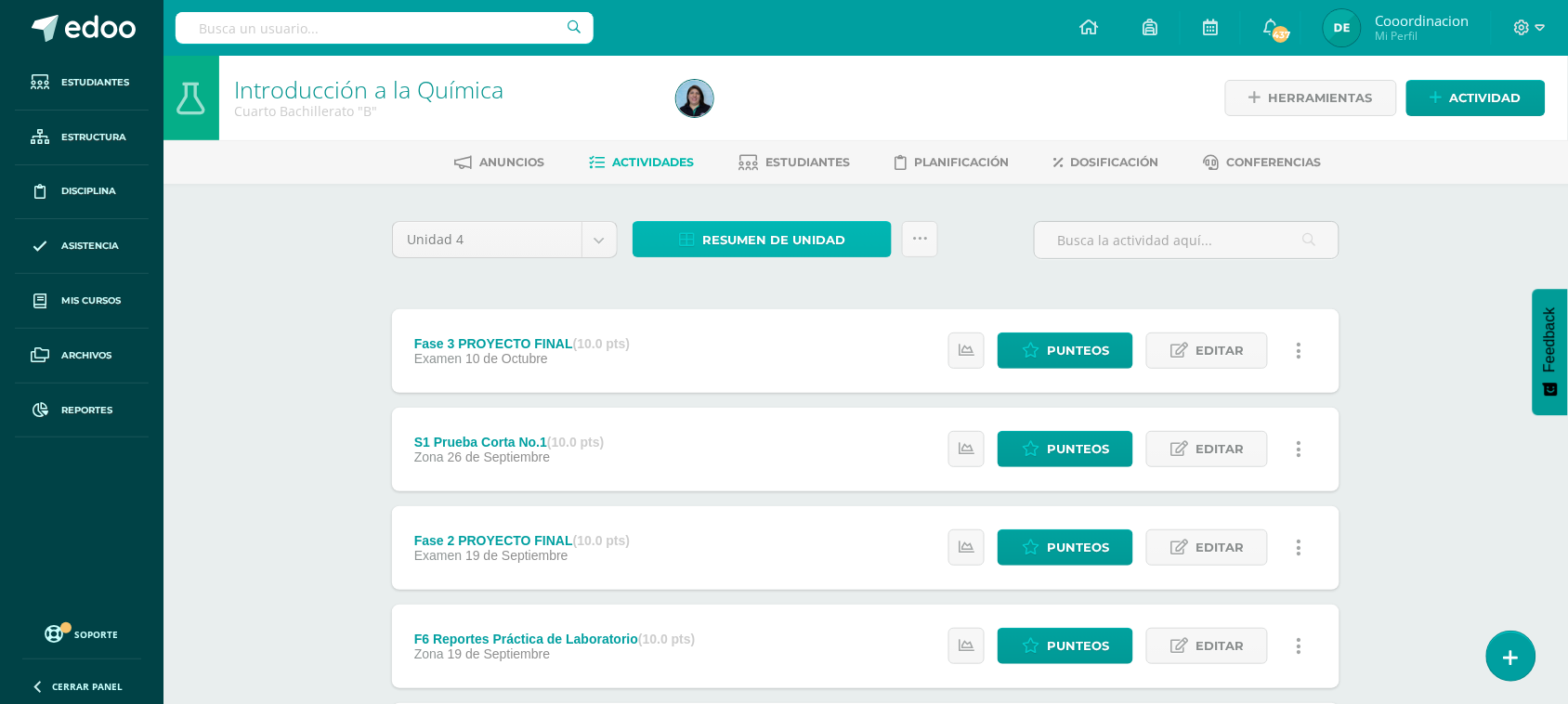
click at [775, 244] on span "Resumen de unidad" at bounding box center [774, 240] width 143 height 34
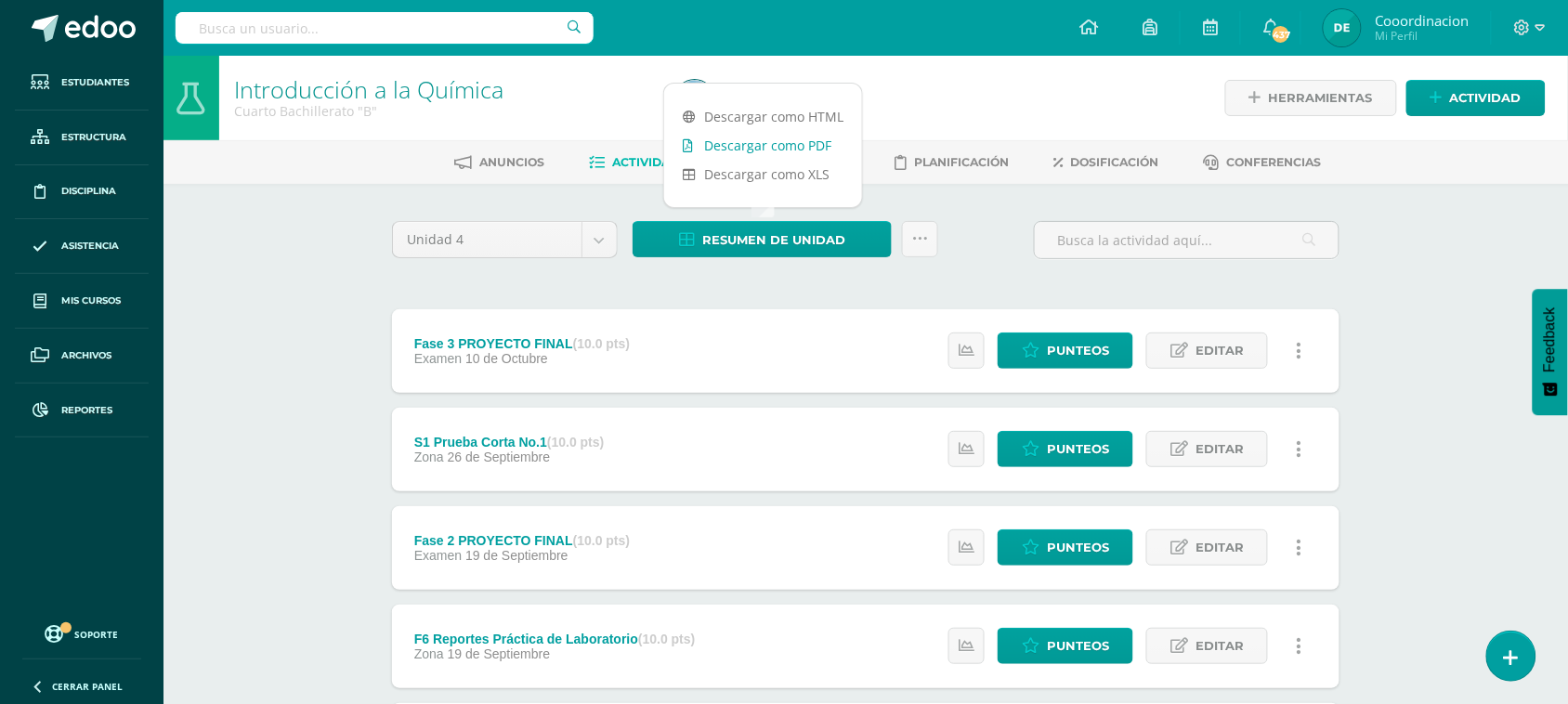
click at [801, 144] on link "Descargar como PDF" at bounding box center [763, 145] width 198 height 28
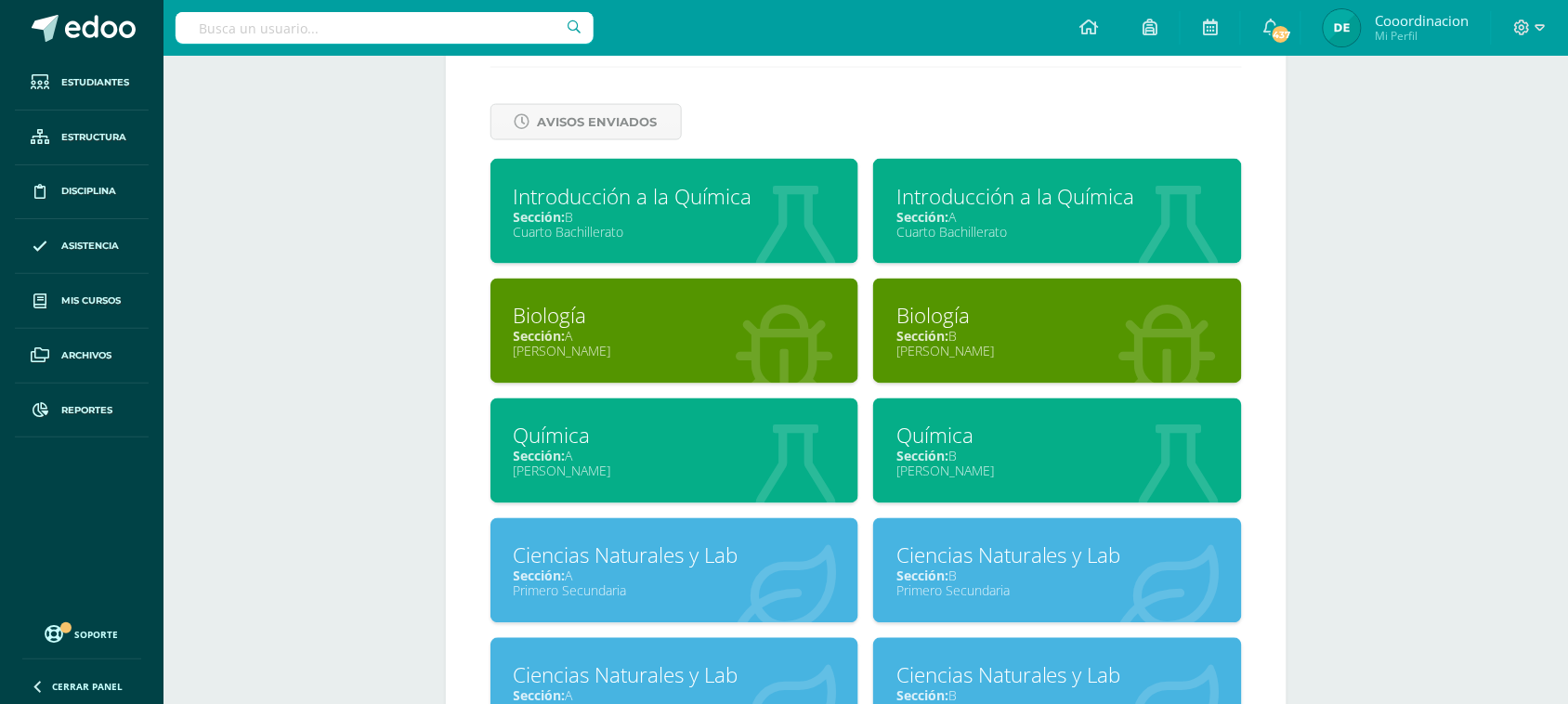
click at [580, 328] on div "Sección: A" at bounding box center [674, 337] width 322 height 18
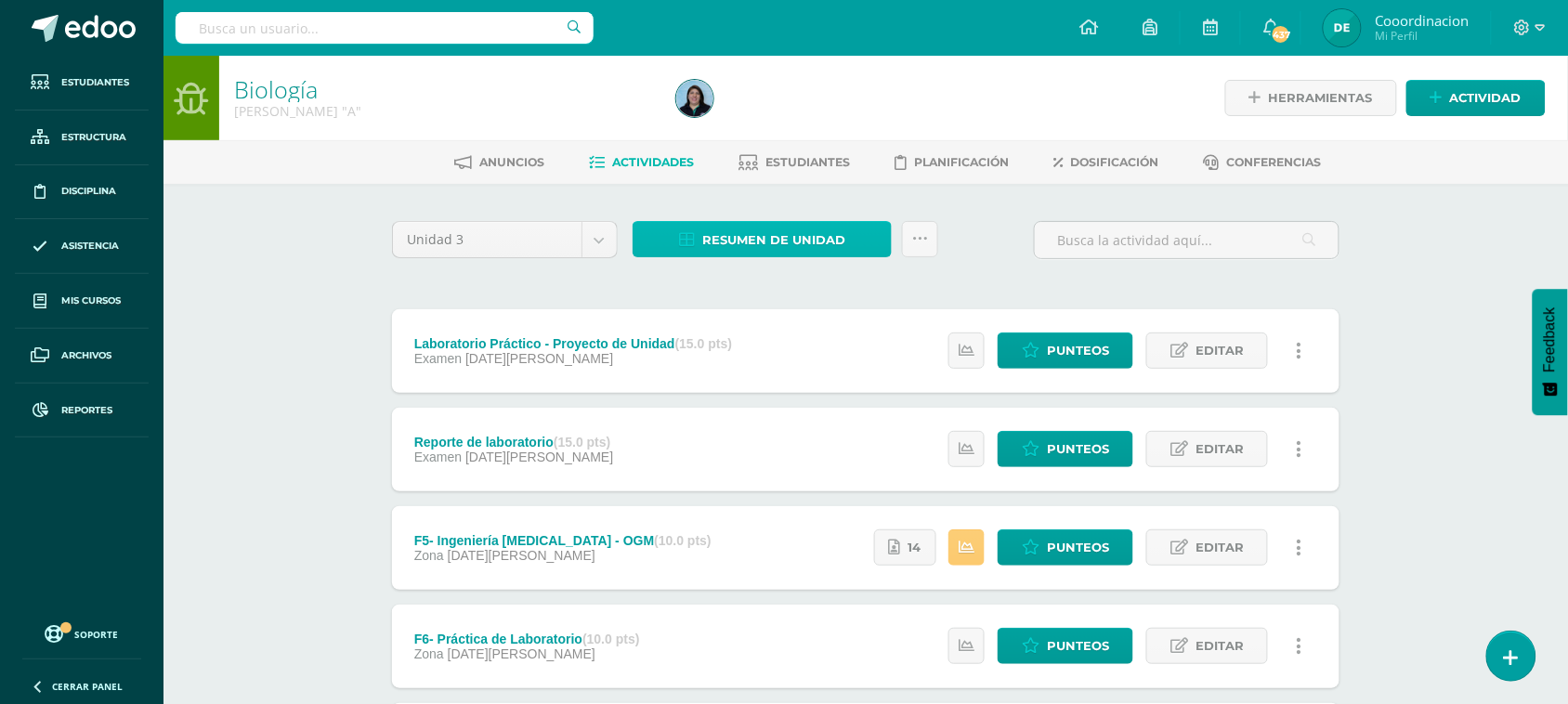
click at [777, 245] on span "Resumen de unidad" at bounding box center [774, 240] width 143 height 34
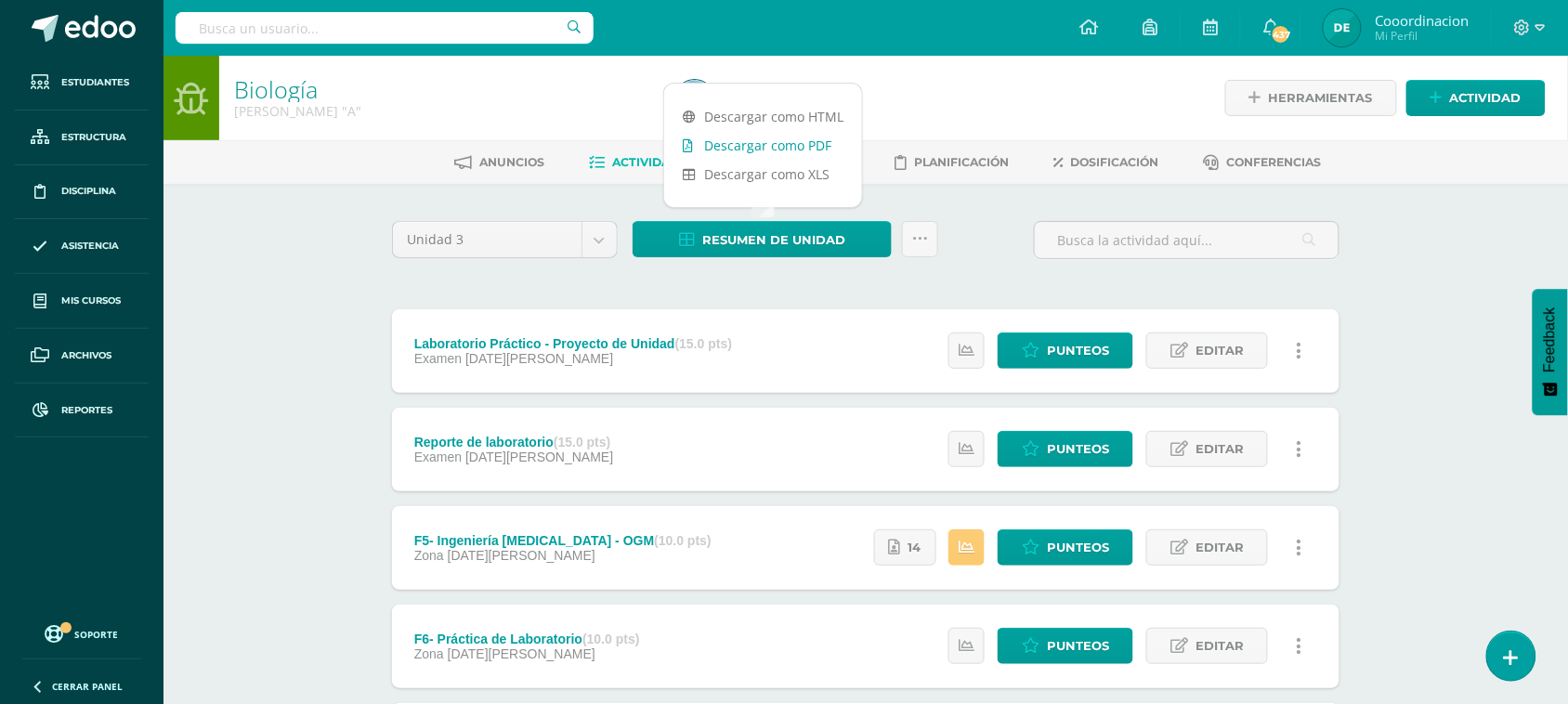
click at [786, 151] on link "Descargar como PDF" at bounding box center [763, 145] width 198 height 28
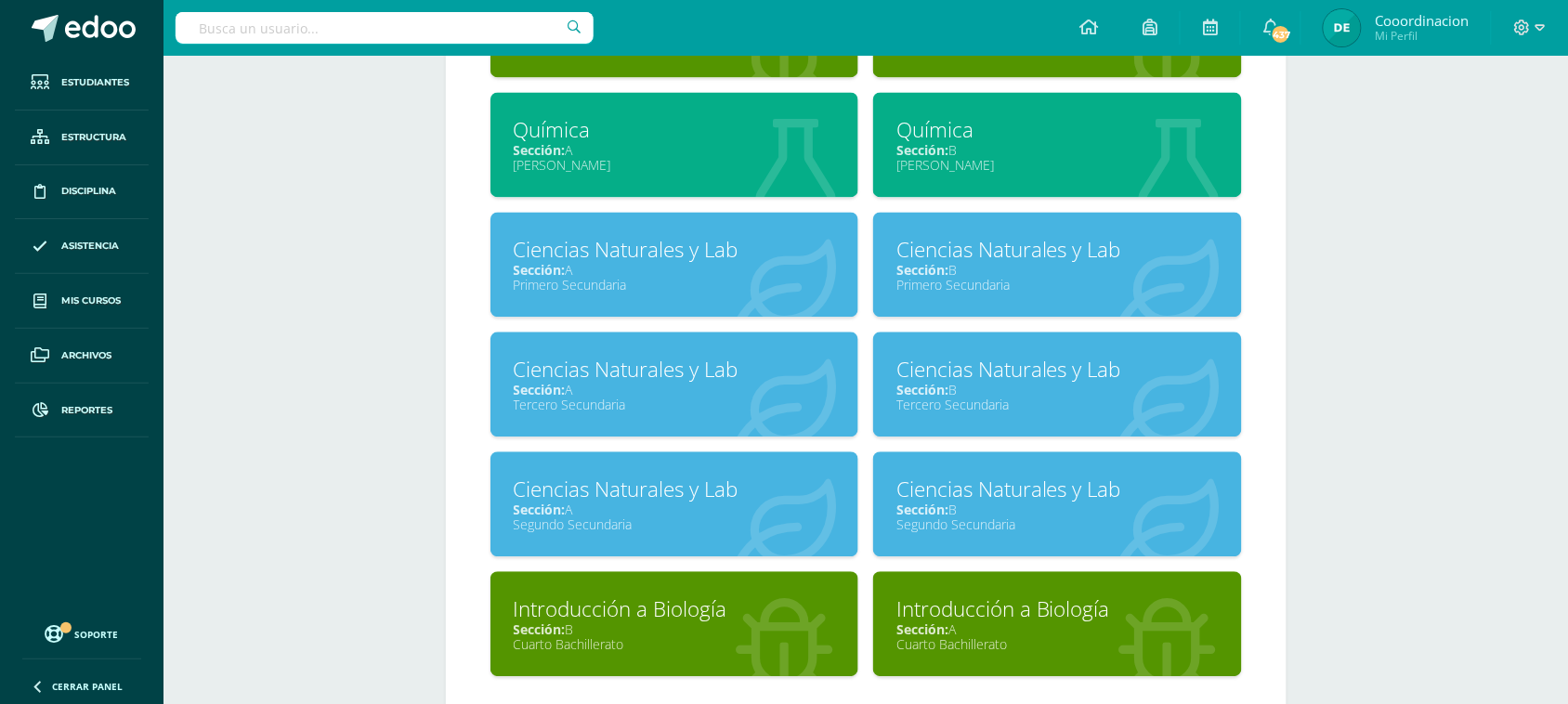
scroll to position [1120, 0]
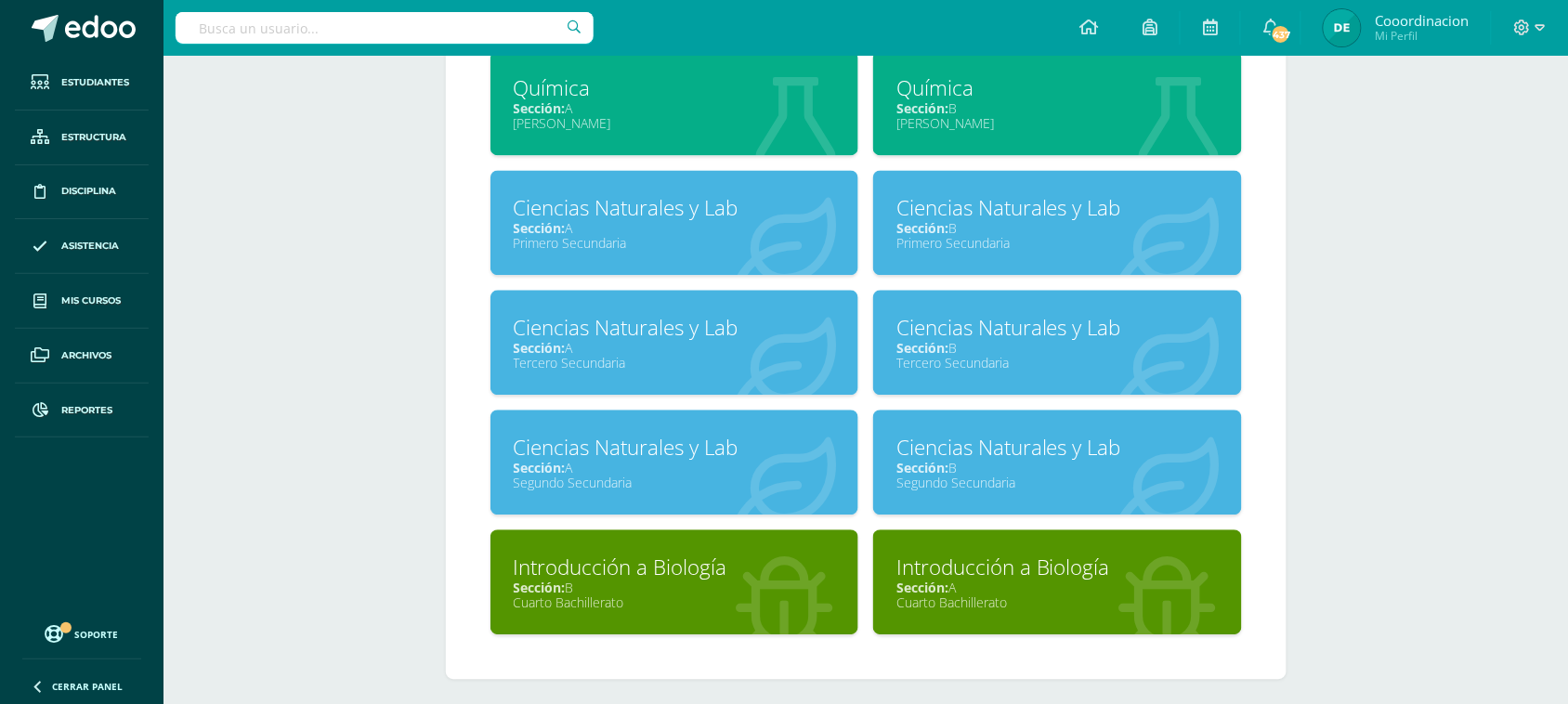
click at [967, 570] on div "Introducción a Biología" at bounding box center [1057, 567] width 322 height 28
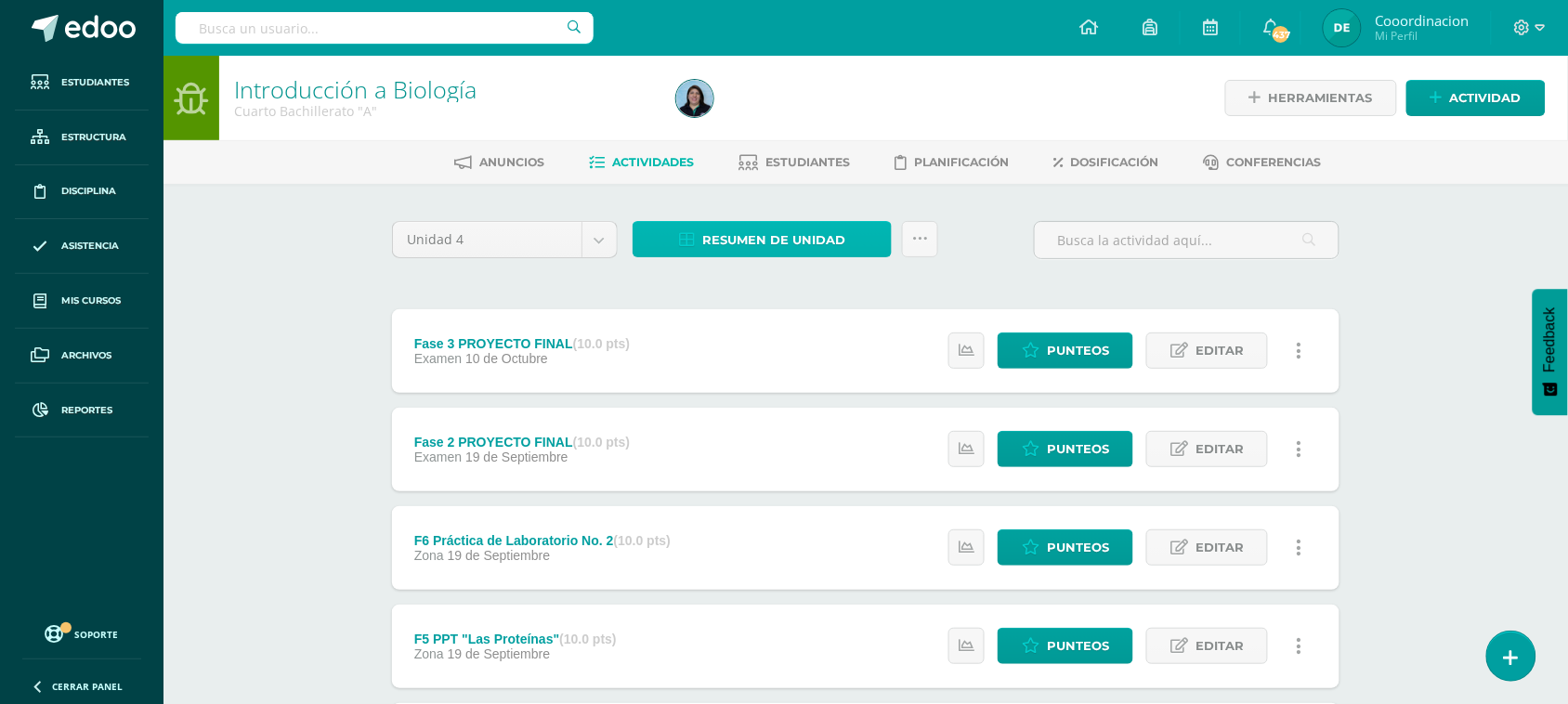
click at [745, 228] on span "Resumen de unidad" at bounding box center [774, 240] width 143 height 34
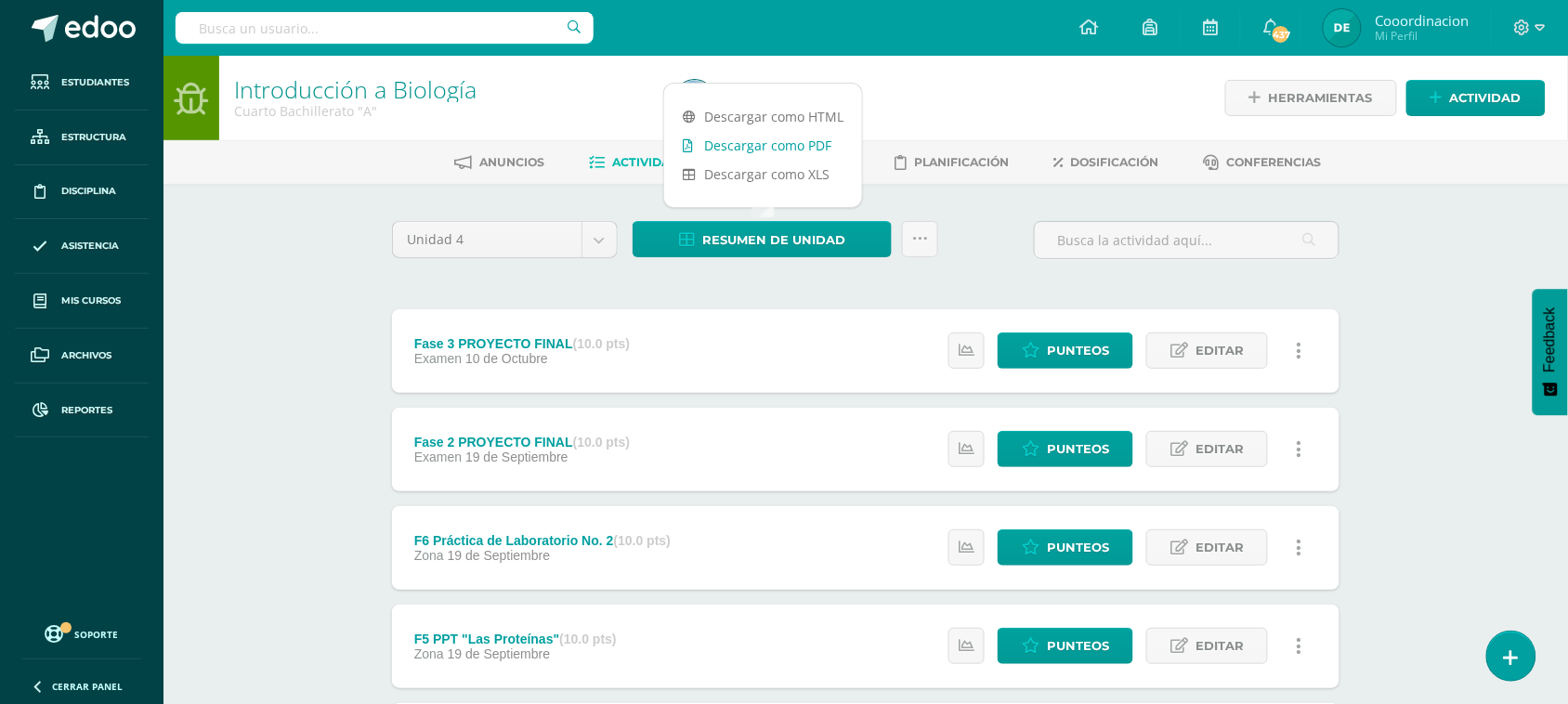
click at [772, 146] on link "Descargar como PDF" at bounding box center [763, 145] width 198 height 28
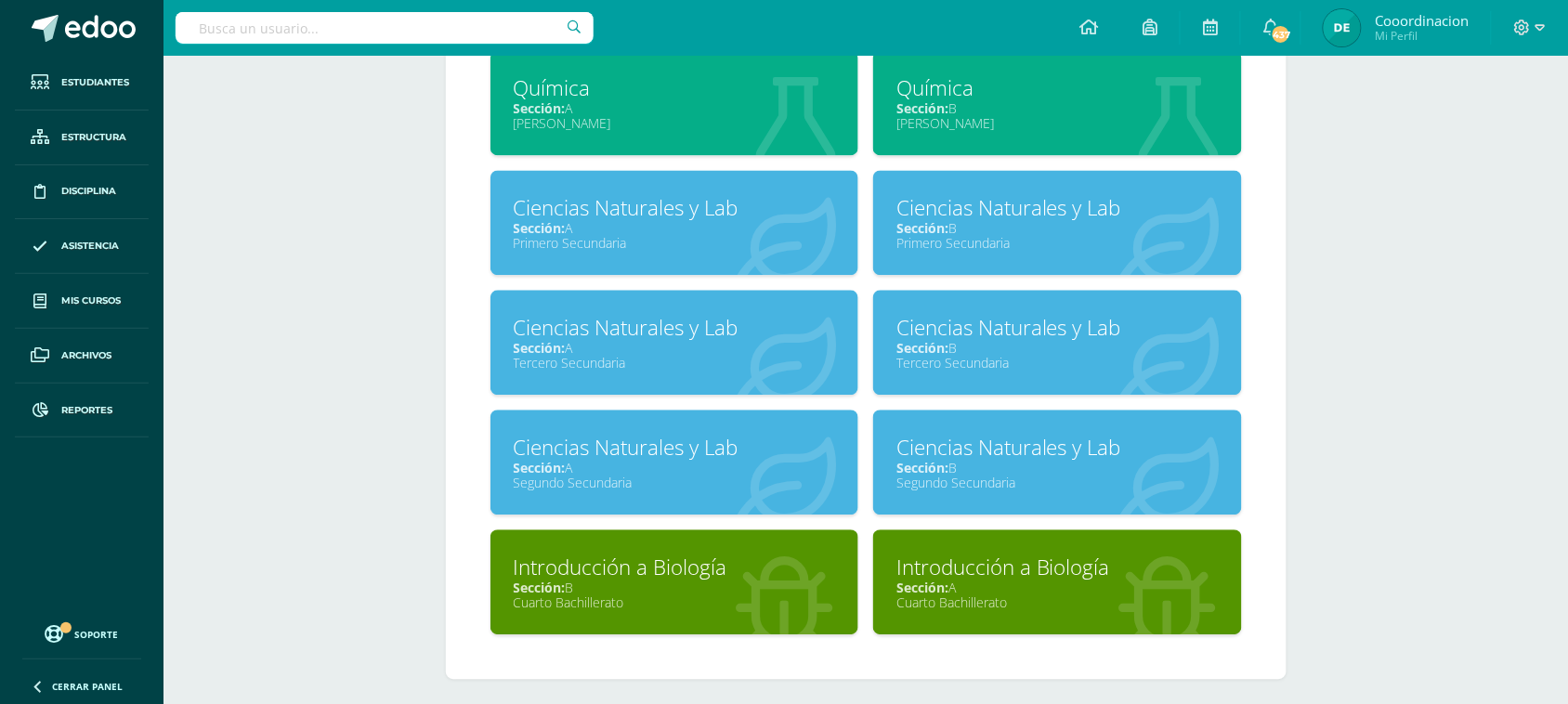
click at [981, 579] on div "Sección: A" at bounding box center [1057, 587] width 322 height 18
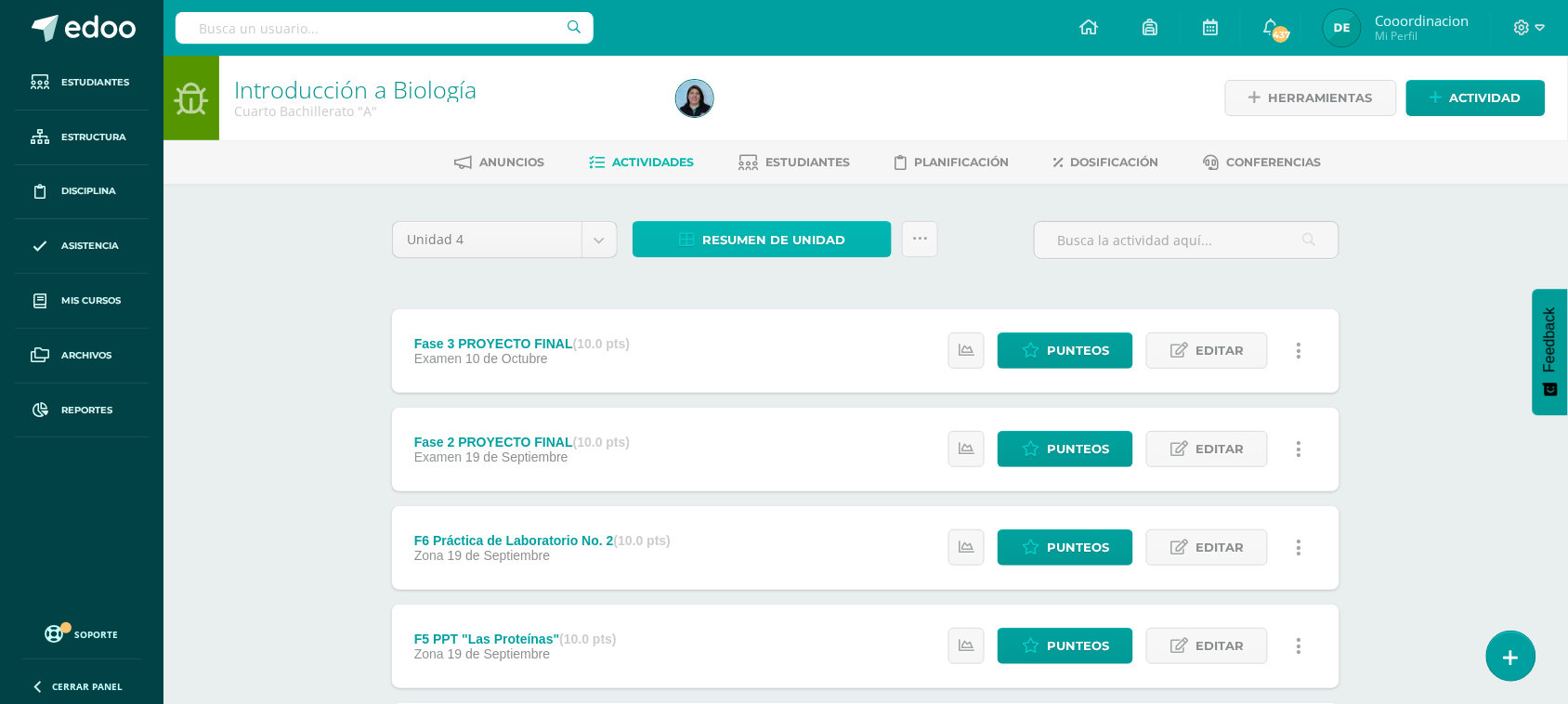
click at [780, 228] on span "Resumen de unidad" at bounding box center [774, 240] width 143 height 34
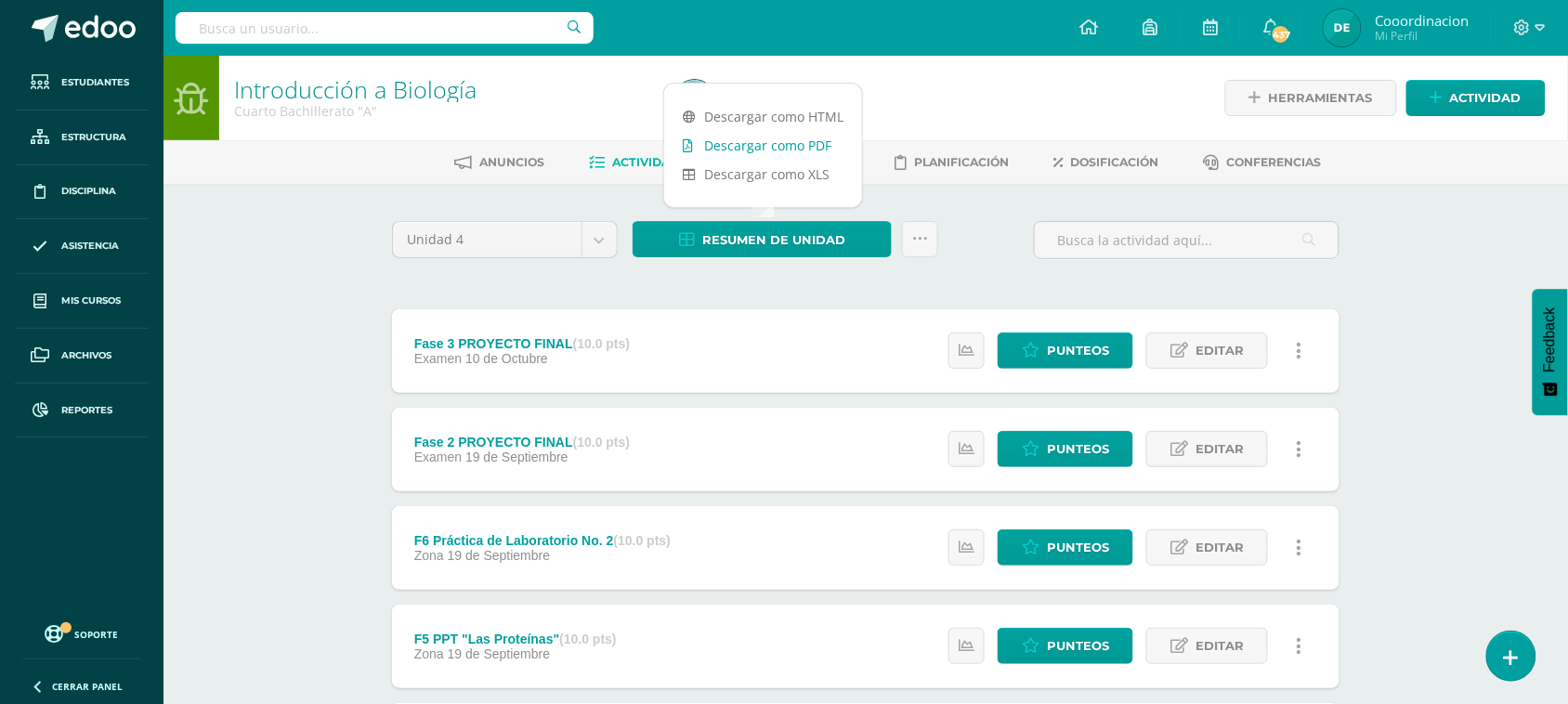
click link "Descargar como PDF"
click input "text"
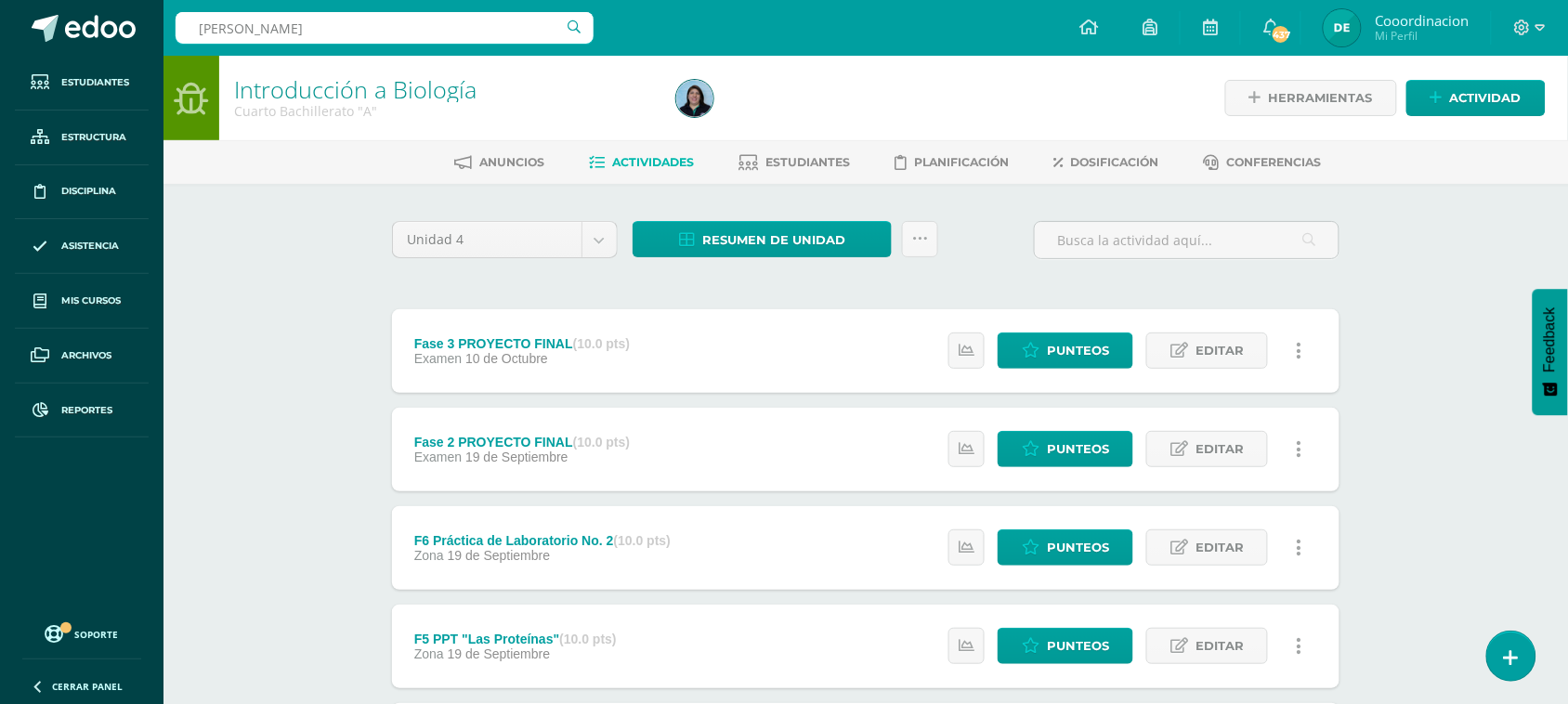
type input "OSVALDO"
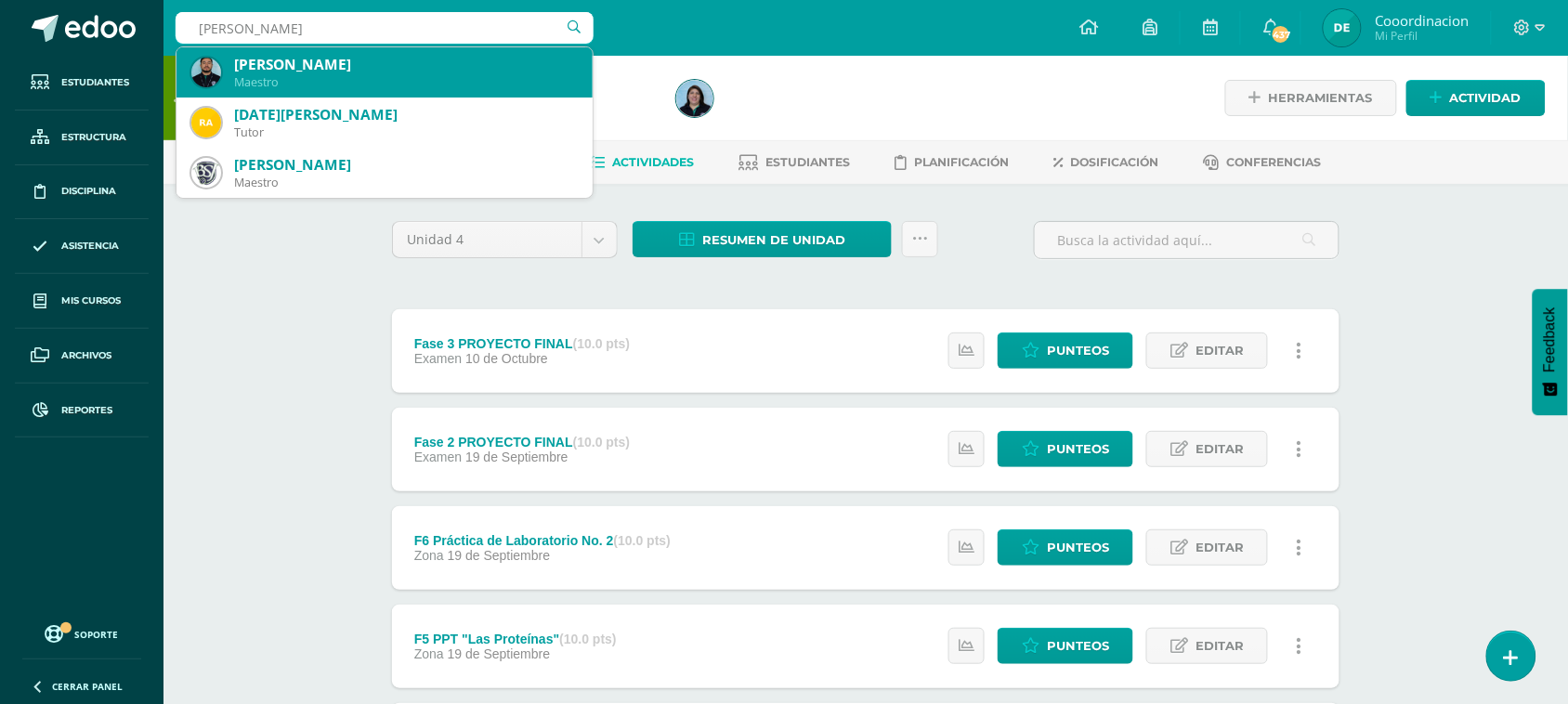
click div "Osvaldo Romero"
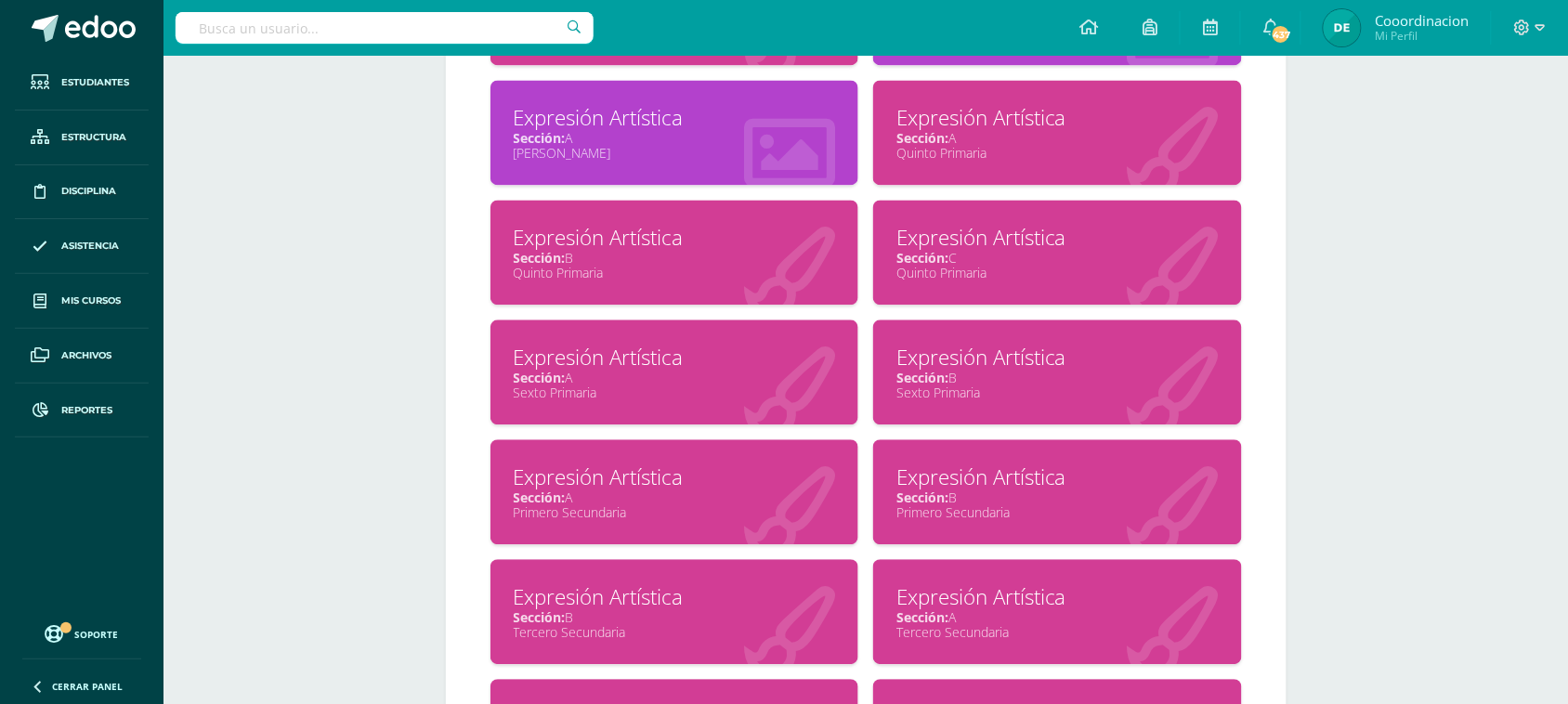
scroll to position [1122, 0]
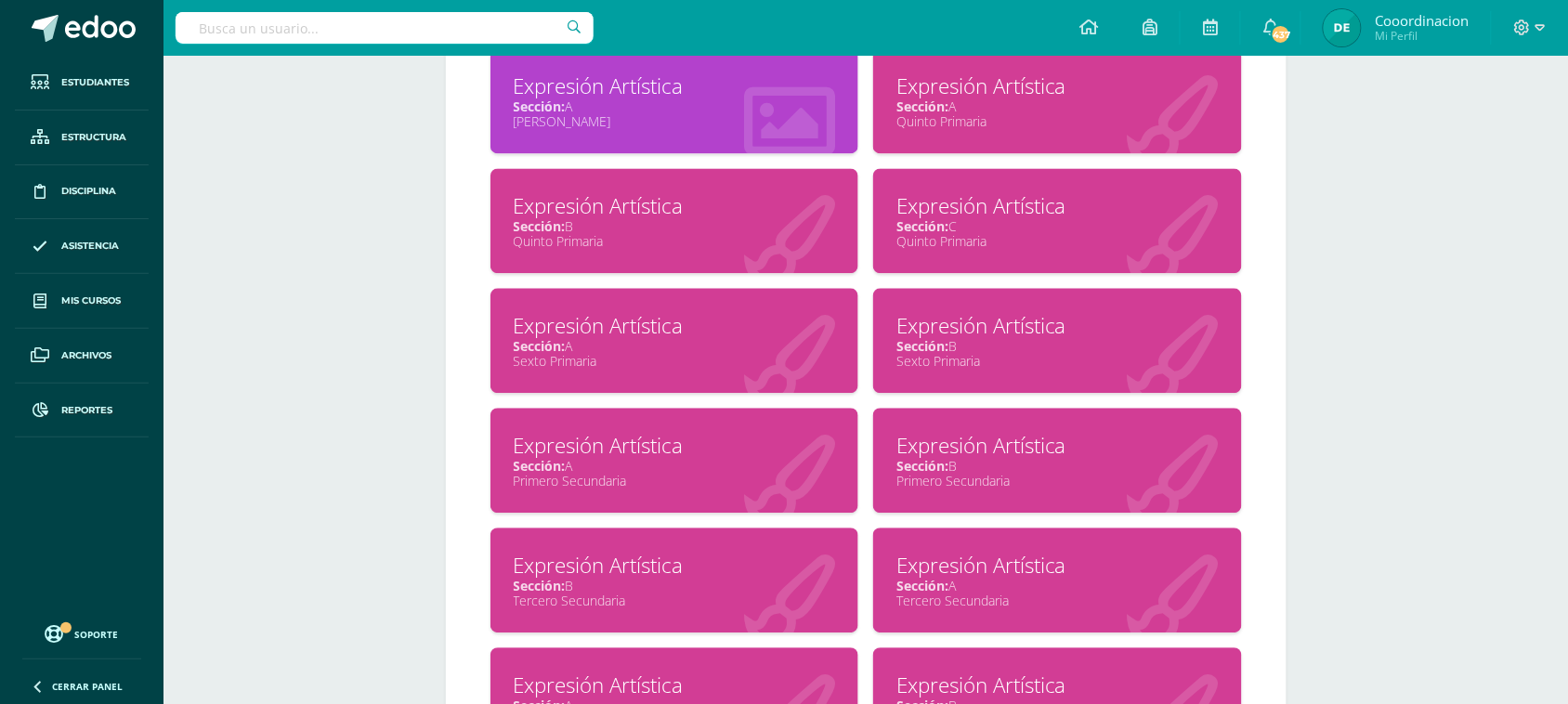
click at [660, 435] on div "Expresión Artística" at bounding box center [674, 445] width 322 height 28
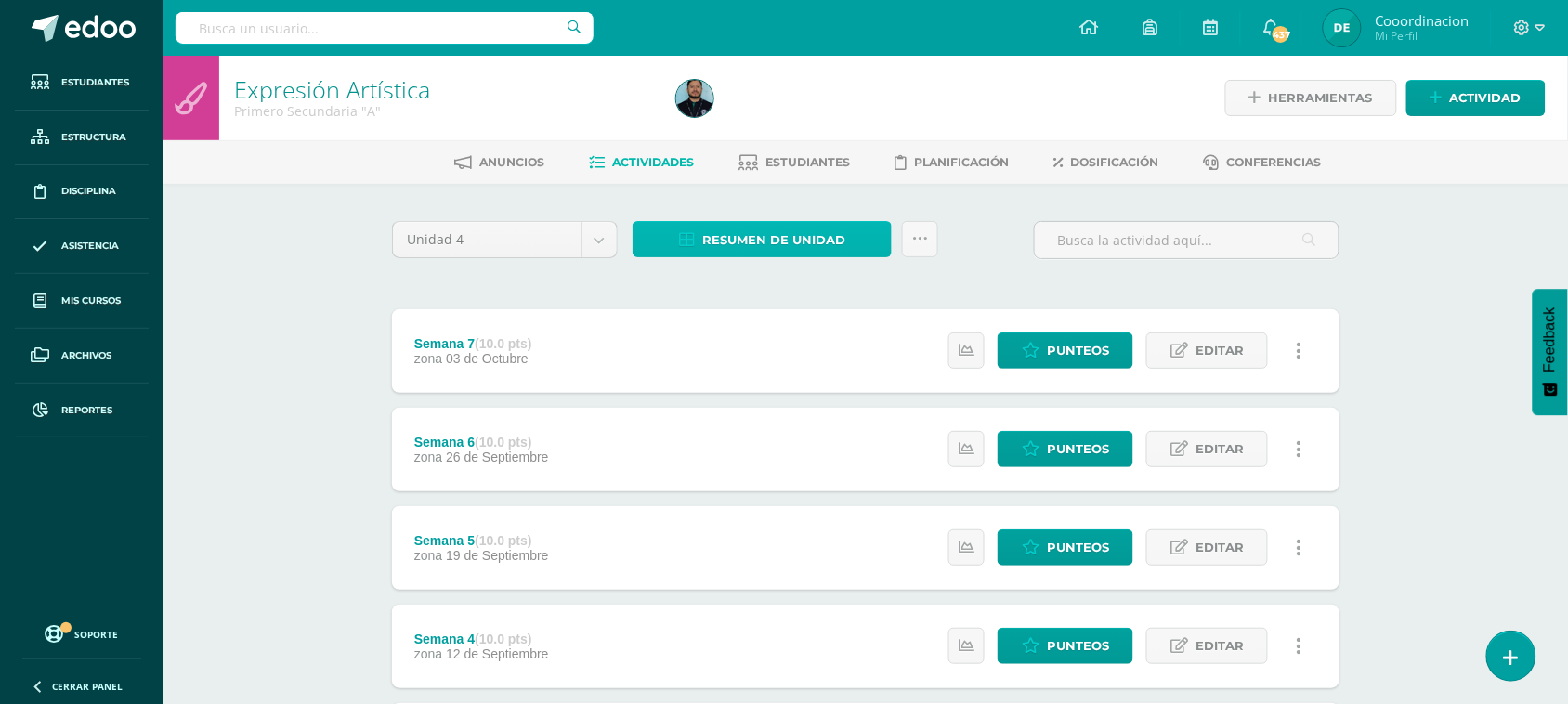
click at [724, 239] on span "Resumen de unidad" at bounding box center [774, 240] width 143 height 34
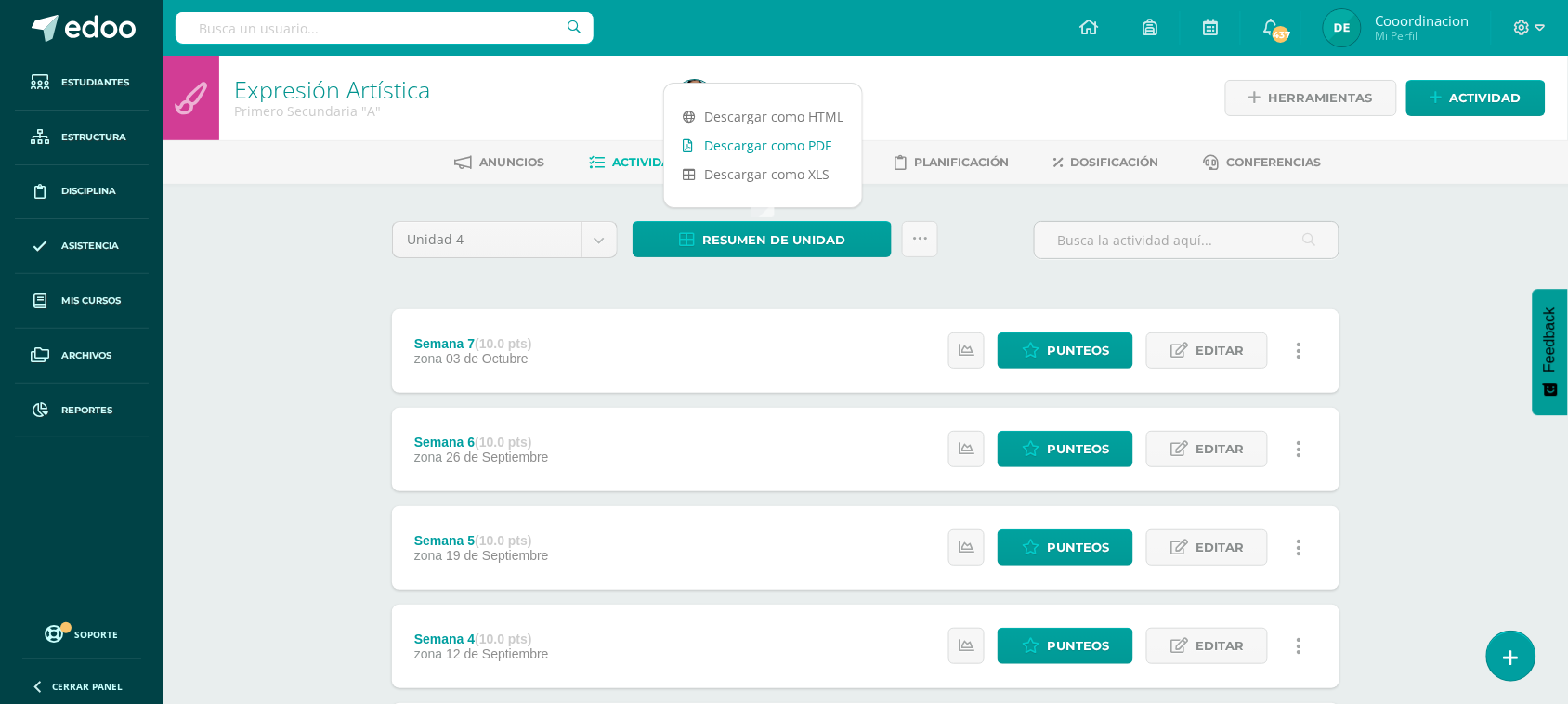
click at [758, 146] on link "Descargar como PDF" at bounding box center [763, 145] width 198 height 28
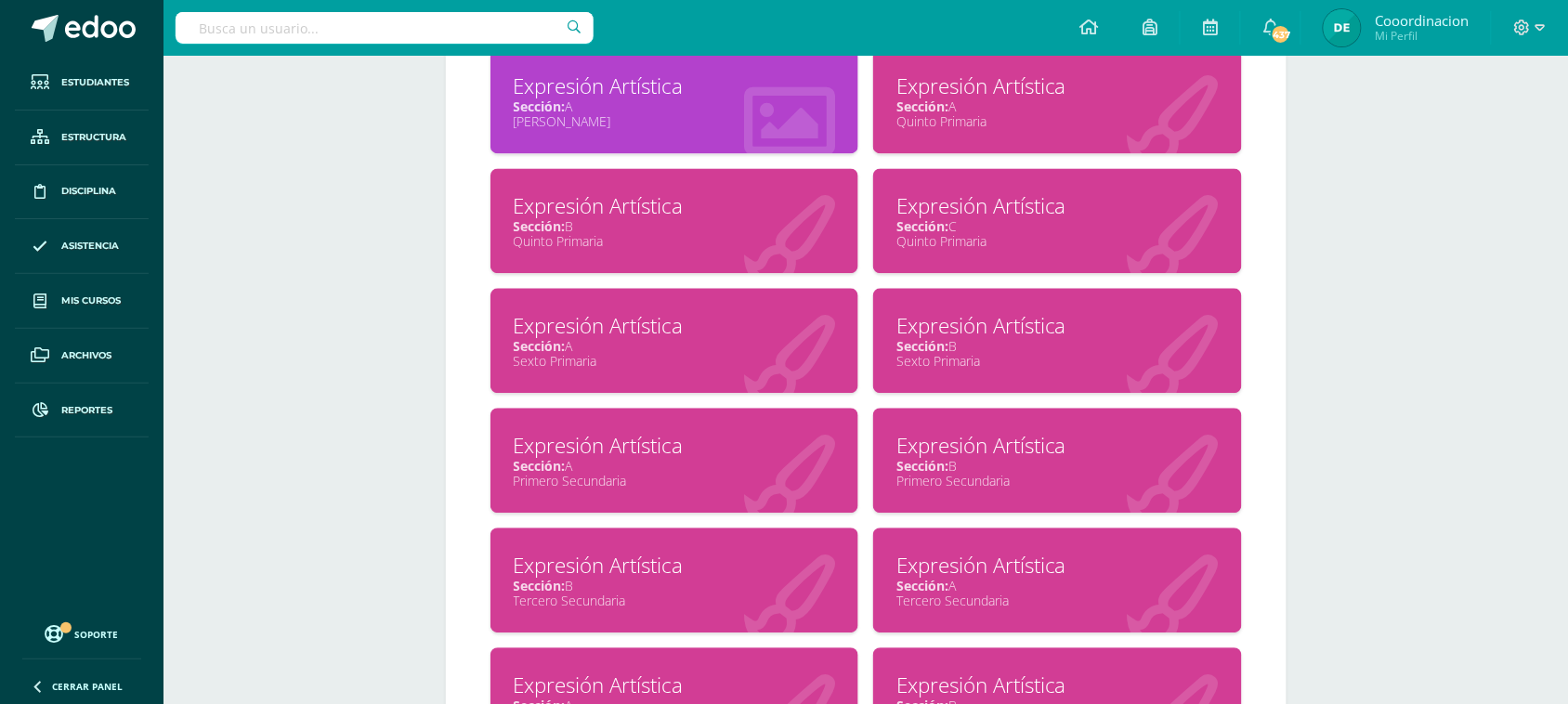
click at [990, 472] on div "Primero Secundaria" at bounding box center [1057, 481] width 322 height 18
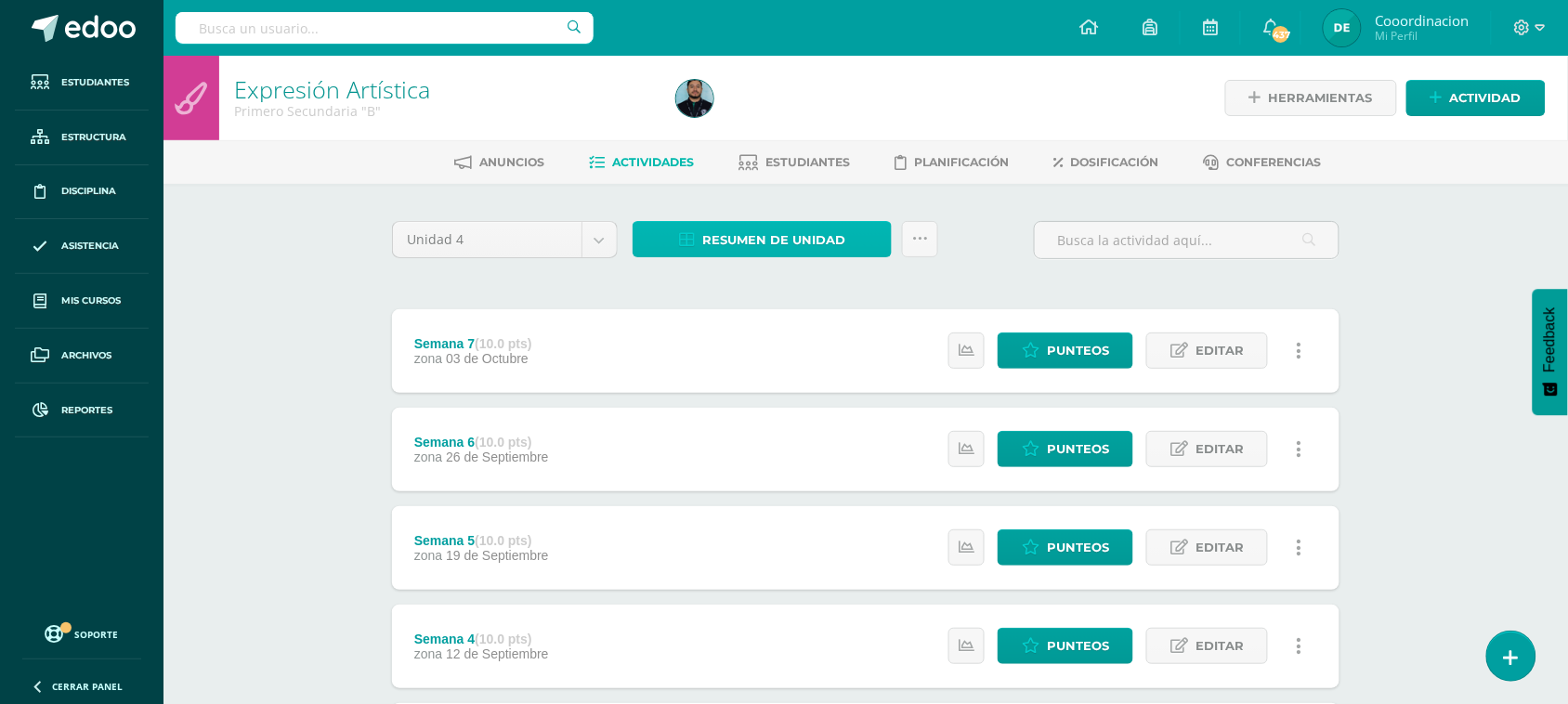
click at [781, 235] on span "Resumen de unidad" at bounding box center [774, 240] width 143 height 34
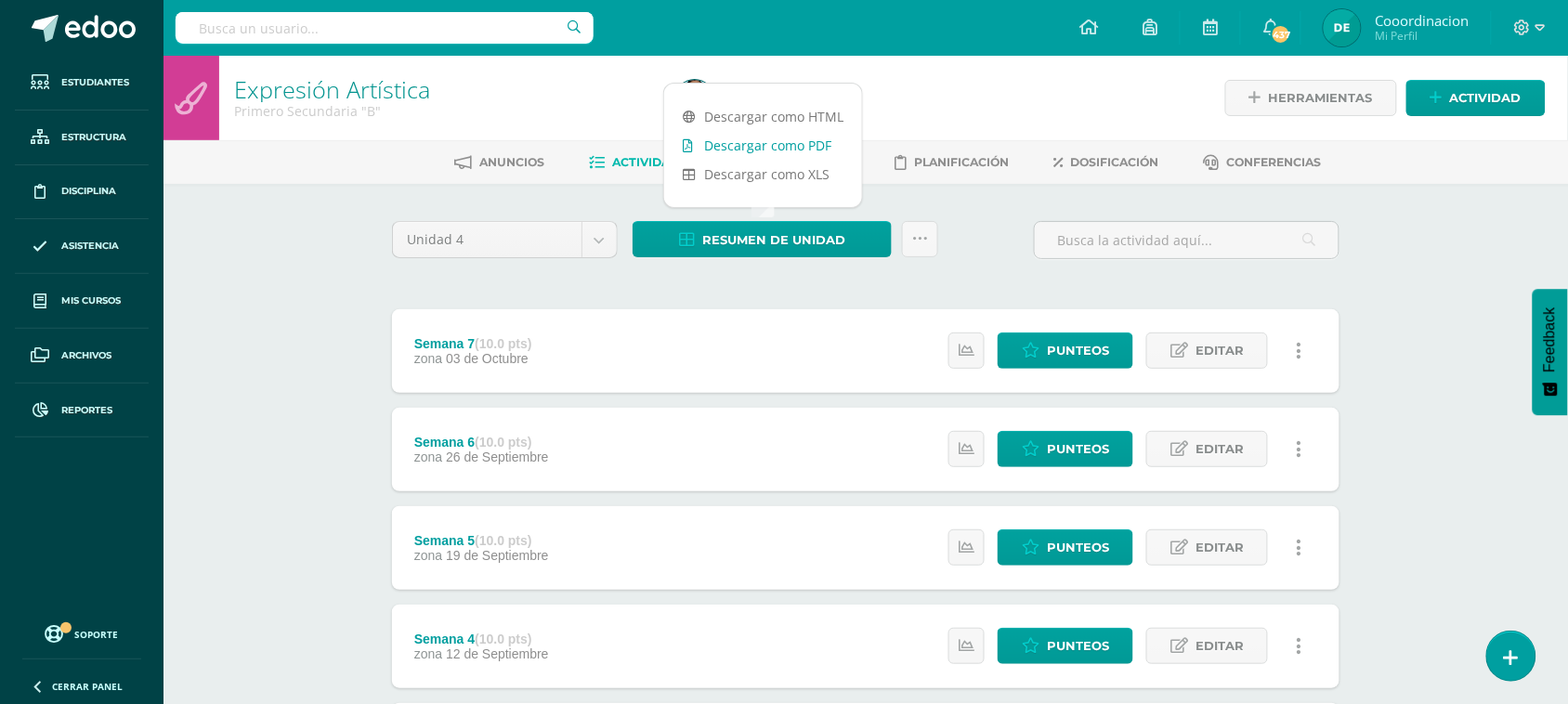
click at [796, 152] on link "Descargar como PDF" at bounding box center [763, 145] width 198 height 28
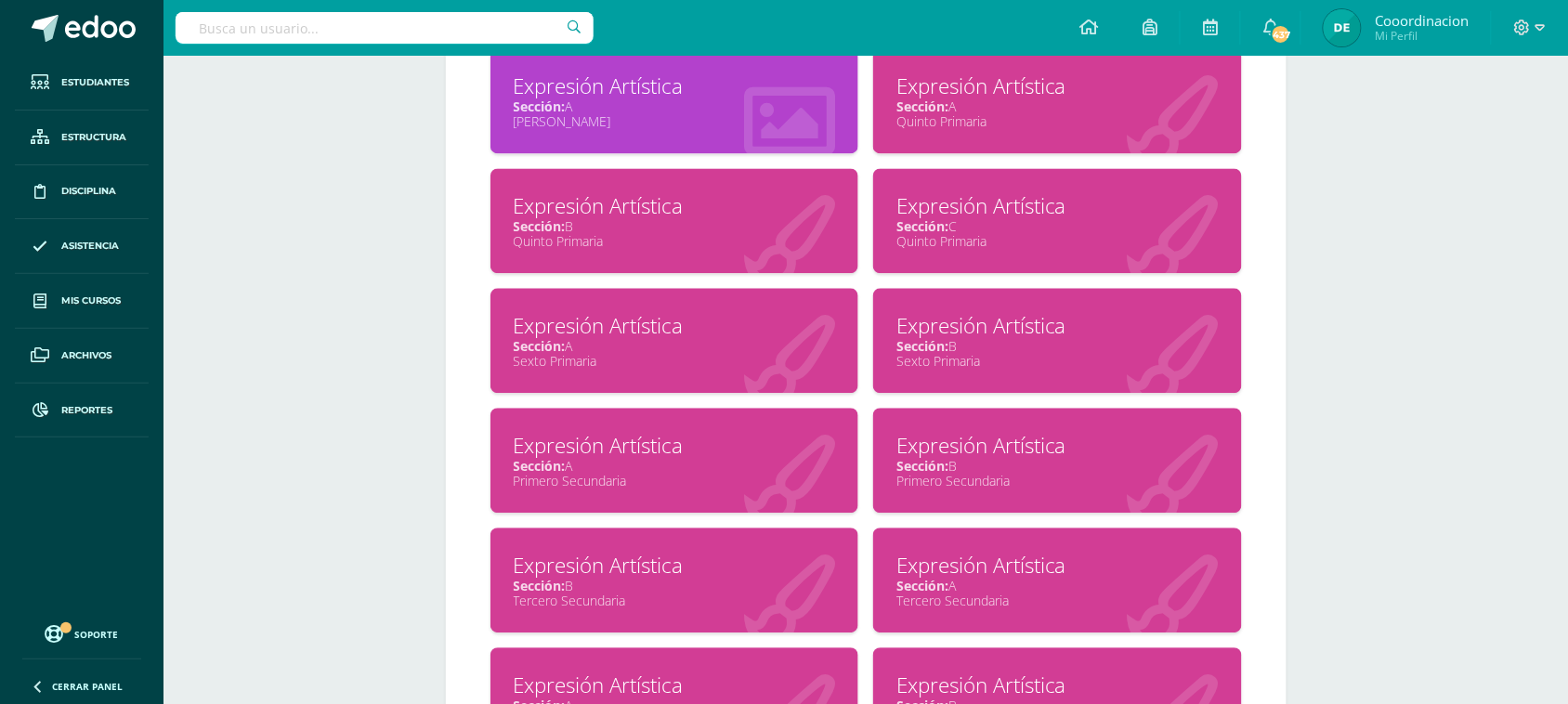
click at [1224, 289] on div at bounding box center [1173, 349] width 137 height 124
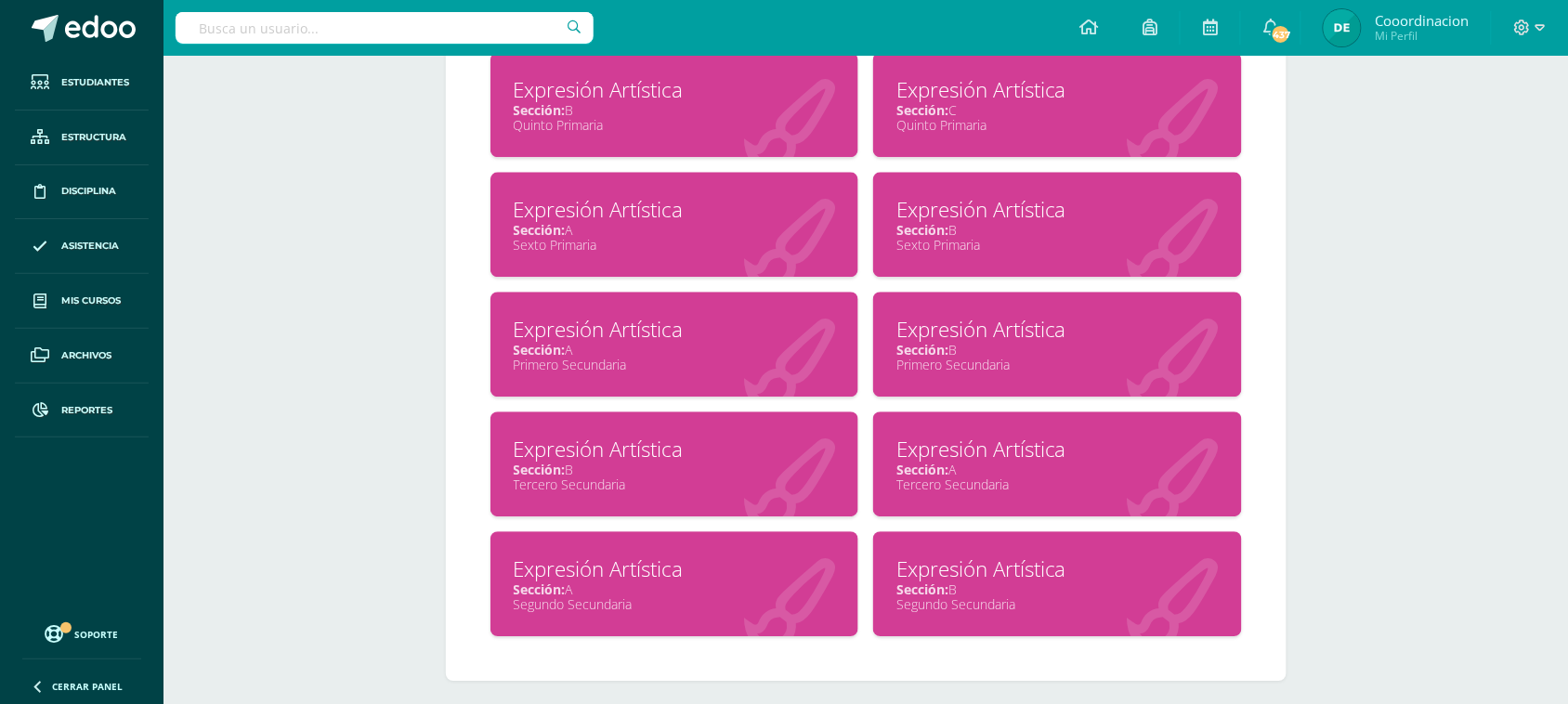
click at [530, 595] on div "Segundo Secundaria" at bounding box center [674, 604] width 322 height 18
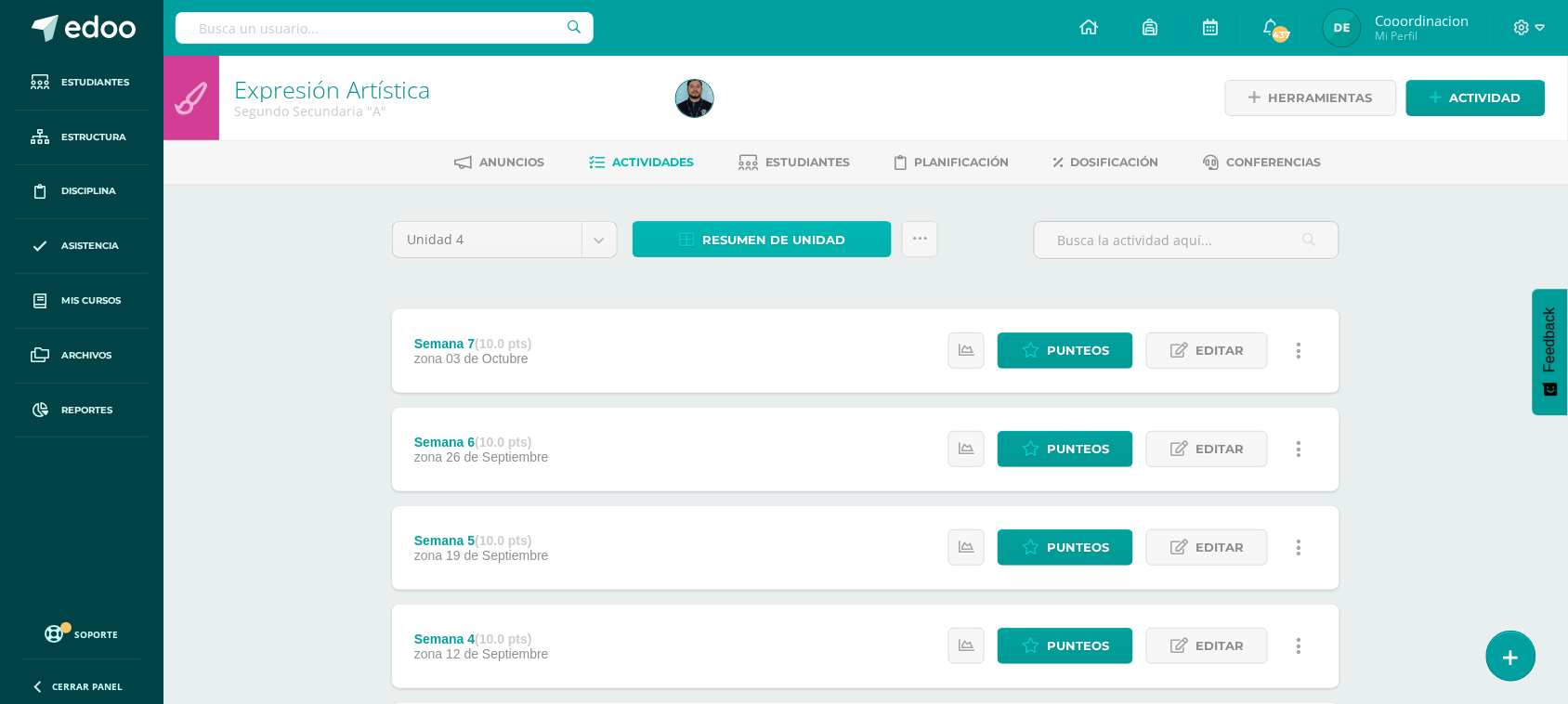
click at [712, 247] on span "Resumen de unidad" at bounding box center [774, 240] width 143 height 34
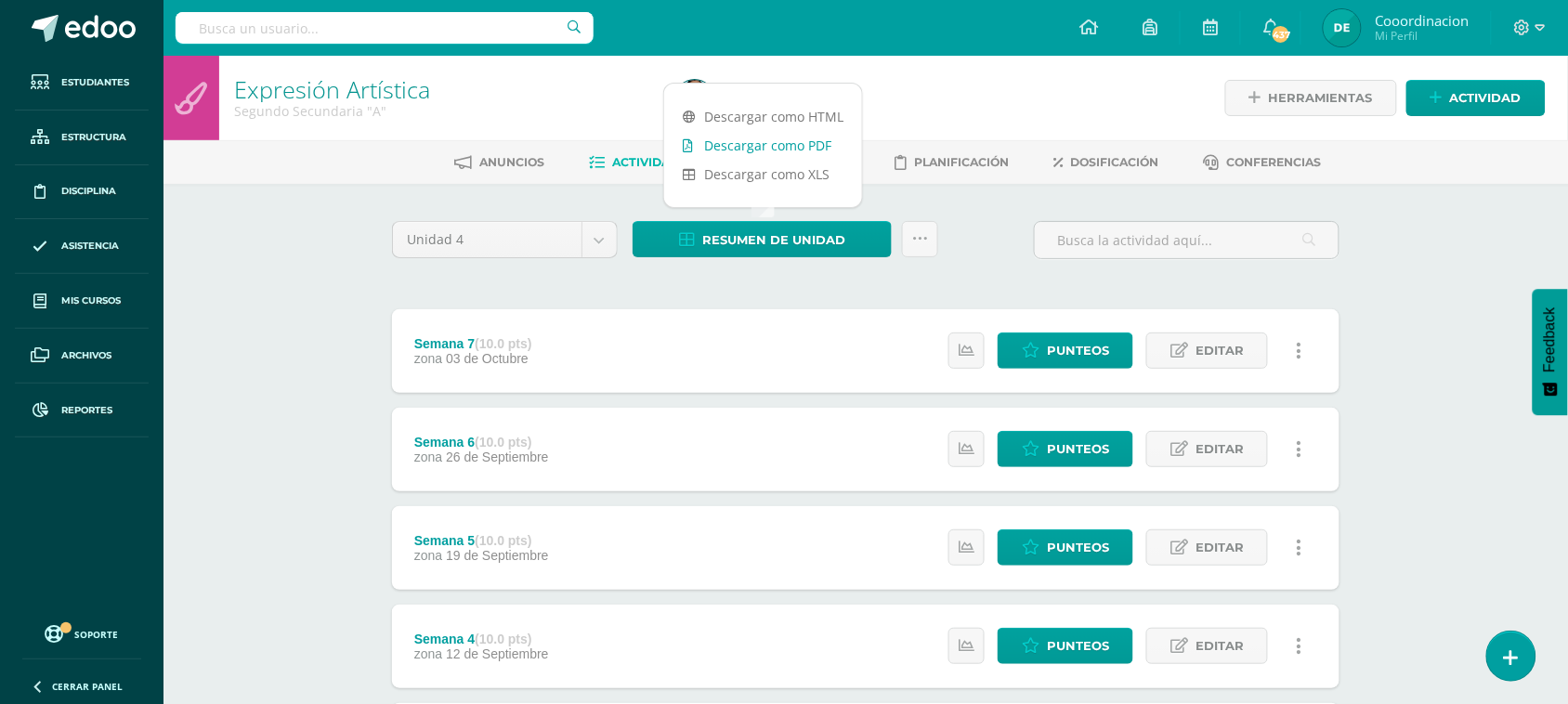
click at [764, 140] on link "Descargar como PDF" at bounding box center [763, 145] width 198 height 28
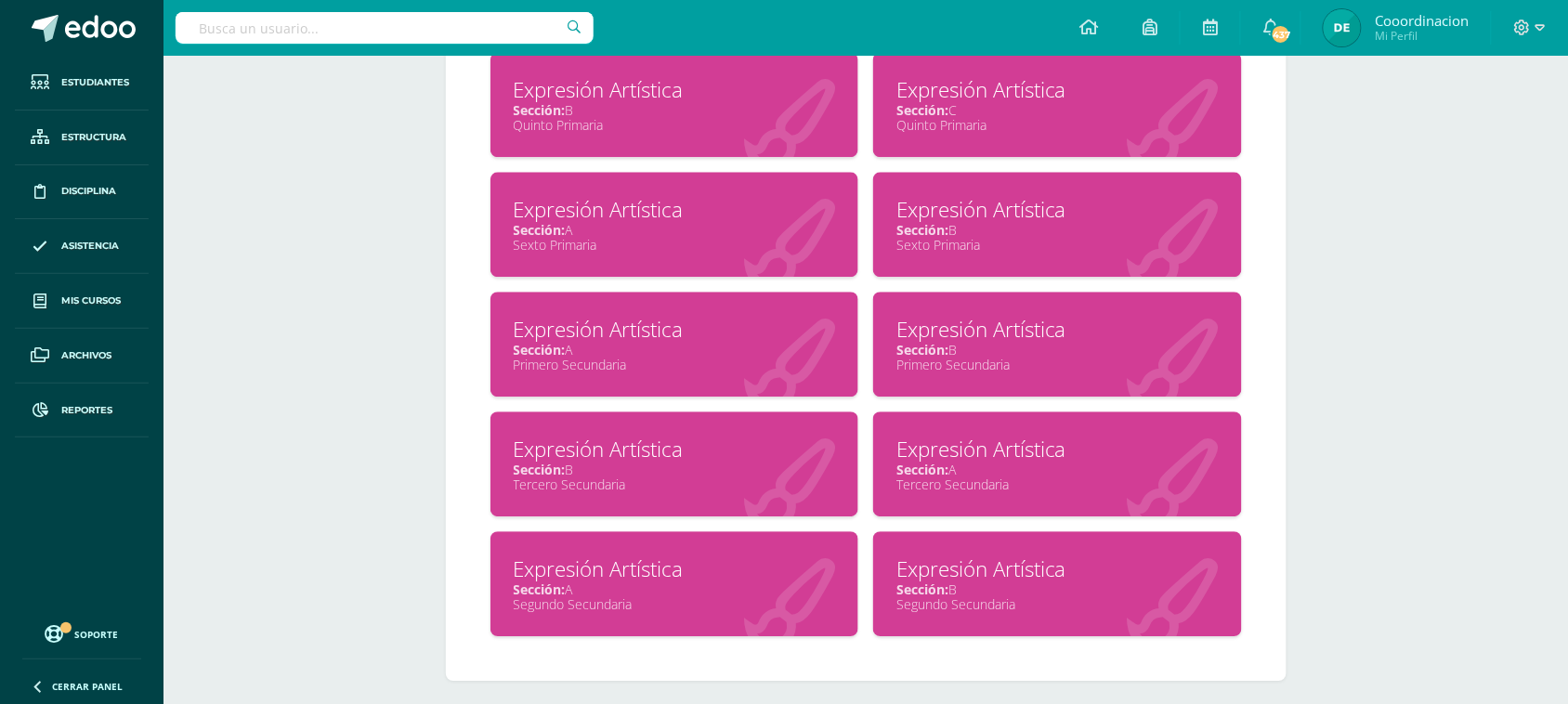
click at [945, 595] on div "Segundo Secundaria" at bounding box center [1057, 604] width 322 height 18
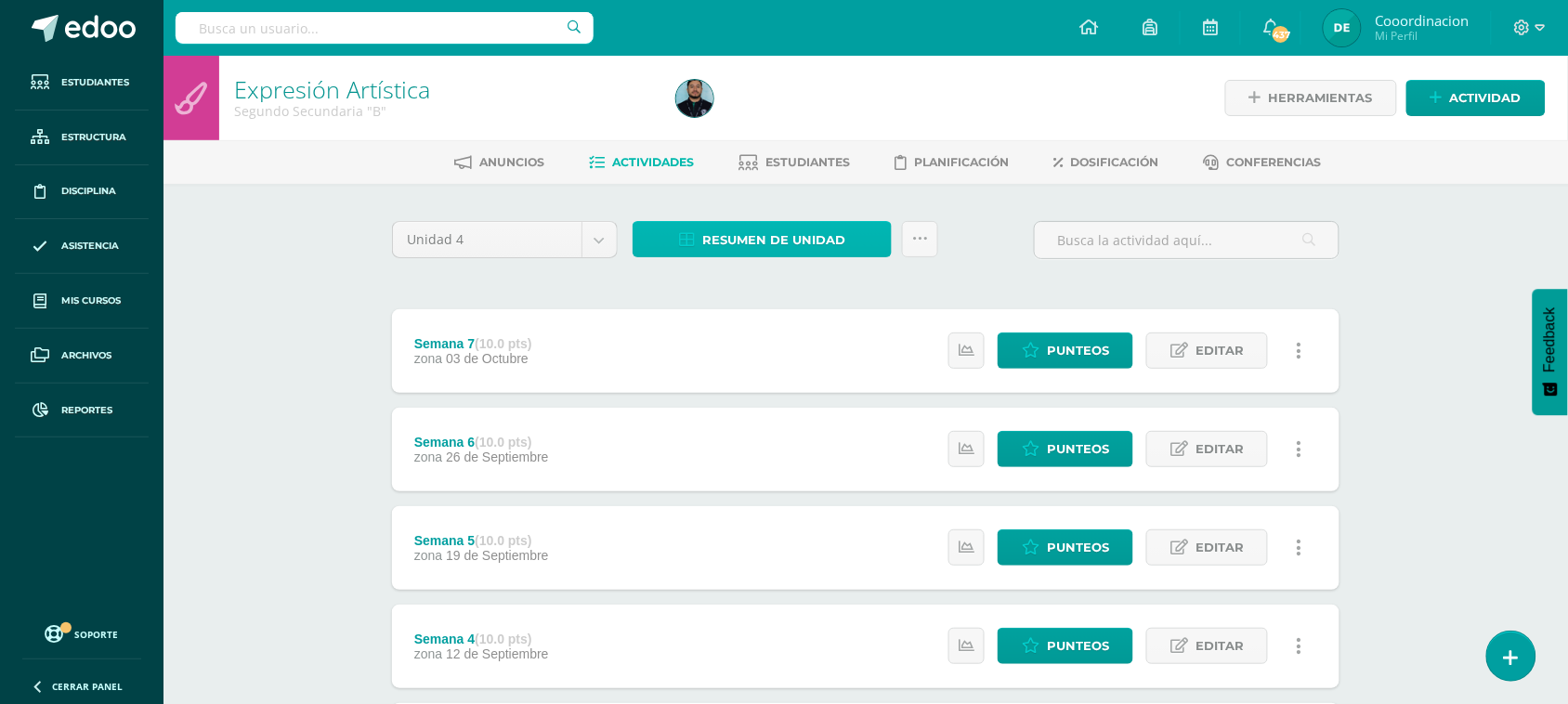
click at [792, 238] on span "Resumen de unidad" at bounding box center [774, 240] width 143 height 34
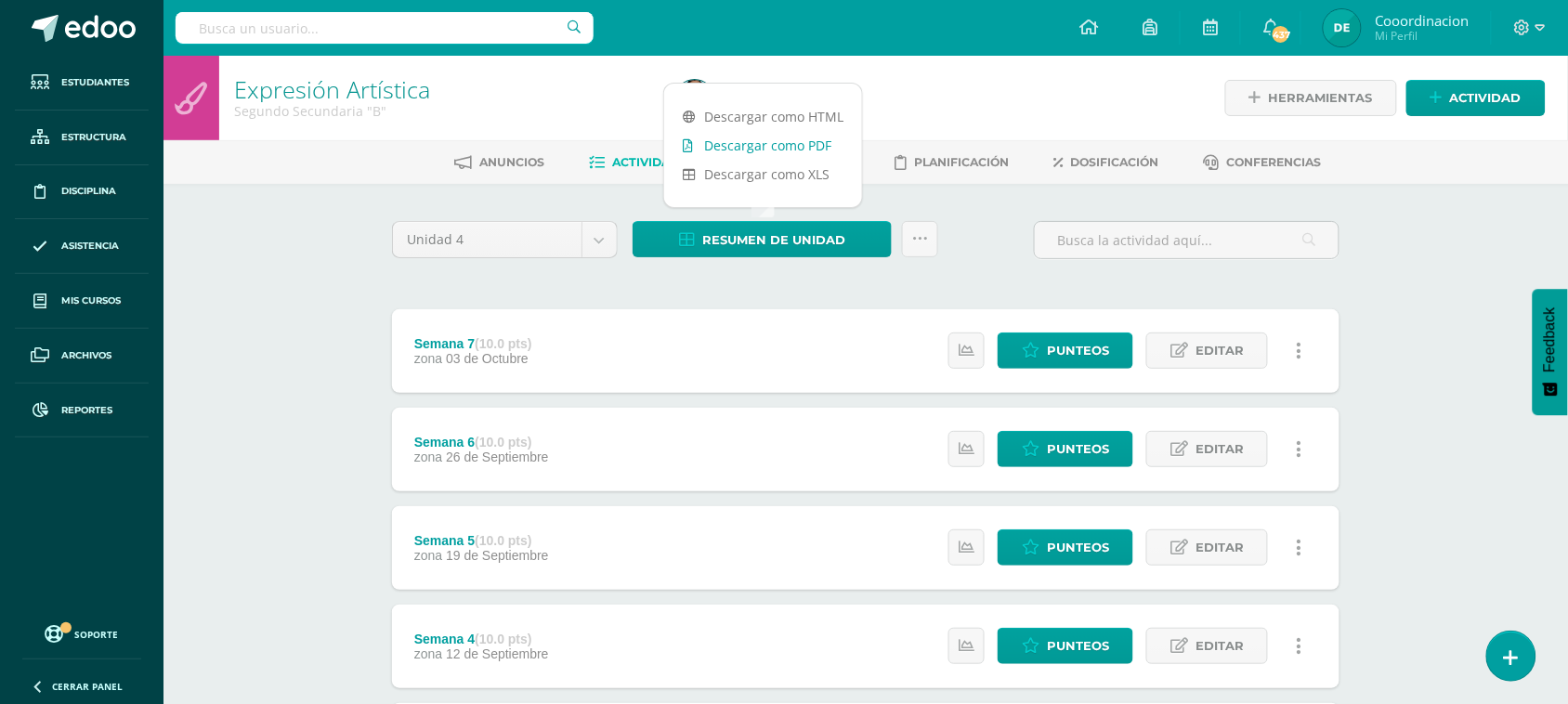
click at [811, 145] on link "Descargar como PDF" at bounding box center [763, 145] width 198 height 28
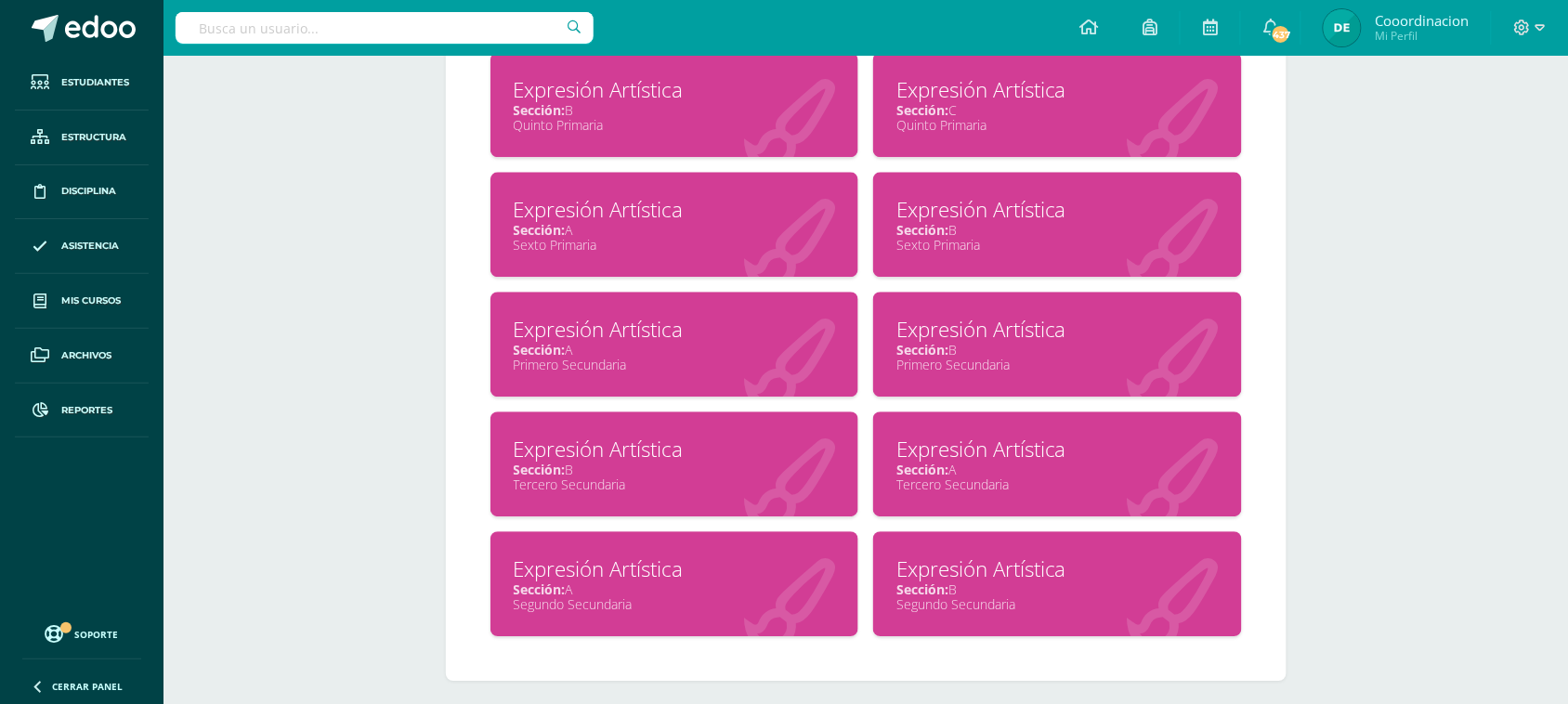
click at [633, 435] on div "Expresión Artística" at bounding box center [674, 448] width 322 height 28
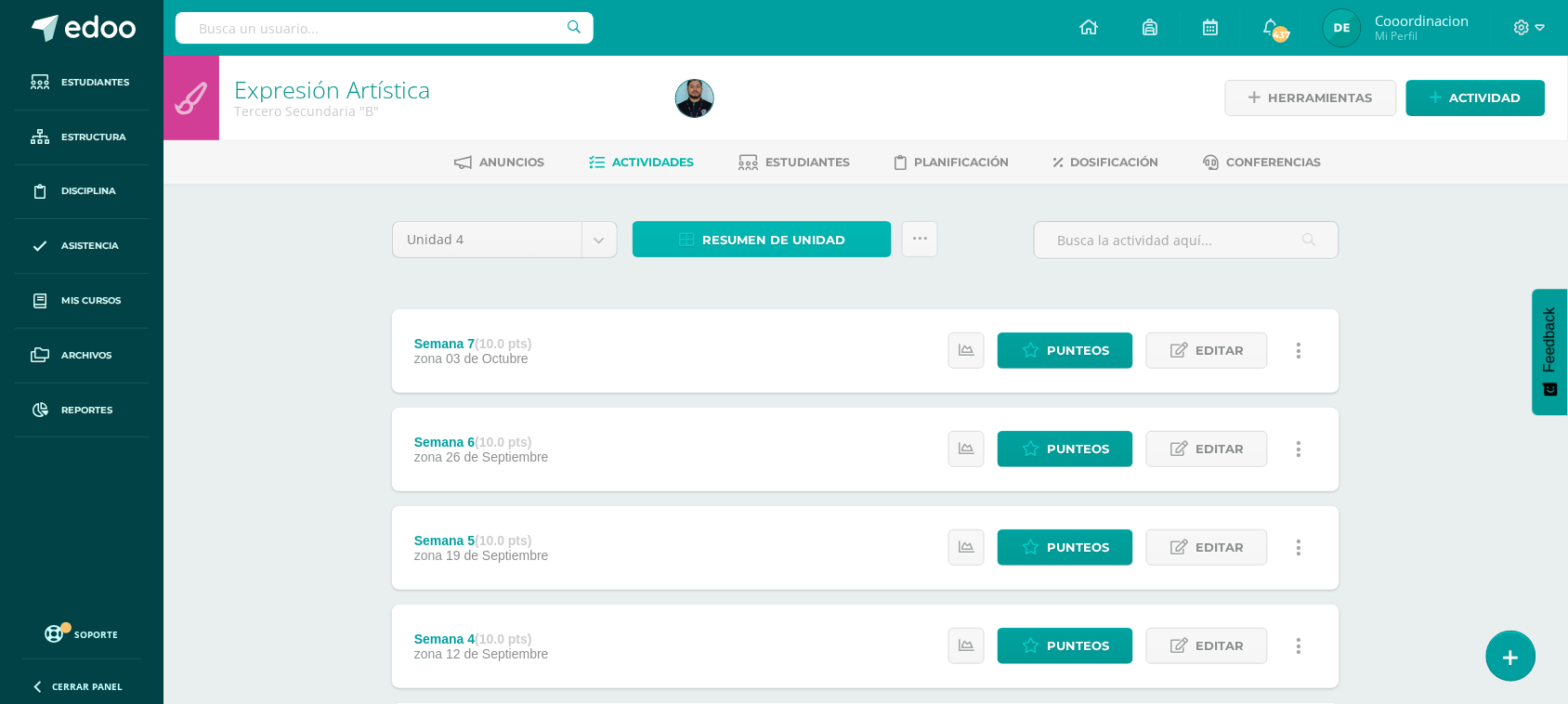
click at [761, 226] on span "Resumen de unidad" at bounding box center [774, 240] width 143 height 34
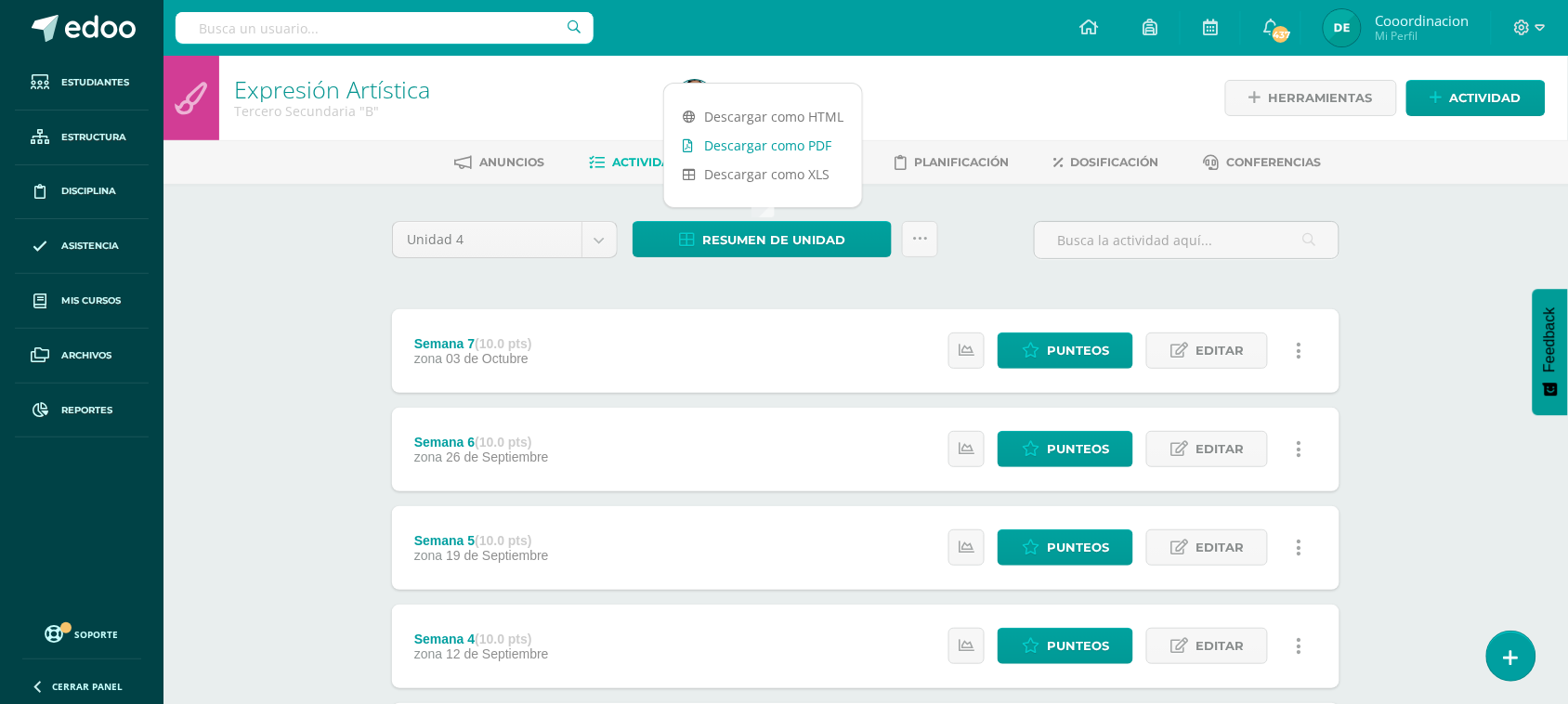
click at [744, 147] on link "Descargar como PDF" at bounding box center [763, 145] width 198 height 28
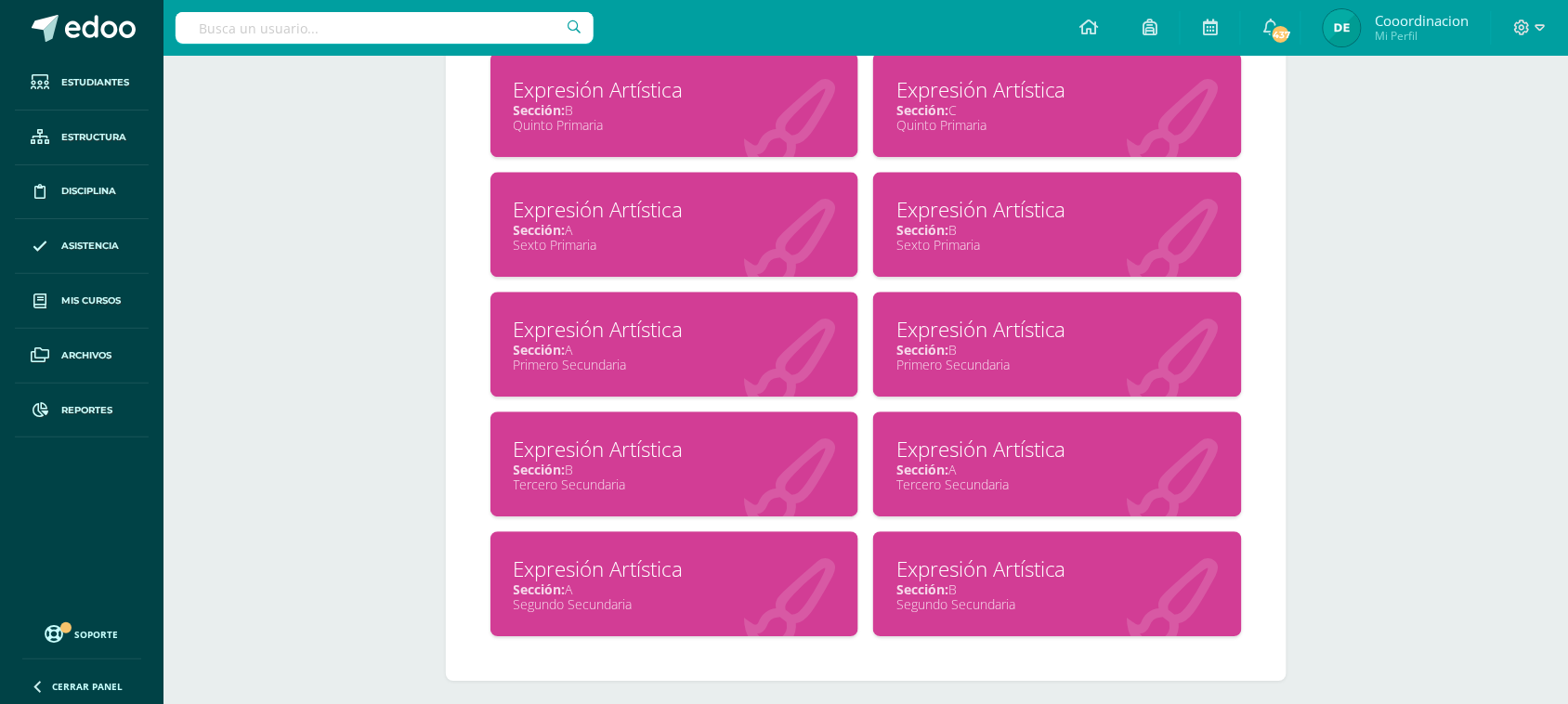
click at [969, 461] on div "Sección: A" at bounding box center [1057, 470] width 322 height 18
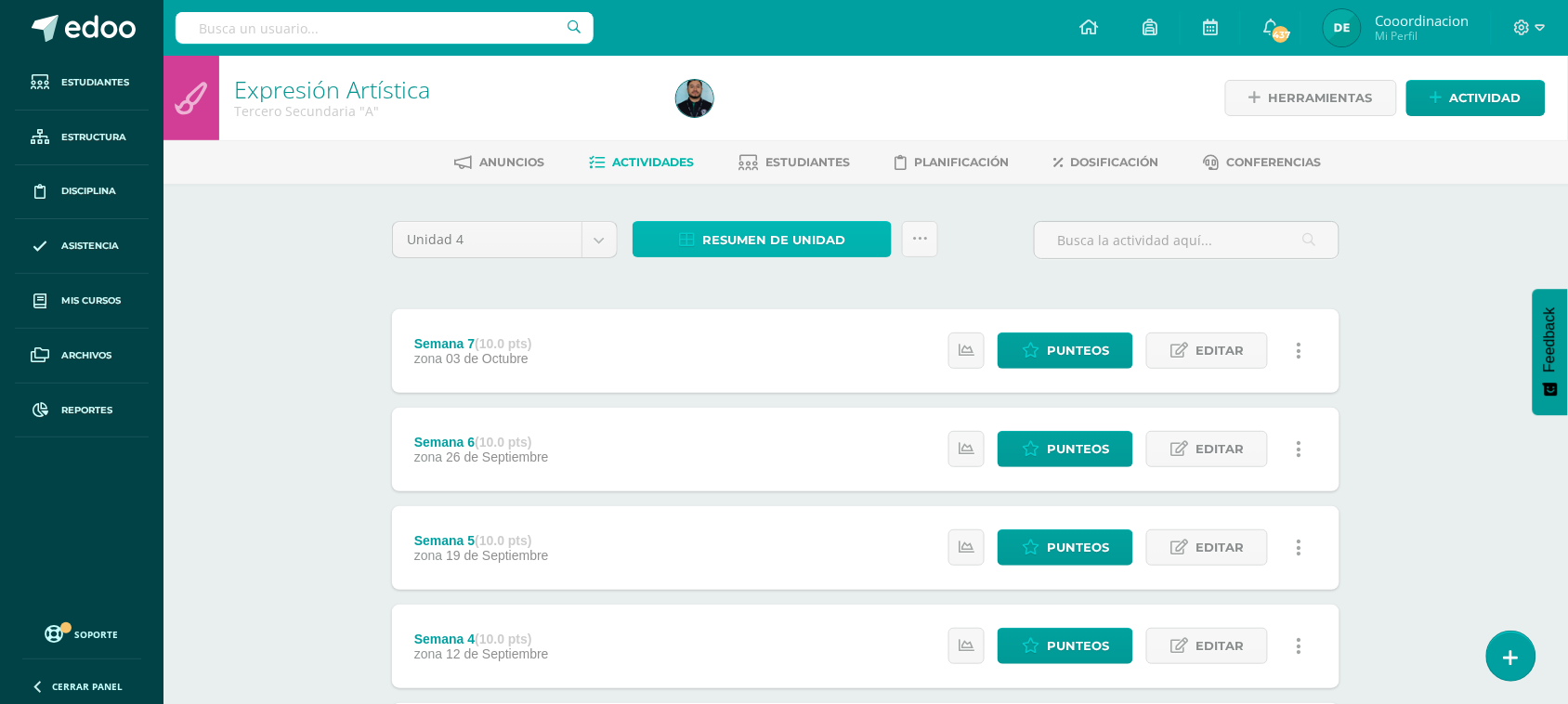
click at [792, 235] on span "Resumen de unidad" at bounding box center [774, 240] width 143 height 34
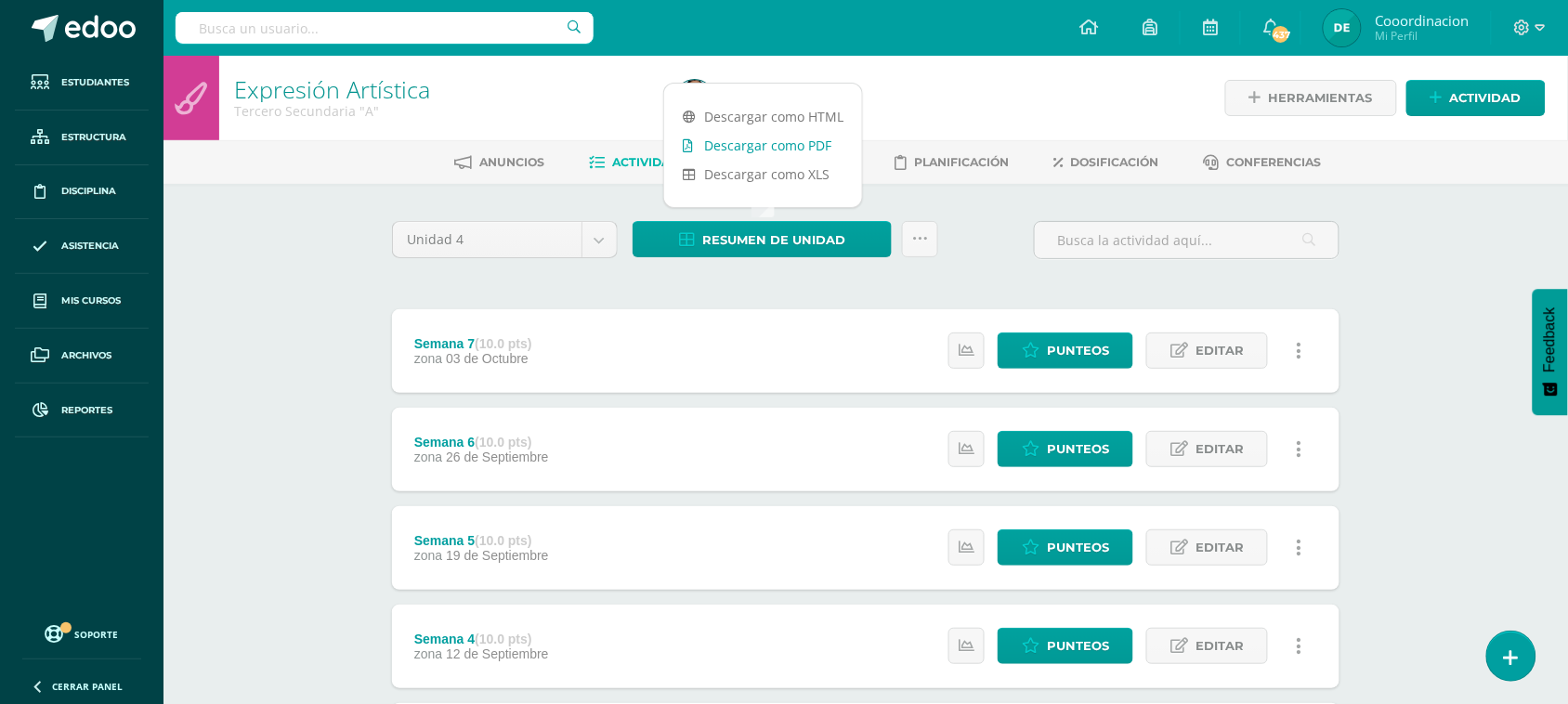
click at [753, 145] on link "Descargar como PDF" at bounding box center [763, 145] width 198 height 28
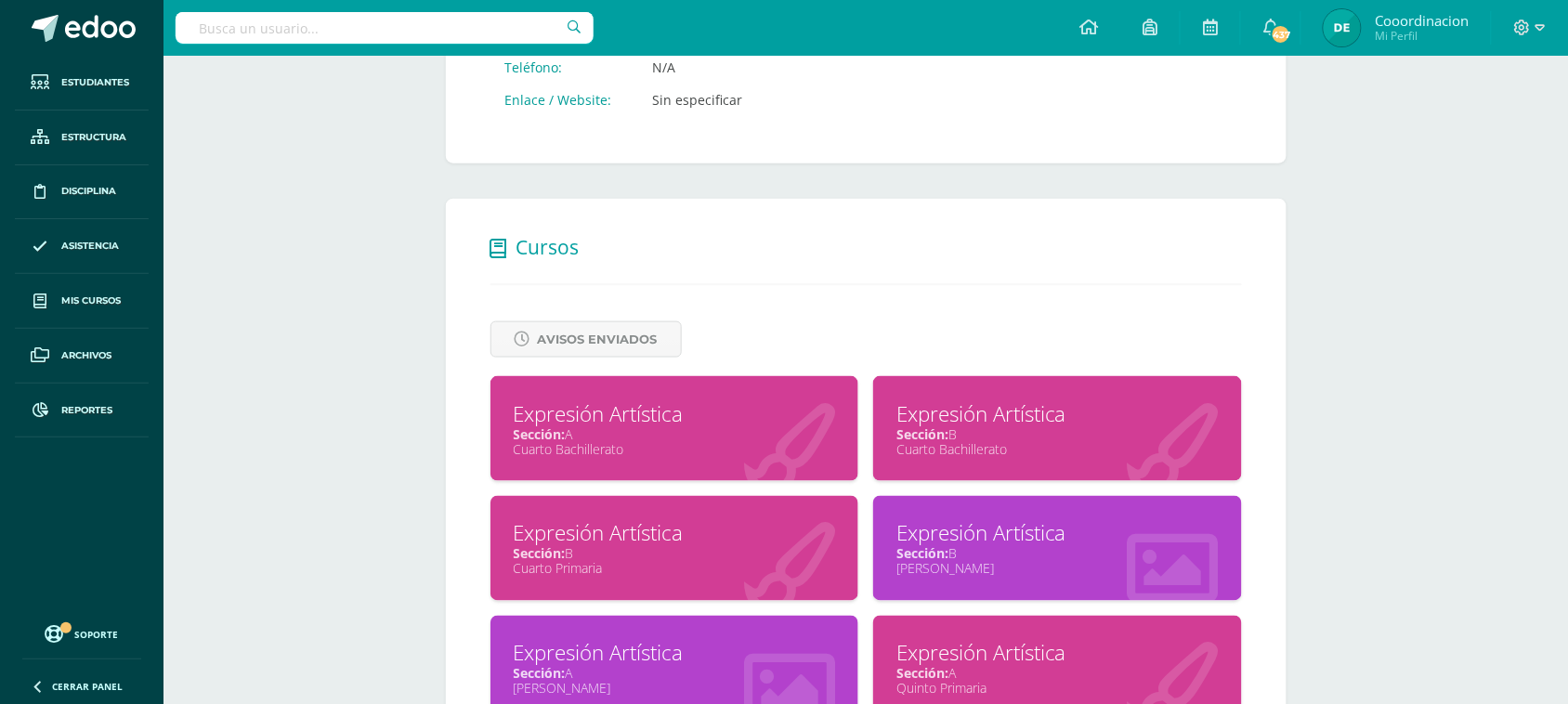
scroll to position [657, 0]
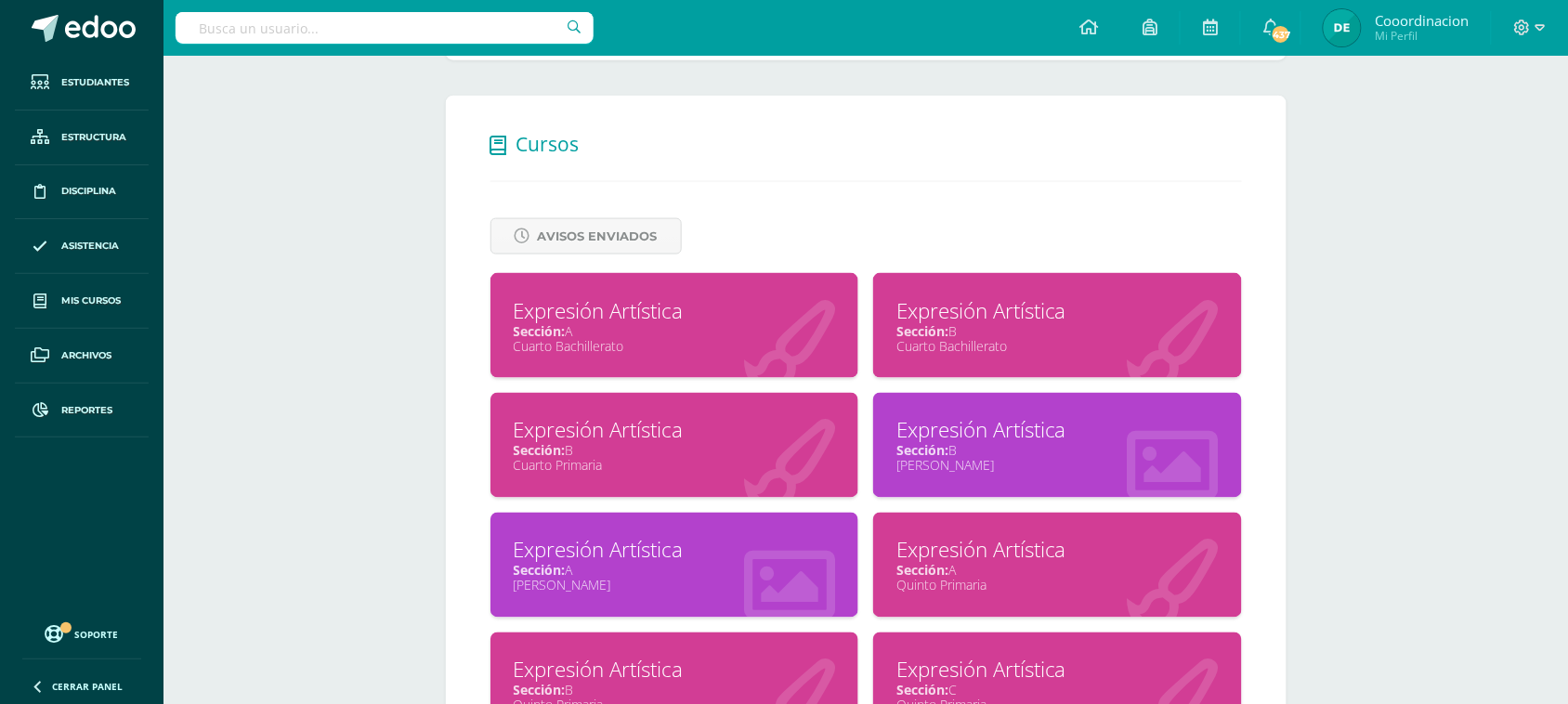
click at [586, 321] on div "Expresión Artística" at bounding box center [674, 310] width 322 height 28
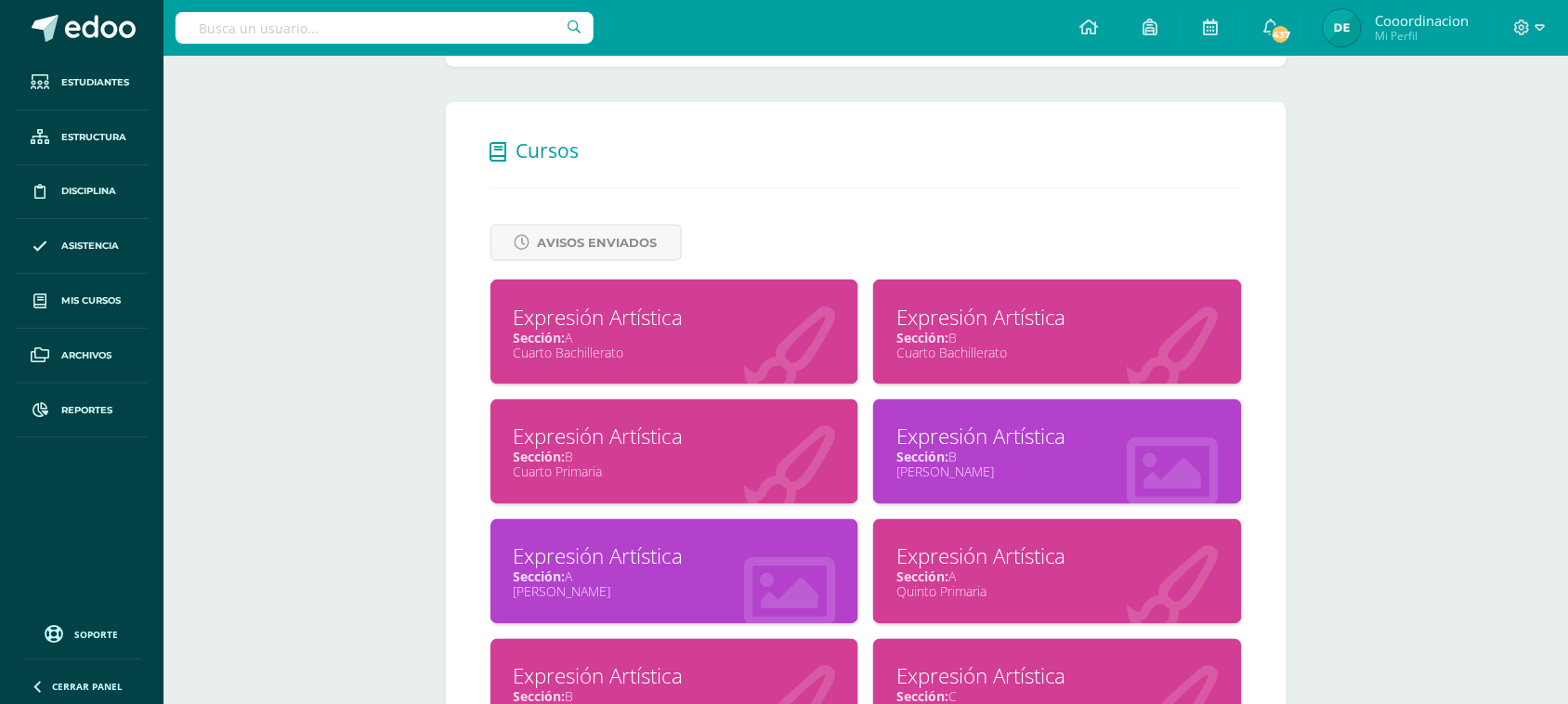
click at [926, 323] on div "Expresión Artística" at bounding box center [1057, 316] width 322 height 28
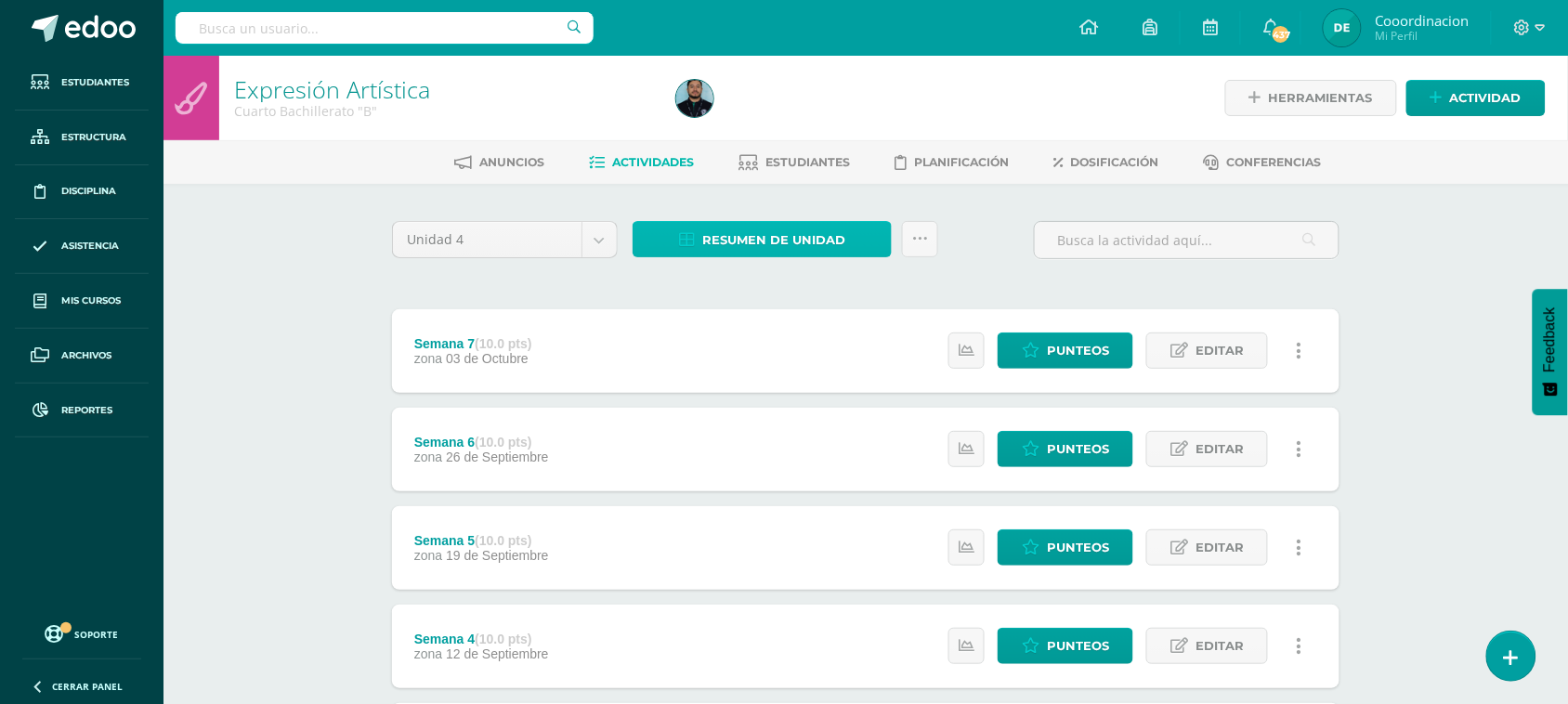
click at [751, 242] on span "Resumen de unidad" at bounding box center [774, 240] width 143 height 34
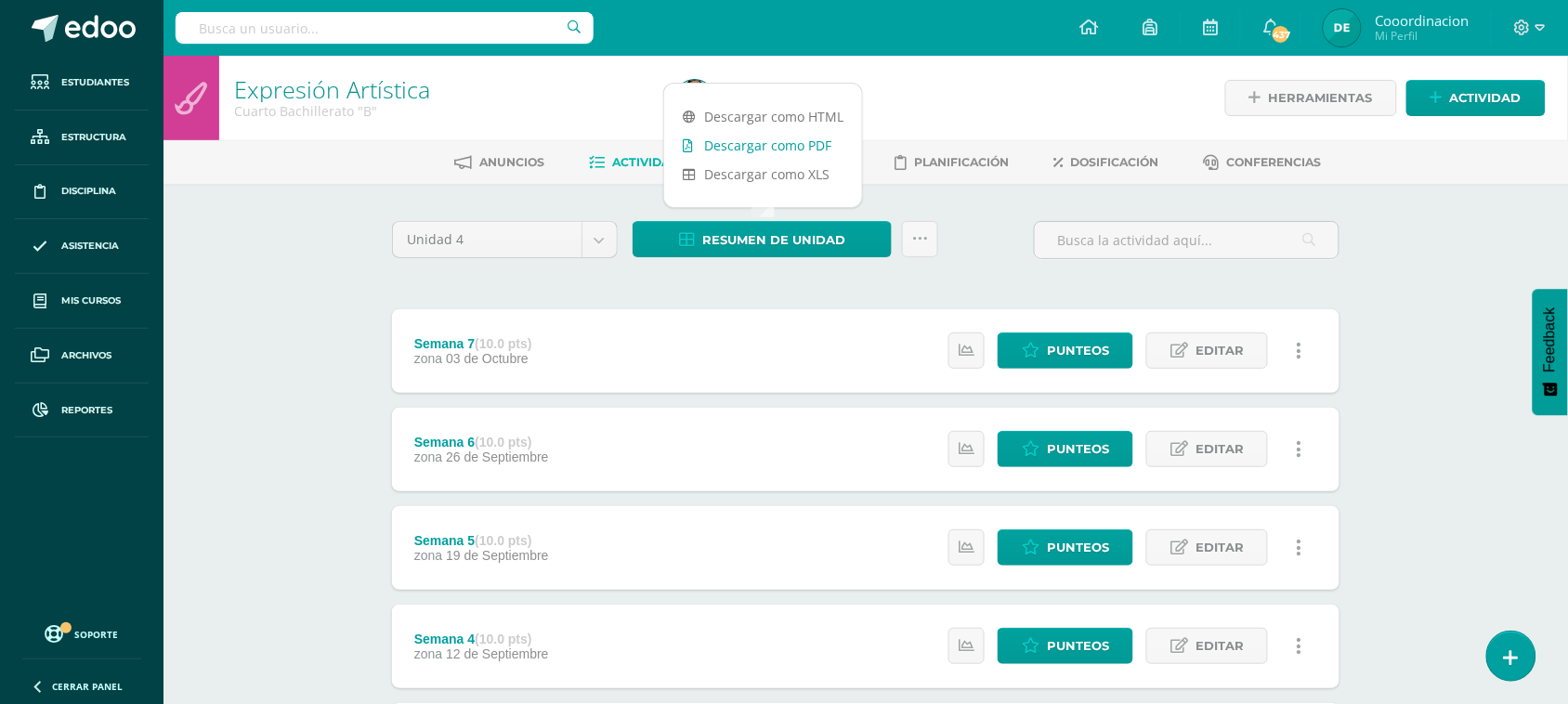
click at [788, 152] on link "Descargar como PDF" at bounding box center [763, 145] width 198 height 28
click at [368, 10] on div at bounding box center [384, 27] width 418 height 56
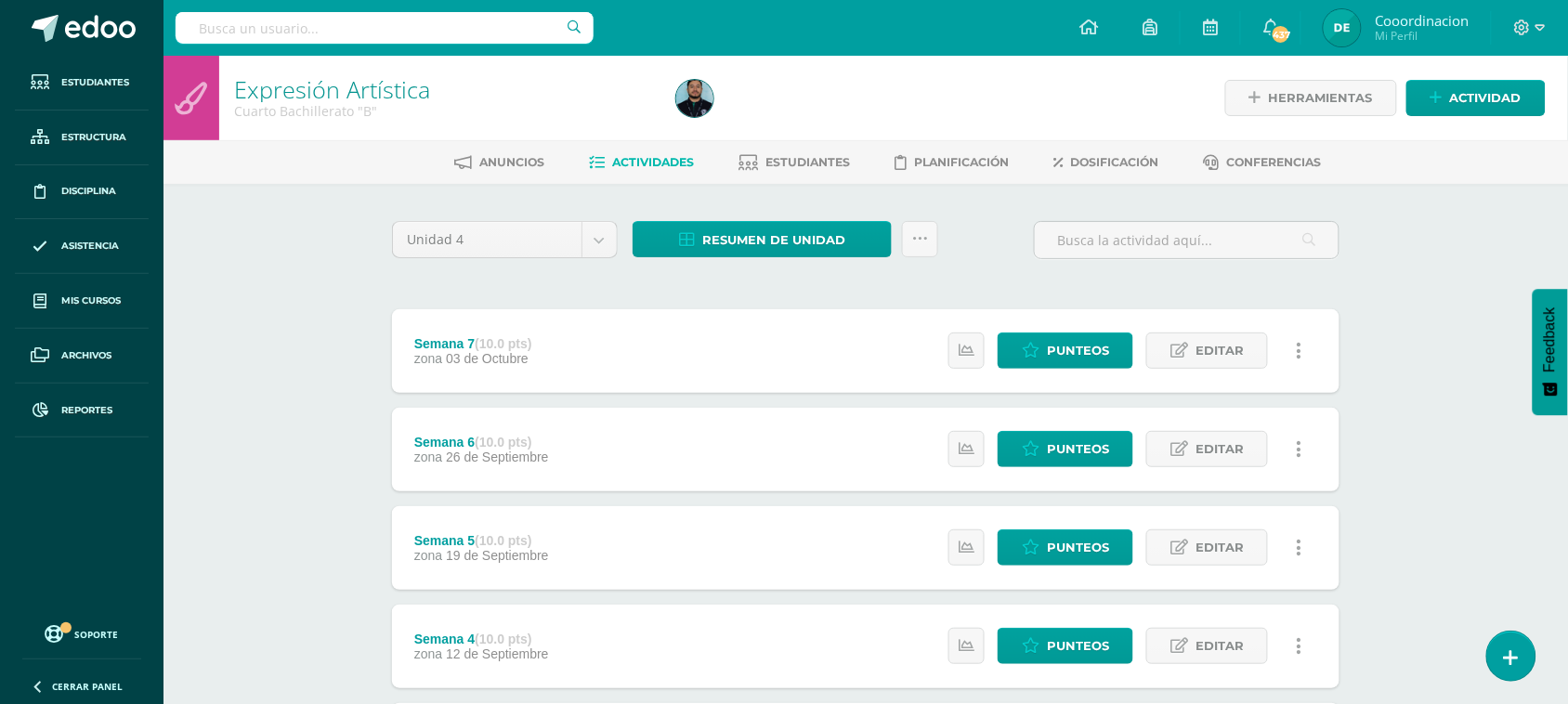
click at [372, 42] on input "text" at bounding box center [384, 27] width 418 height 31
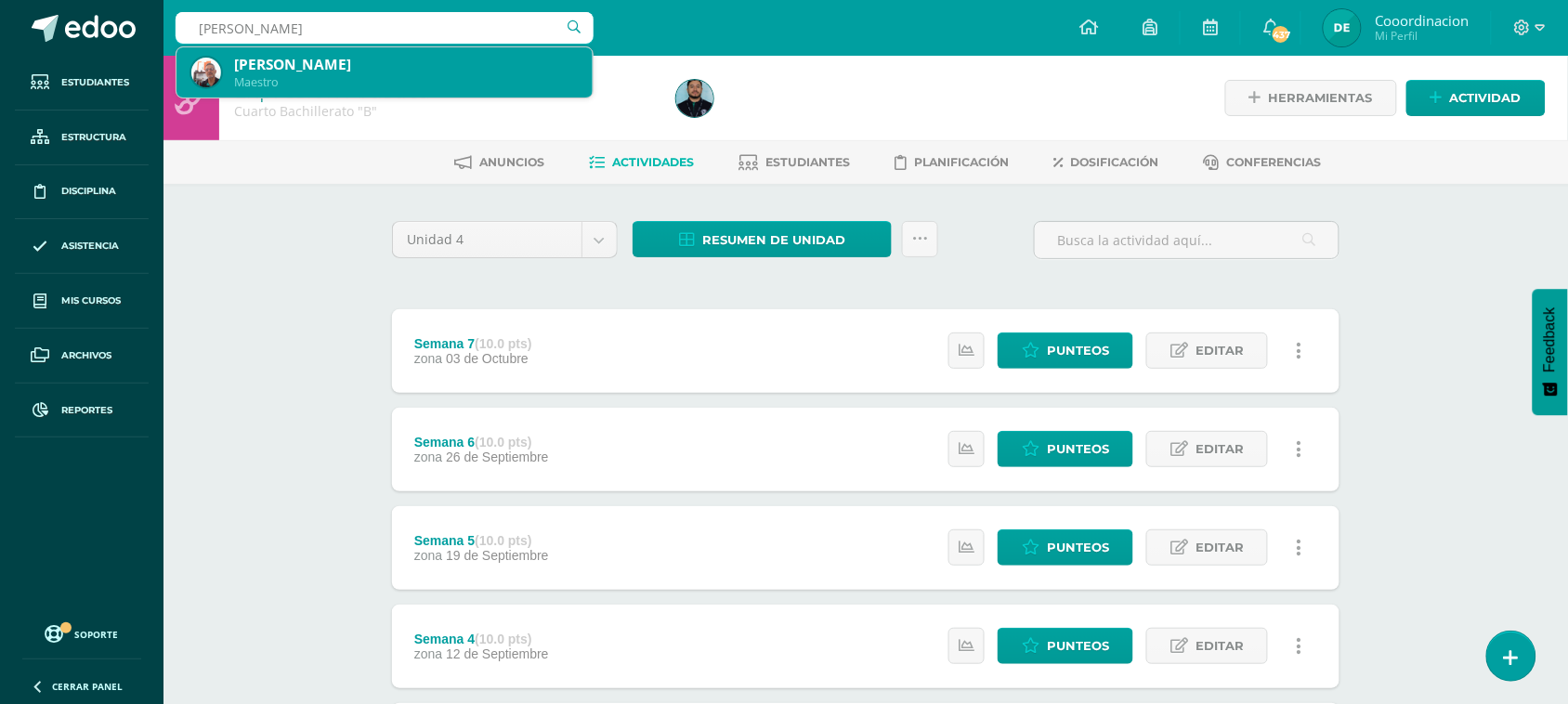
type input "ERICK RUIZ"
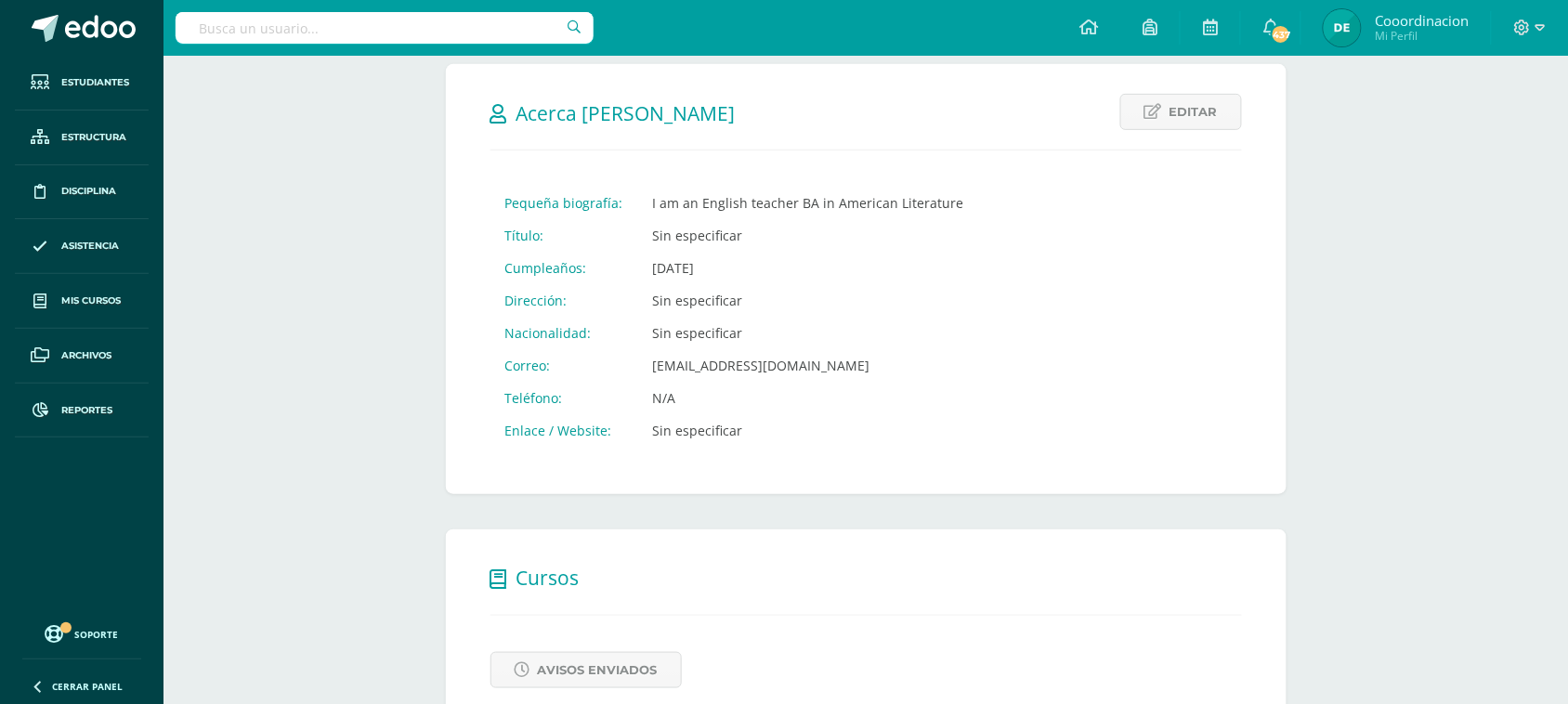
scroll to position [232, 0]
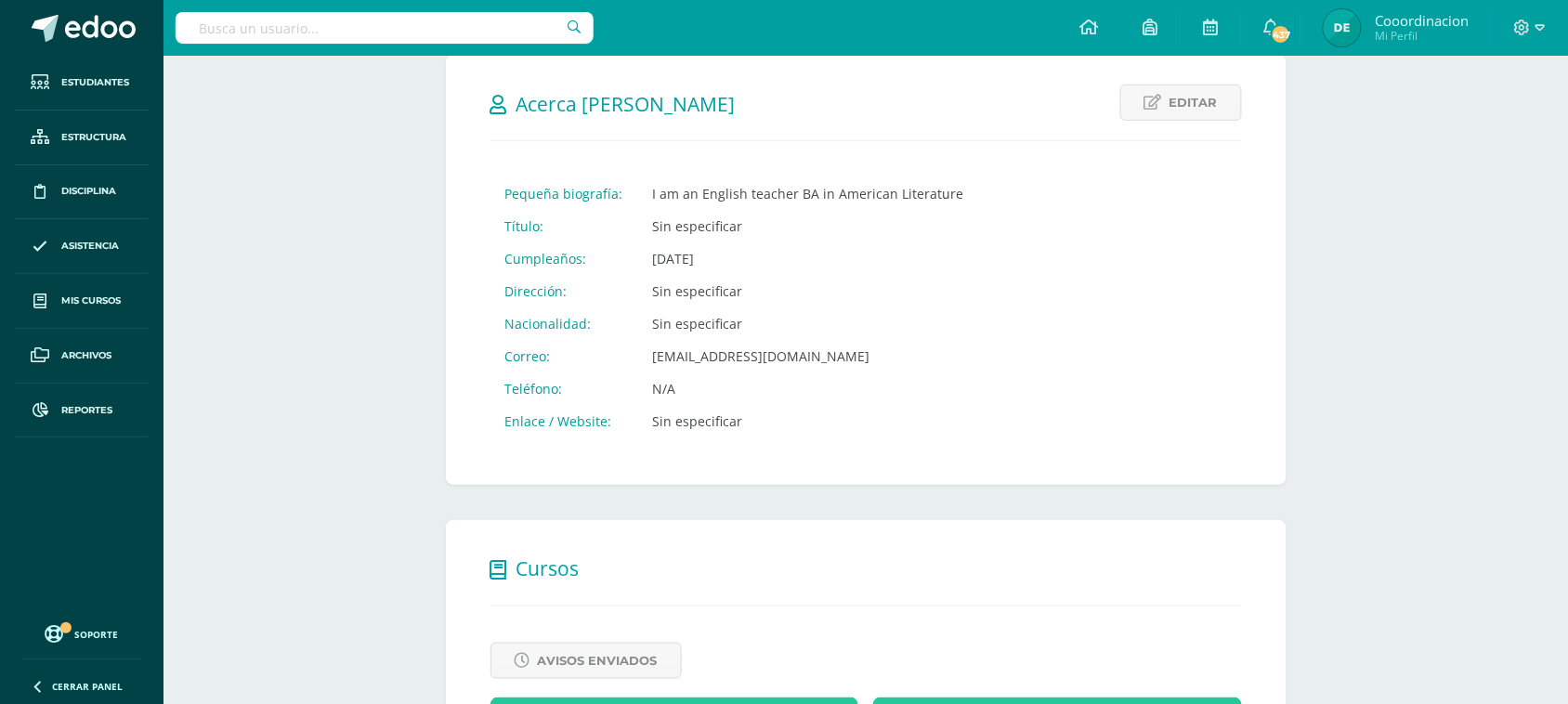
click at [1417, 206] on div "[PERSON_NAME] [EMAIL_ADDRESS][DOMAIN_NAME] Título: Maestro Editar Cancelar Guar…" at bounding box center [865, 534] width 1405 height 1421
